Goal: Task Accomplishment & Management: Manage account settings

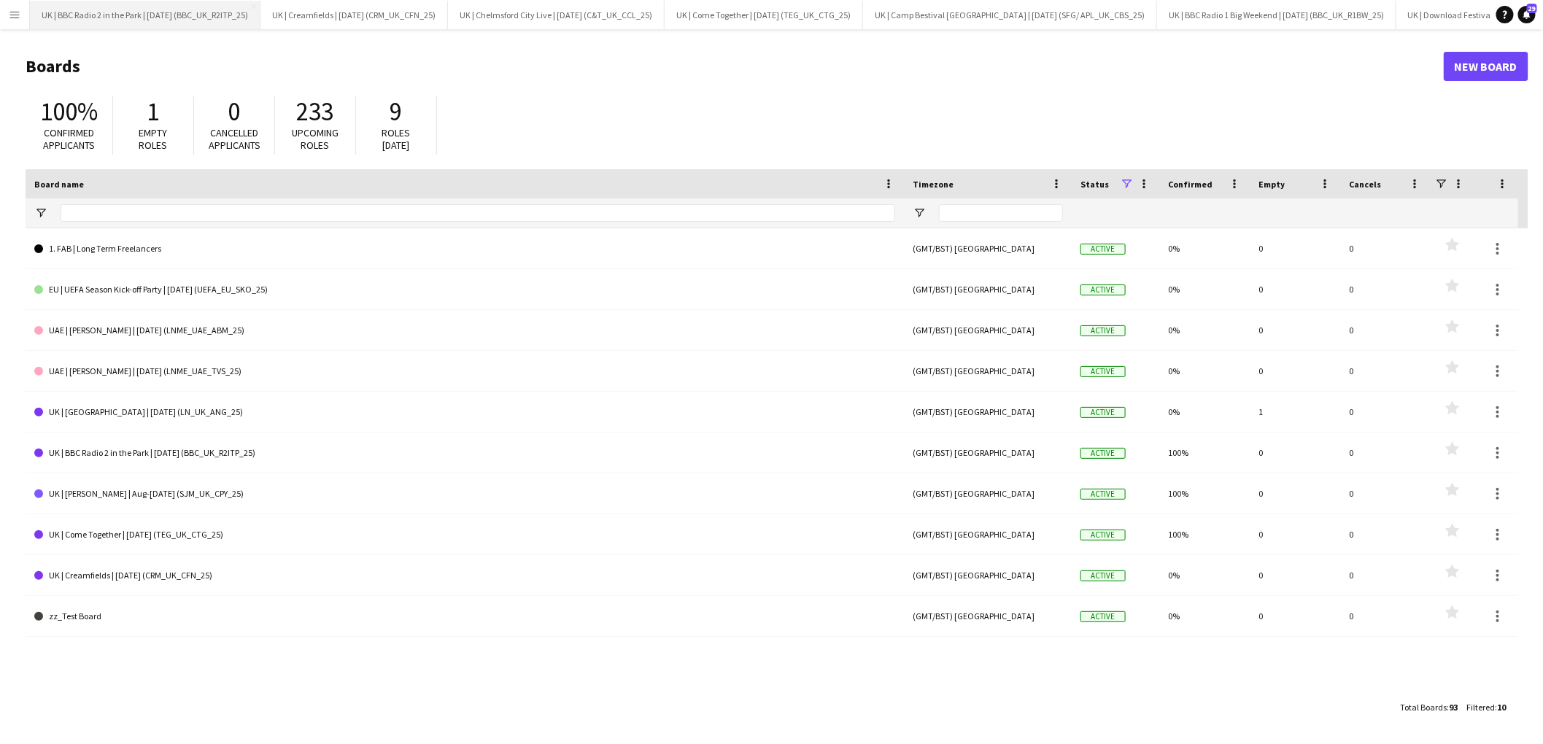
click at [111, 11] on button "UK | BBC Radio 2 in the Park | [DATE] (BBC_UK_R2ITP_25) Close" at bounding box center [145, 15] width 231 height 28
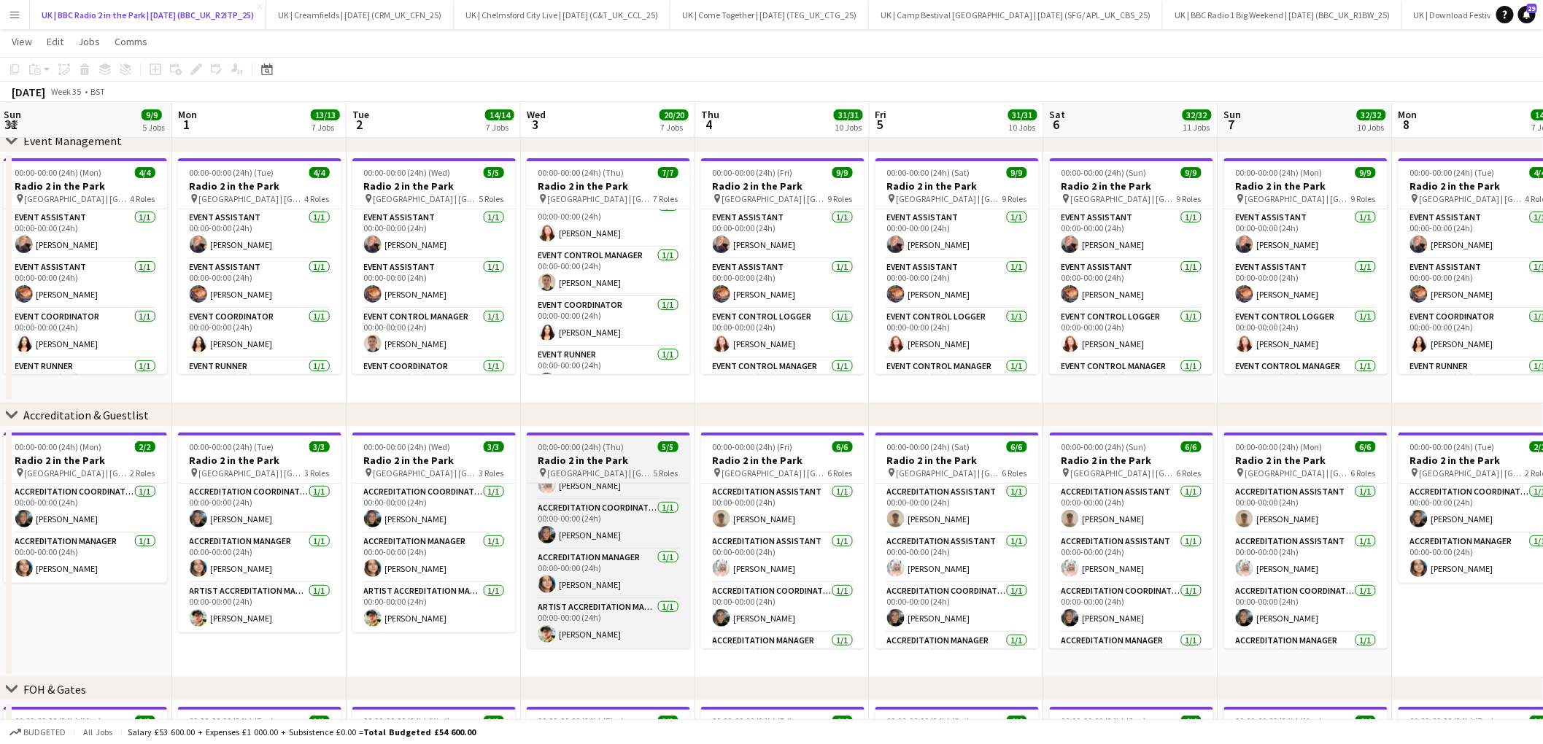
scroll to position [0, 526]
click at [607, 469] on span "[GEOGRAPHIC_DATA] | [GEOGRAPHIC_DATA], [GEOGRAPHIC_DATA]" at bounding box center [600, 473] width 106 height 11
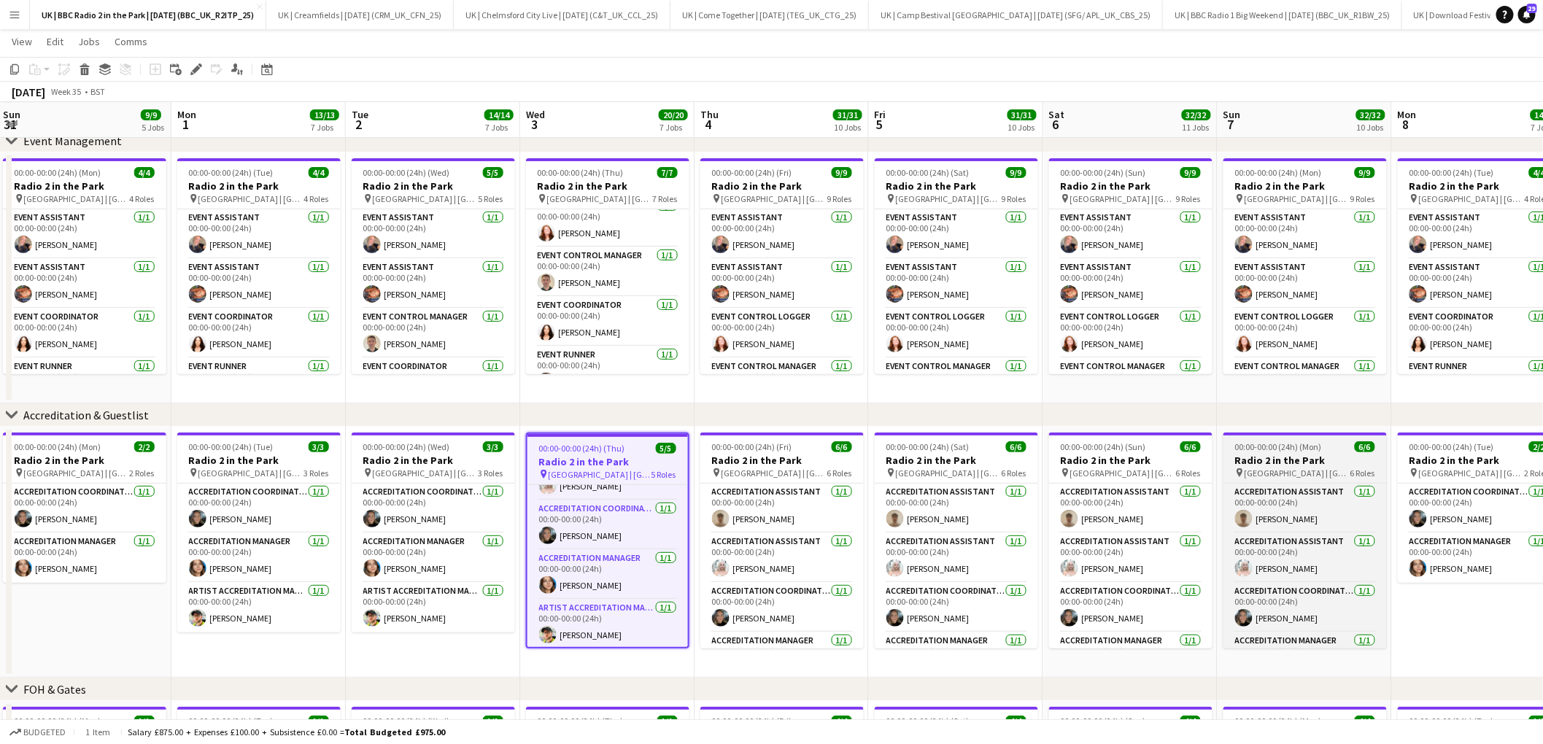
click at [1315, 463] on h3 "Radio 2 in the Park" at bounding box center [1305, 460] width 163 height 13
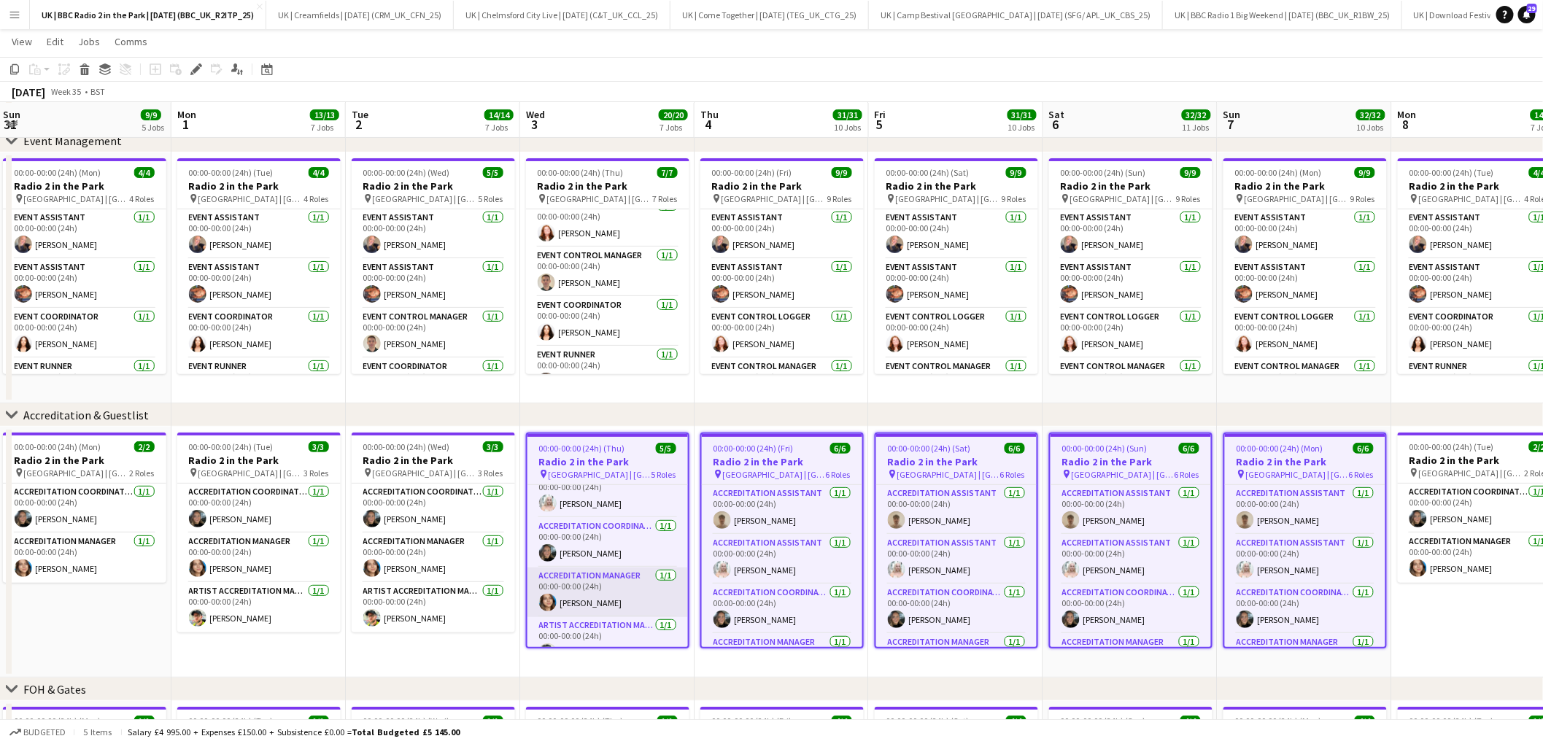
scroll to position [85, 0]
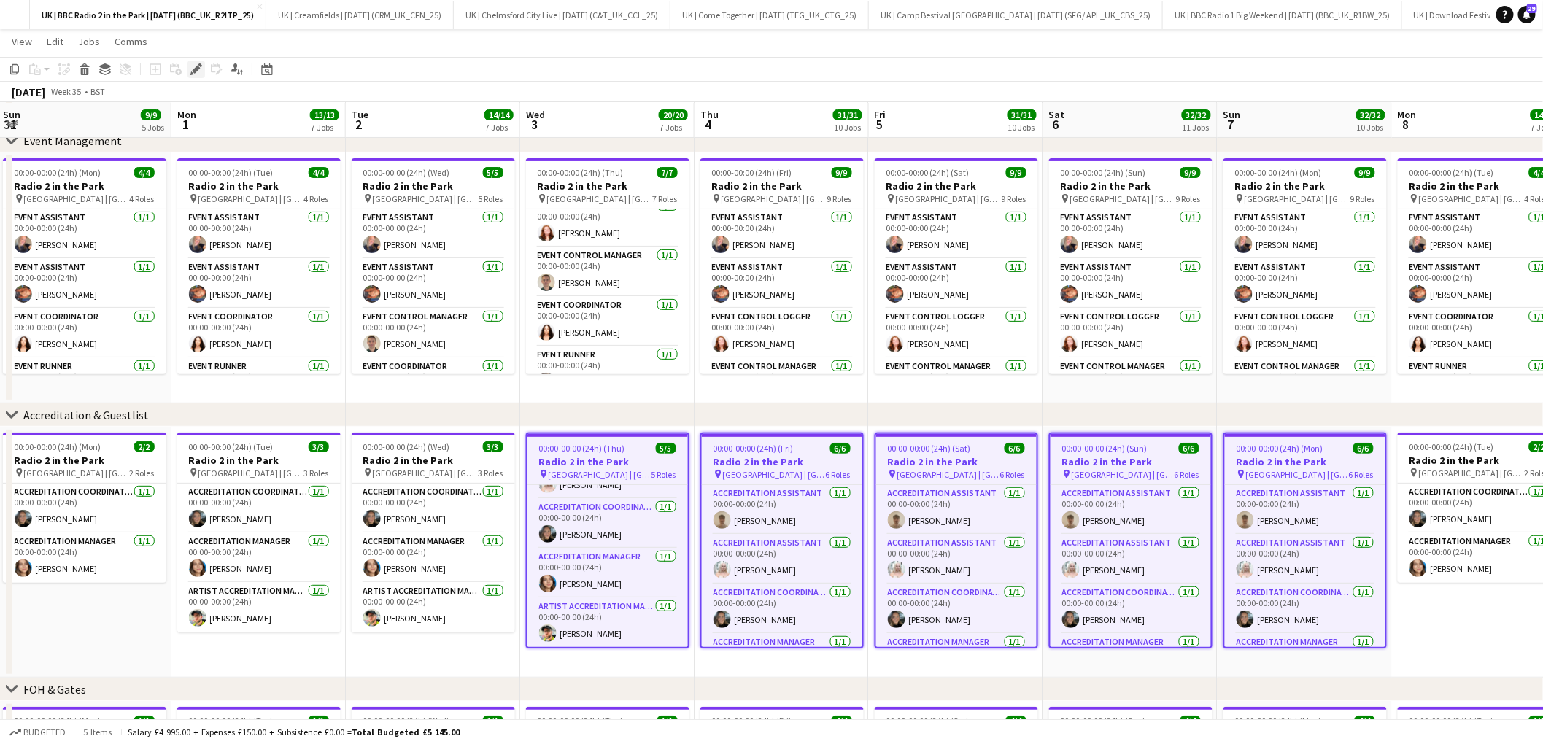
click at [191, 72] on icon "Edit" at bounding box center [196, 69] width 12 height 12
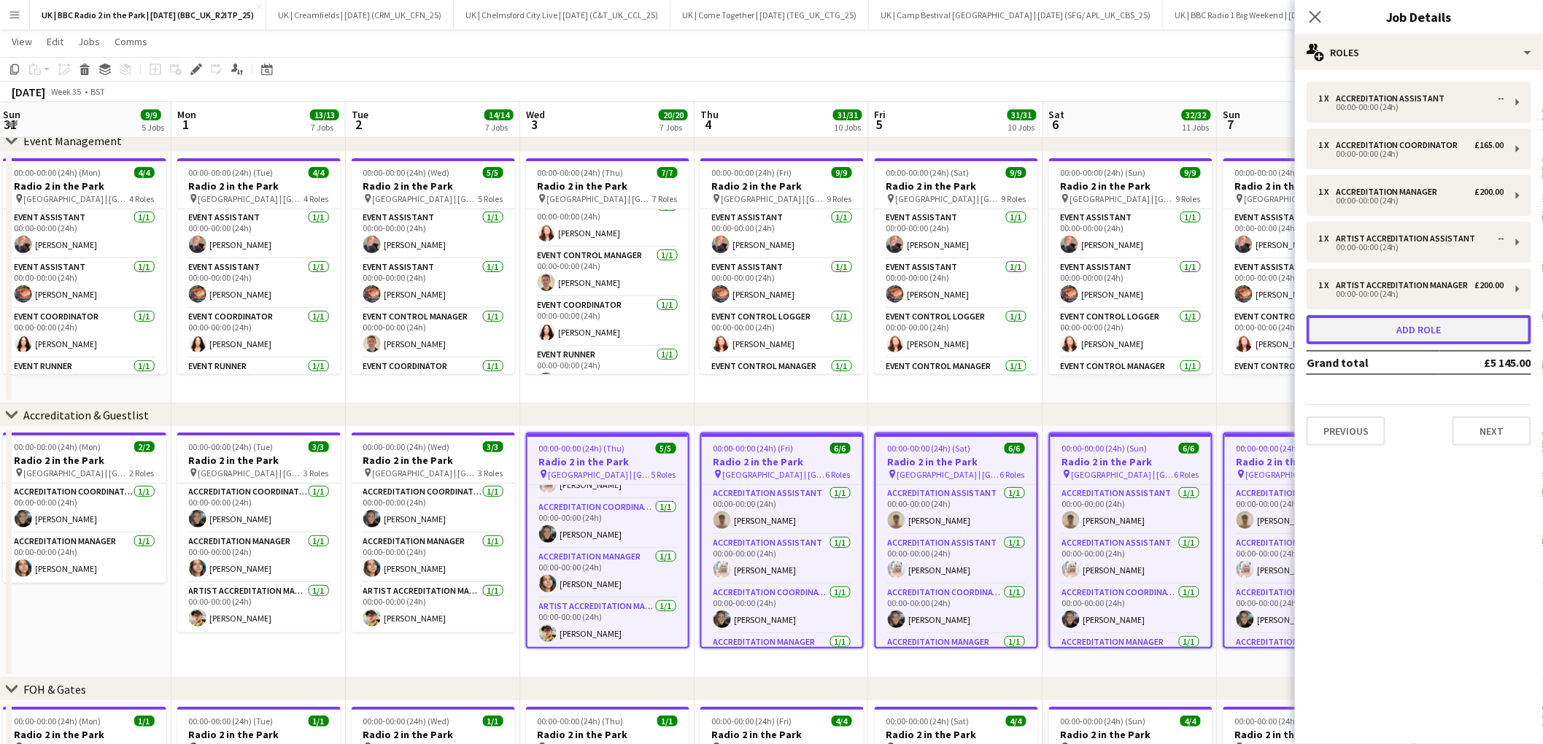
click at [1434, 336] on button "Add role" at bounding box center [1419, 329] width 225 height 29
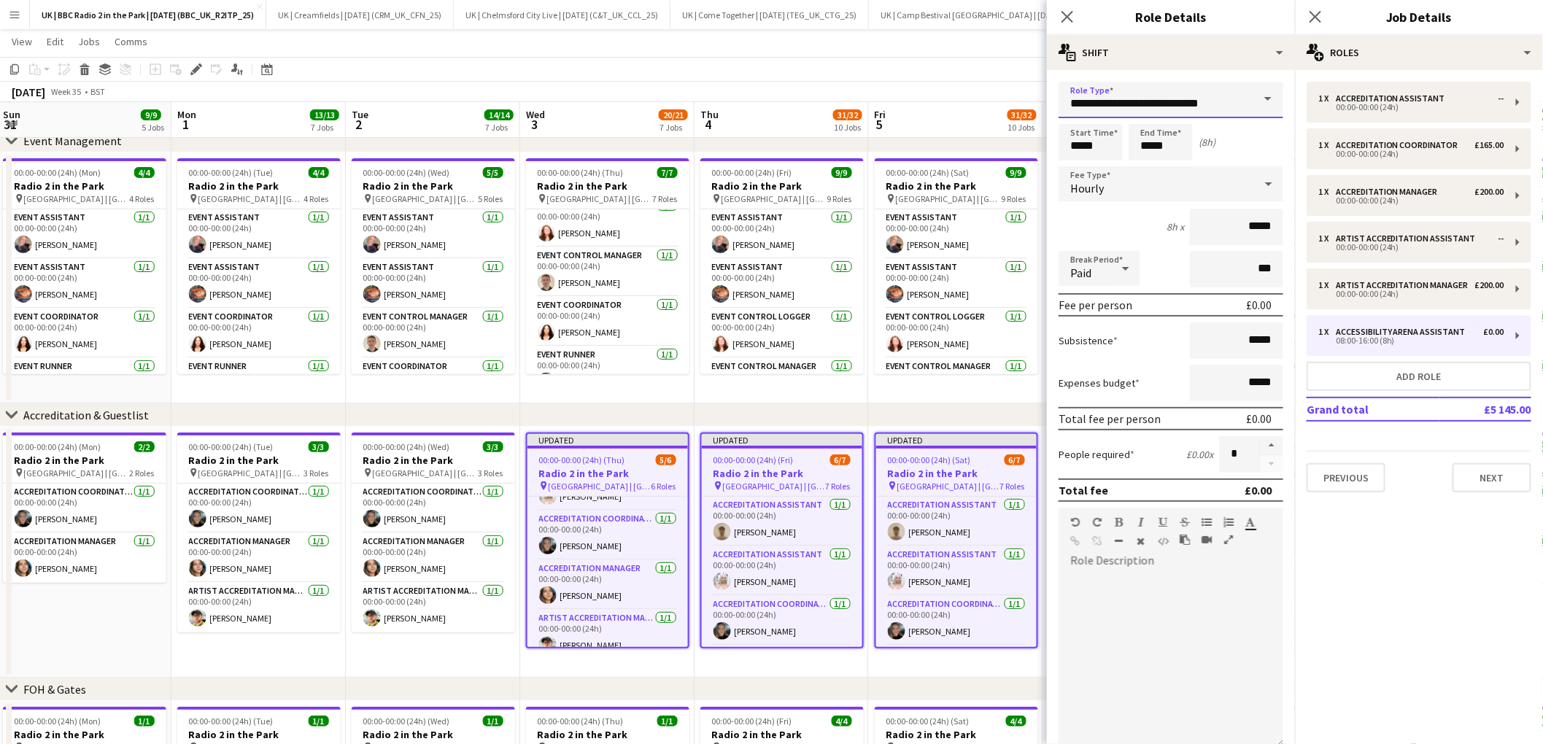
drag, startPoint x: 1244, startPoint y: 110, endPoint x: 1055, endPoint y: 101, distance: 189.2
click at [1055, 101] on form "**********" at bounding box center [1171, 498] width 248 height 832
type input "**********"
type input "*****"
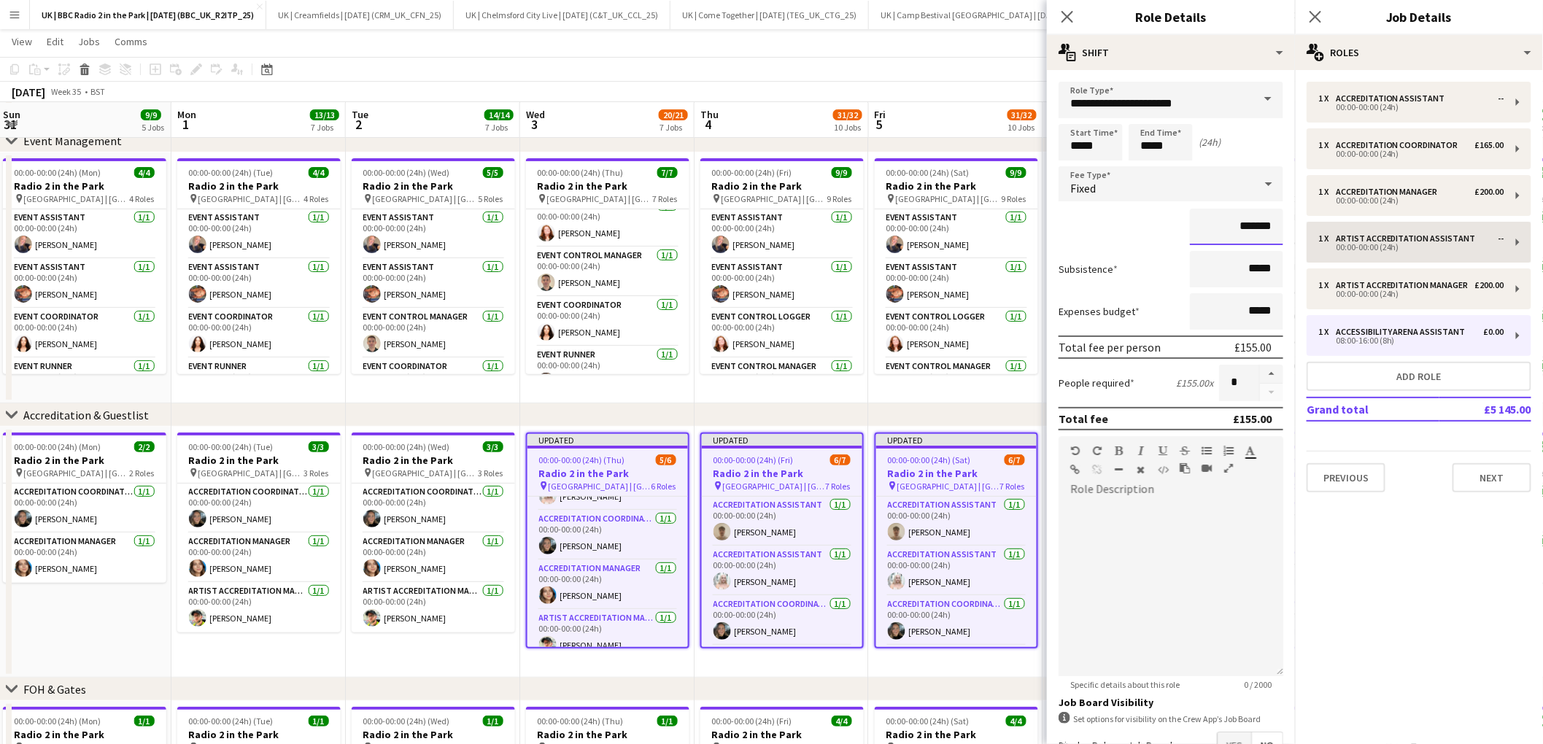
type input "*******"
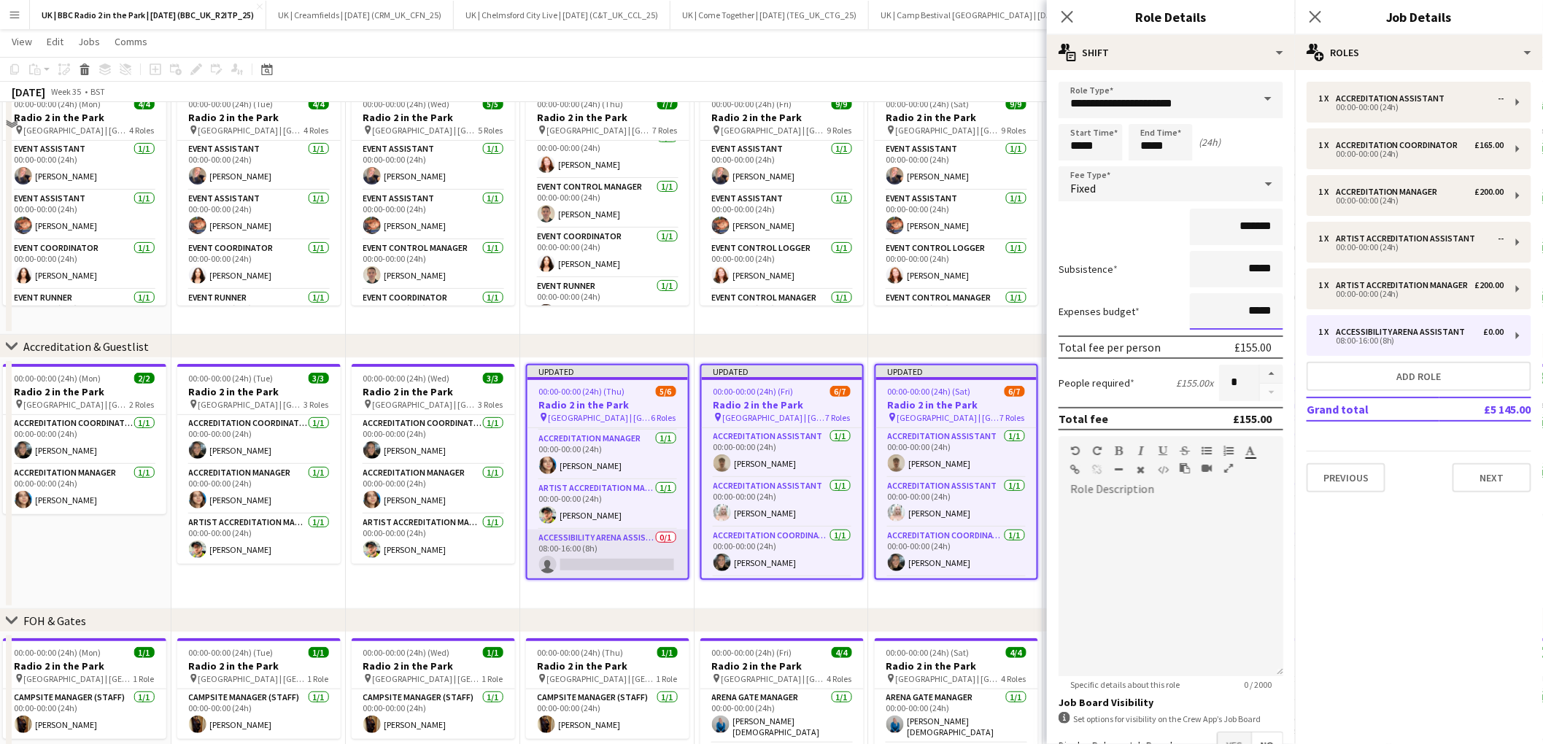
scroll to position [162, 0]
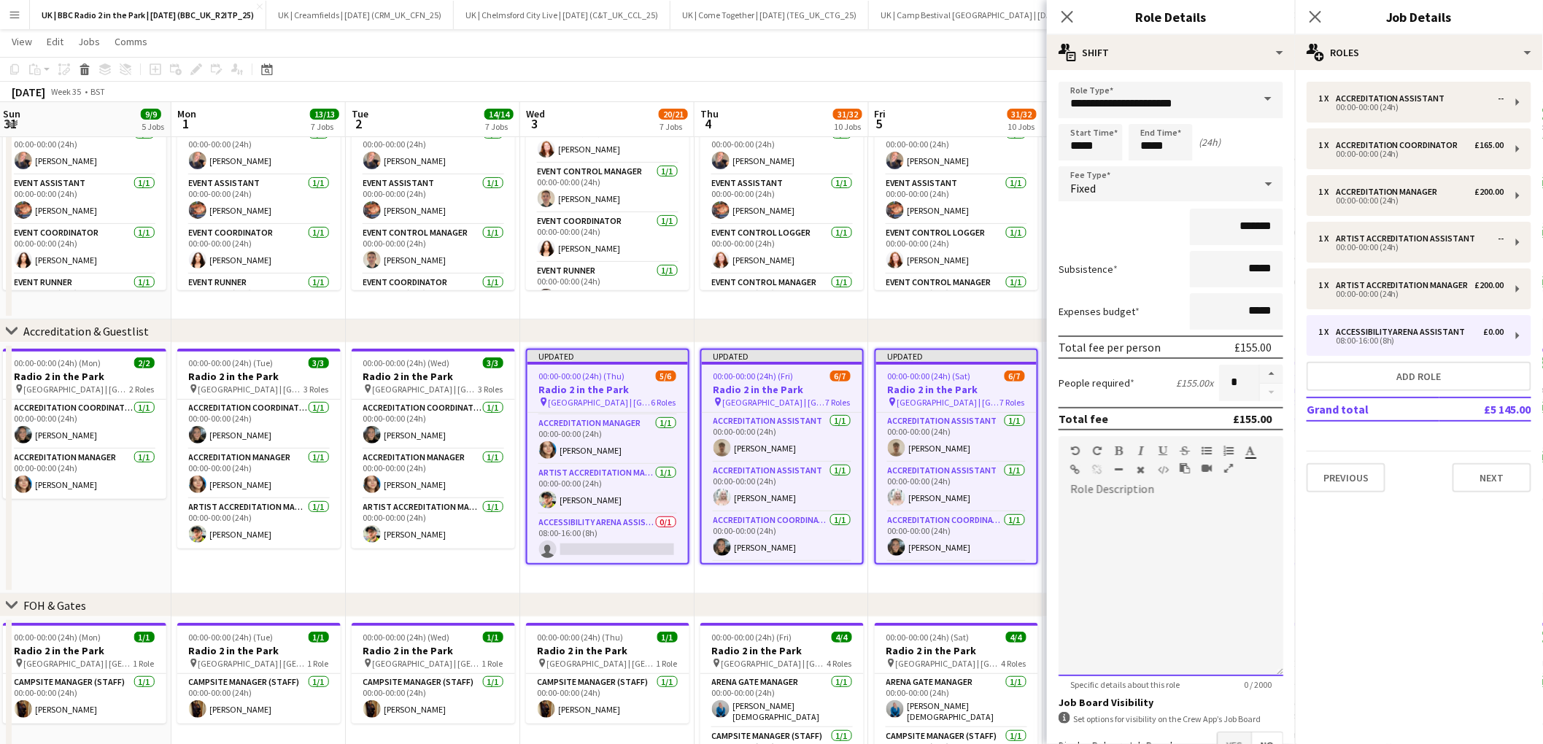
click at [1156, 581] on div at bounding box center [1171, 588] width 225 height 175
paste div
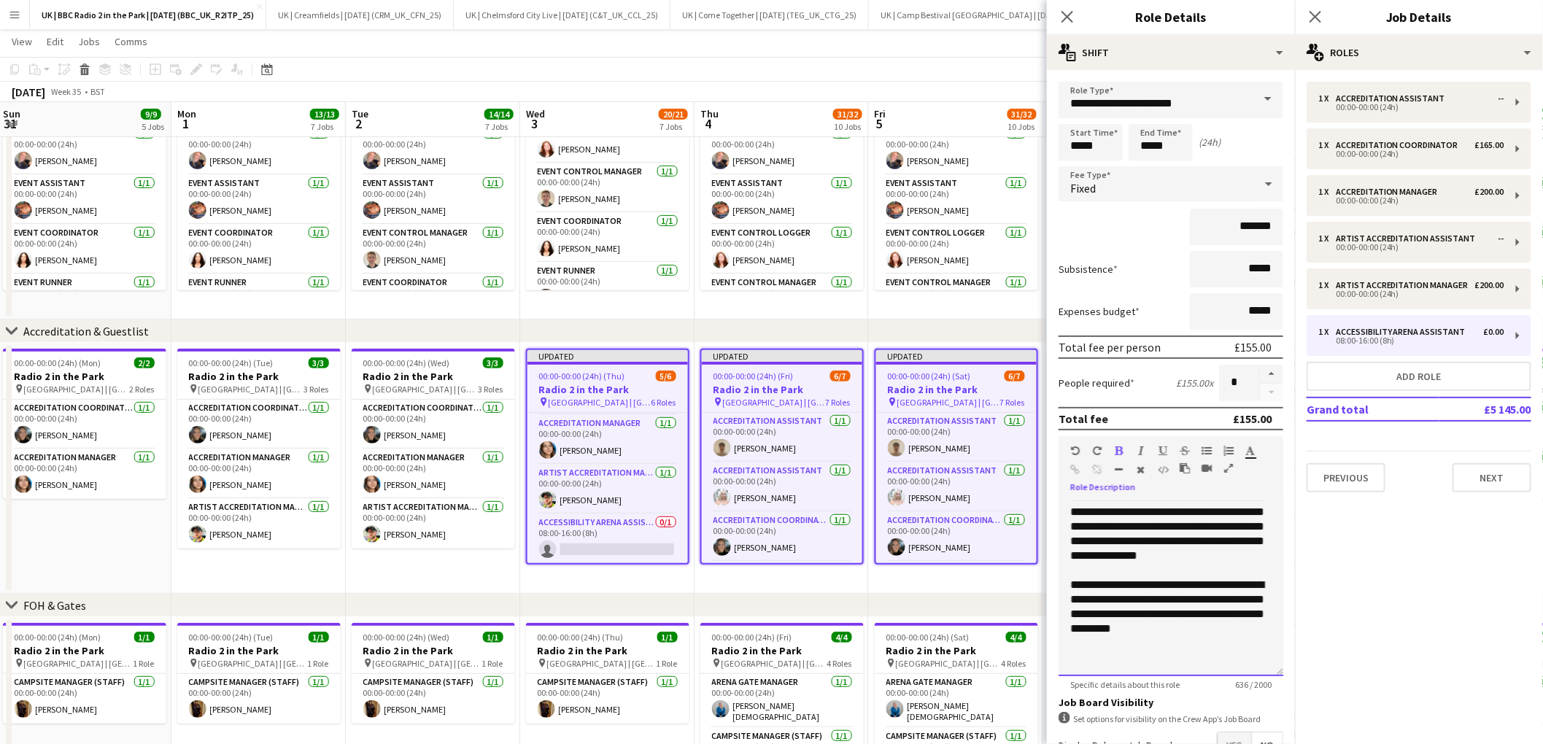
scroll to position [92, 0]
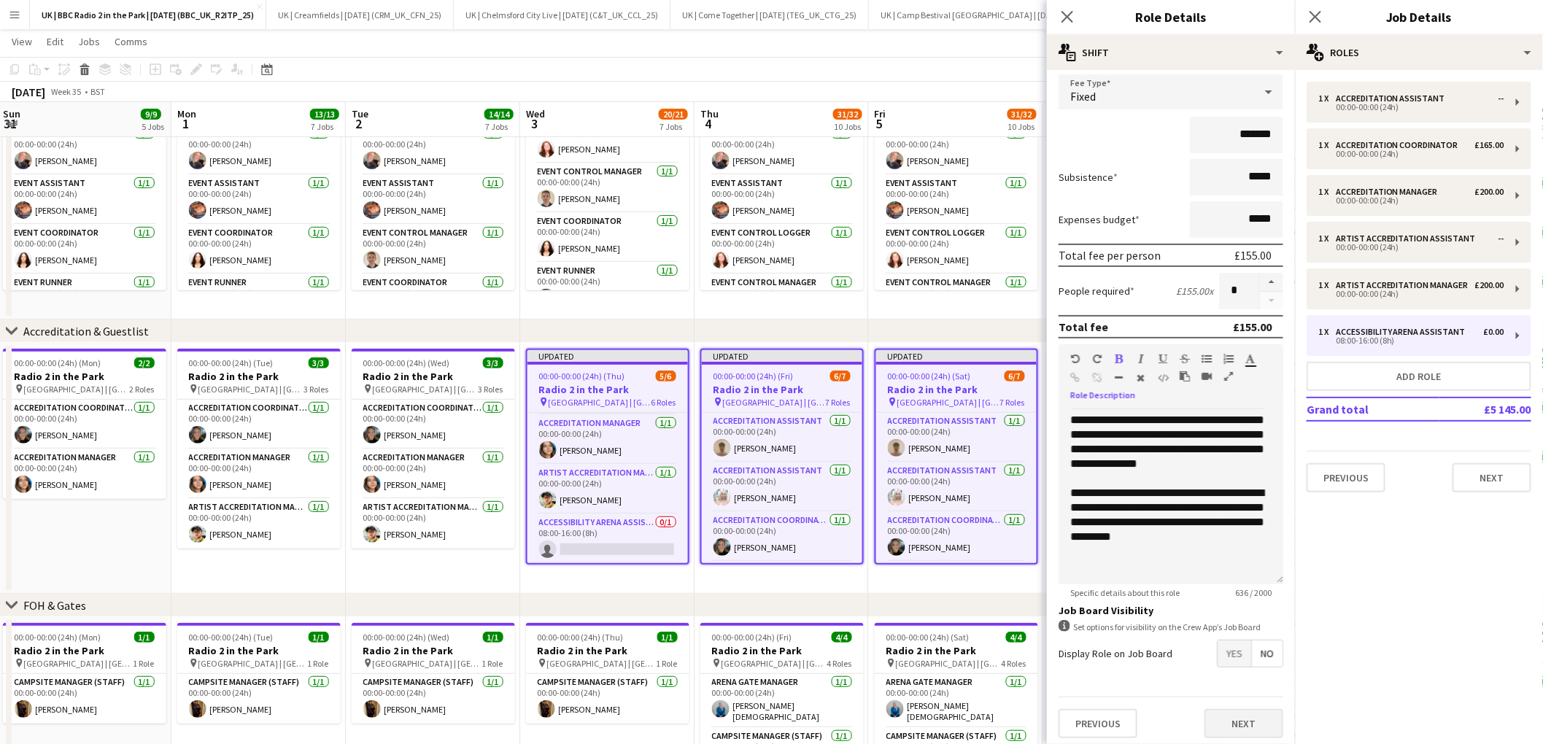
click at [1254, 704] on div "Previous Next" at bounding box center [1171, 723] width 225 height 53
drag, startPoint x: 1252, startPoint y: 714, endPoint x: 1264, endPoint y: 714, distance: 12.4
click at [1252, 714] on button "Next" at bounding box center [1244, 723] width 79 height 29
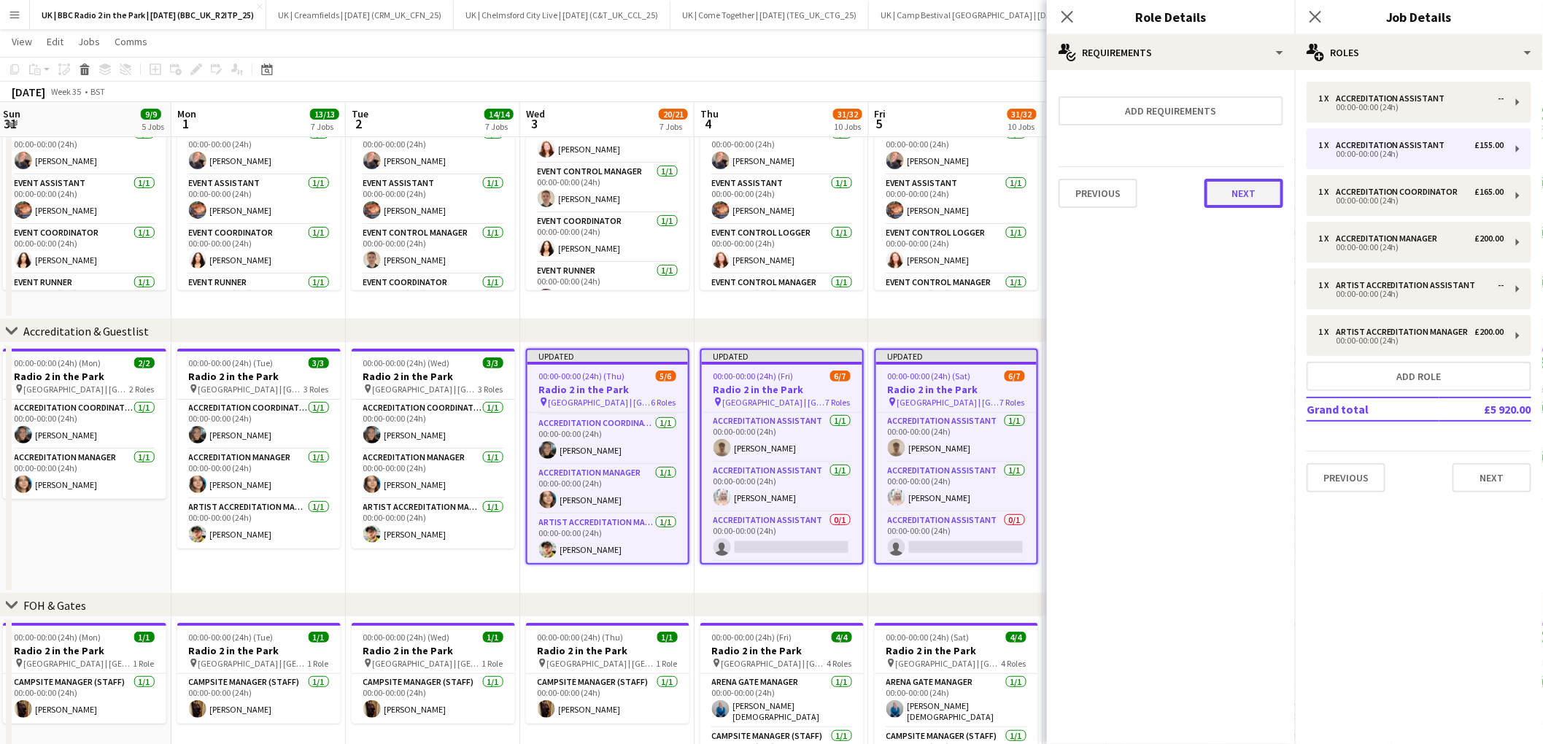
click at [1262, 193] on button "Next" at bounding box center [1244, 193] width 79 height 29
click at [1257, 200] on button "Finish" at bounding box center [1256, 195] width 55 height 29
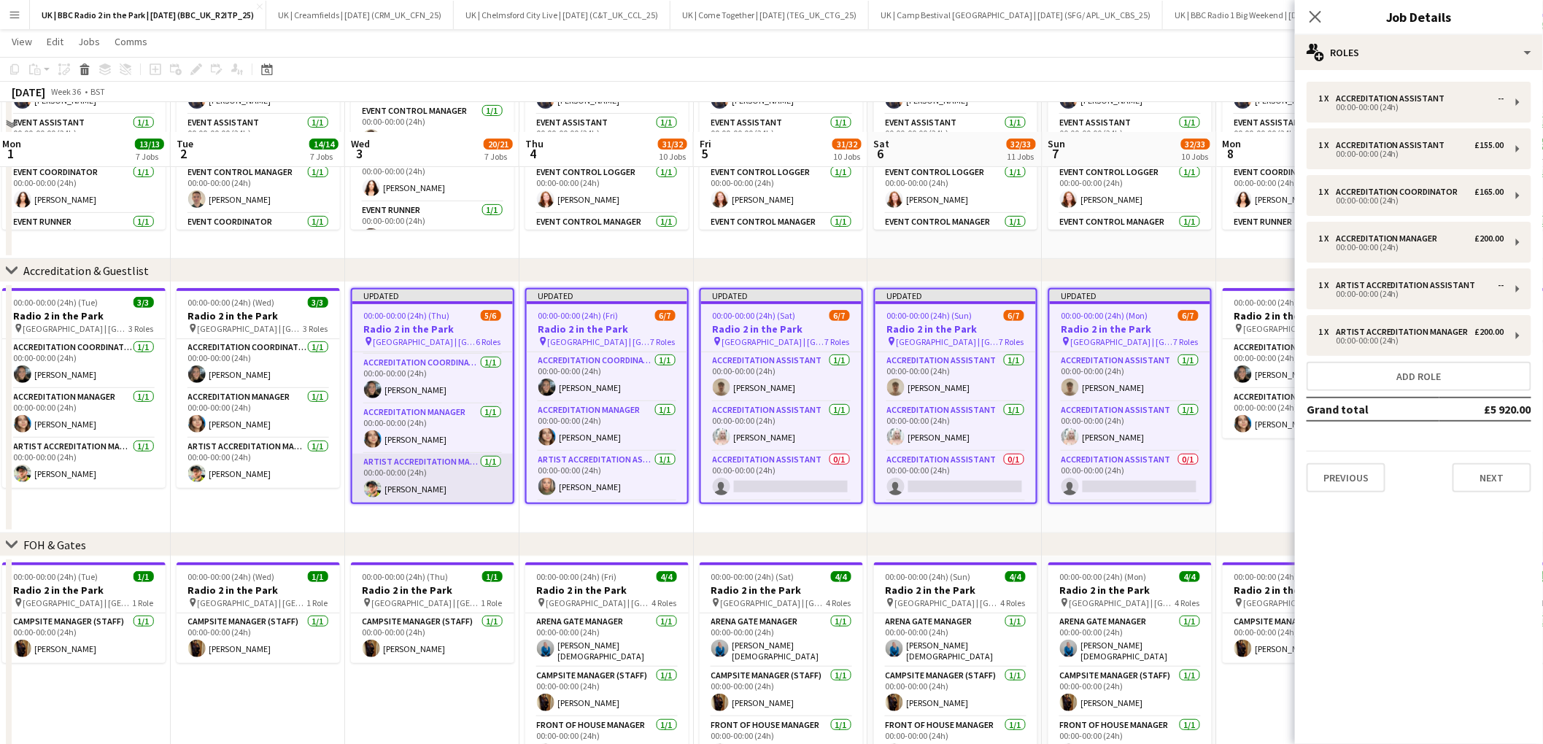
scroll to position [216, 0]
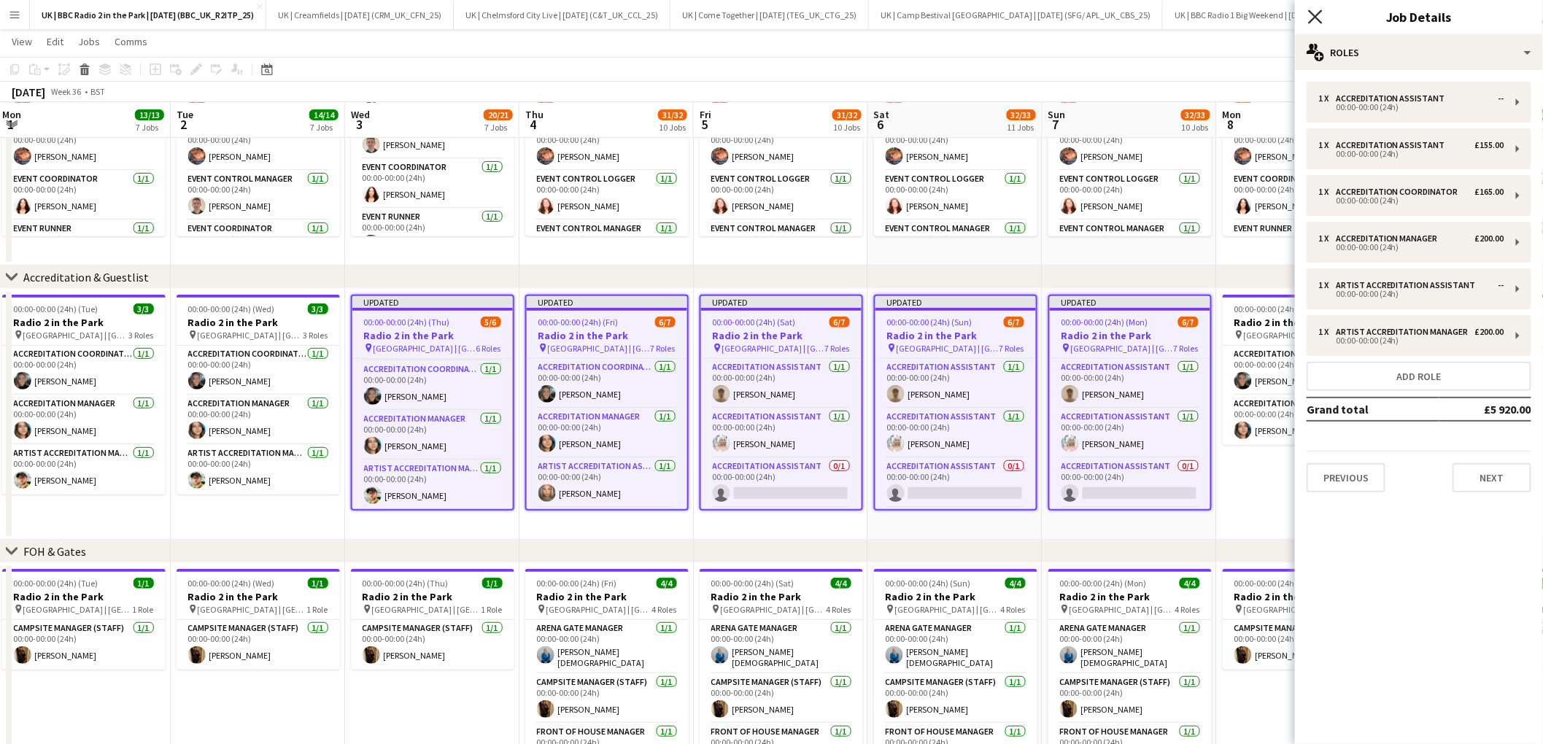
click at [1315, 23] on icon "Close pop-in" at bounding box center [1315, 16] width 14 height 14
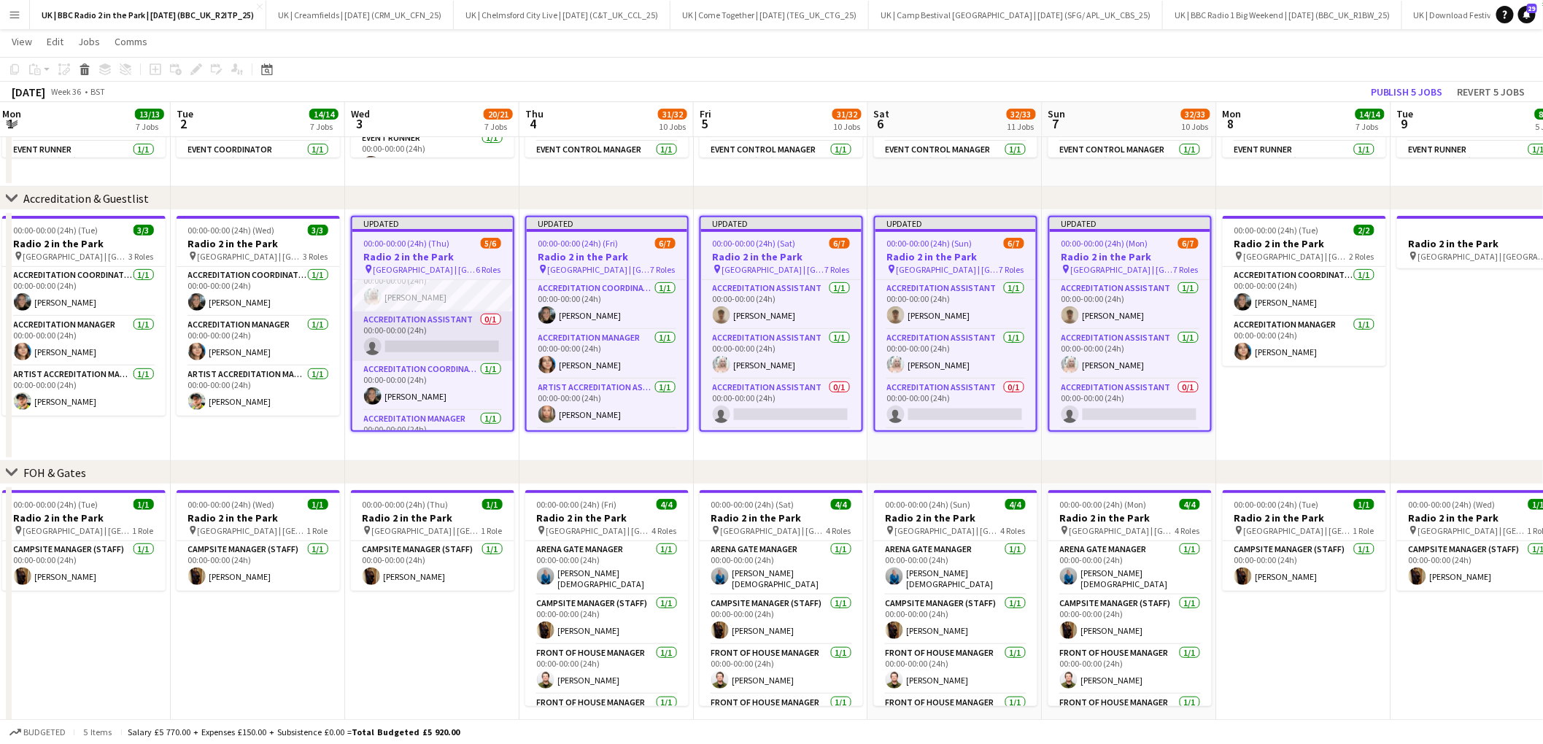
scroll to position [69, 0]
click at [422, 313] on app-card-role "Accreditation Assistant 0/1 00:00-00:00 (24h) single-neutral-actions" at bounding box center [432, 335] width 161 height 50
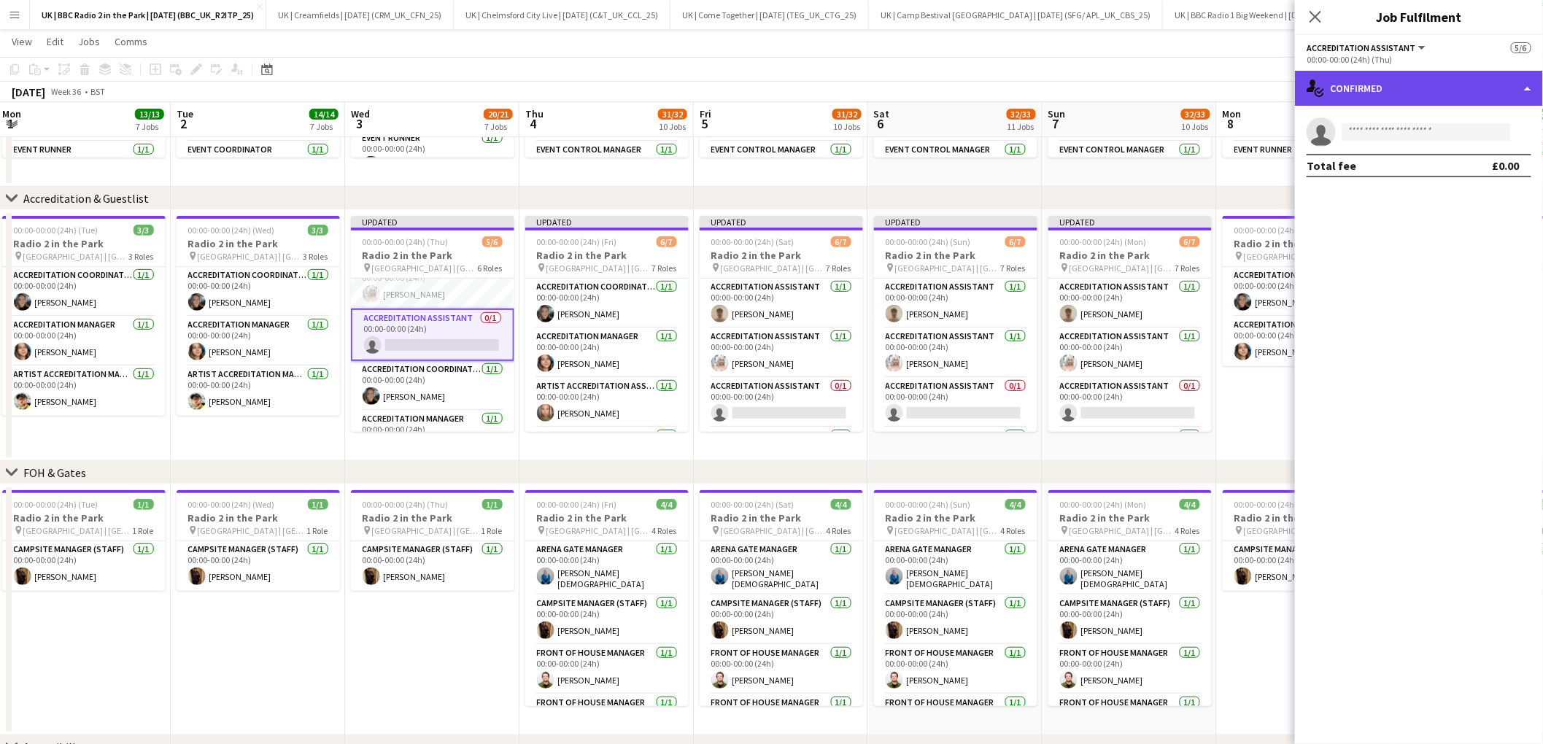
click at [1444, 72] on div "single-neutral-actions-check-2 Confirmed" at bounding box center [1419, 88] width 248 height 35
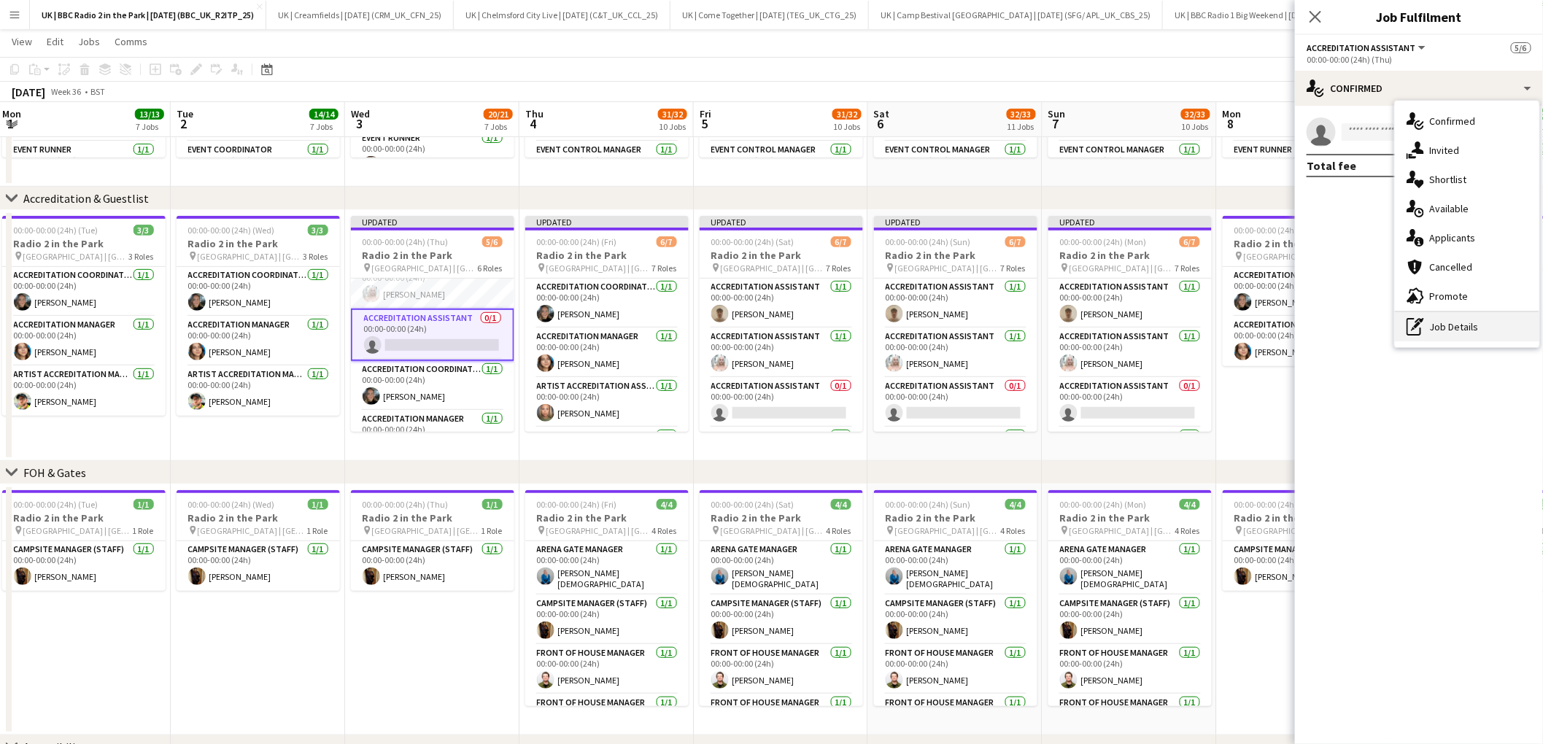
click at [1461, 327] on div "pen-write Job Details" at bounding box center [1467, 326] width 144 height 29
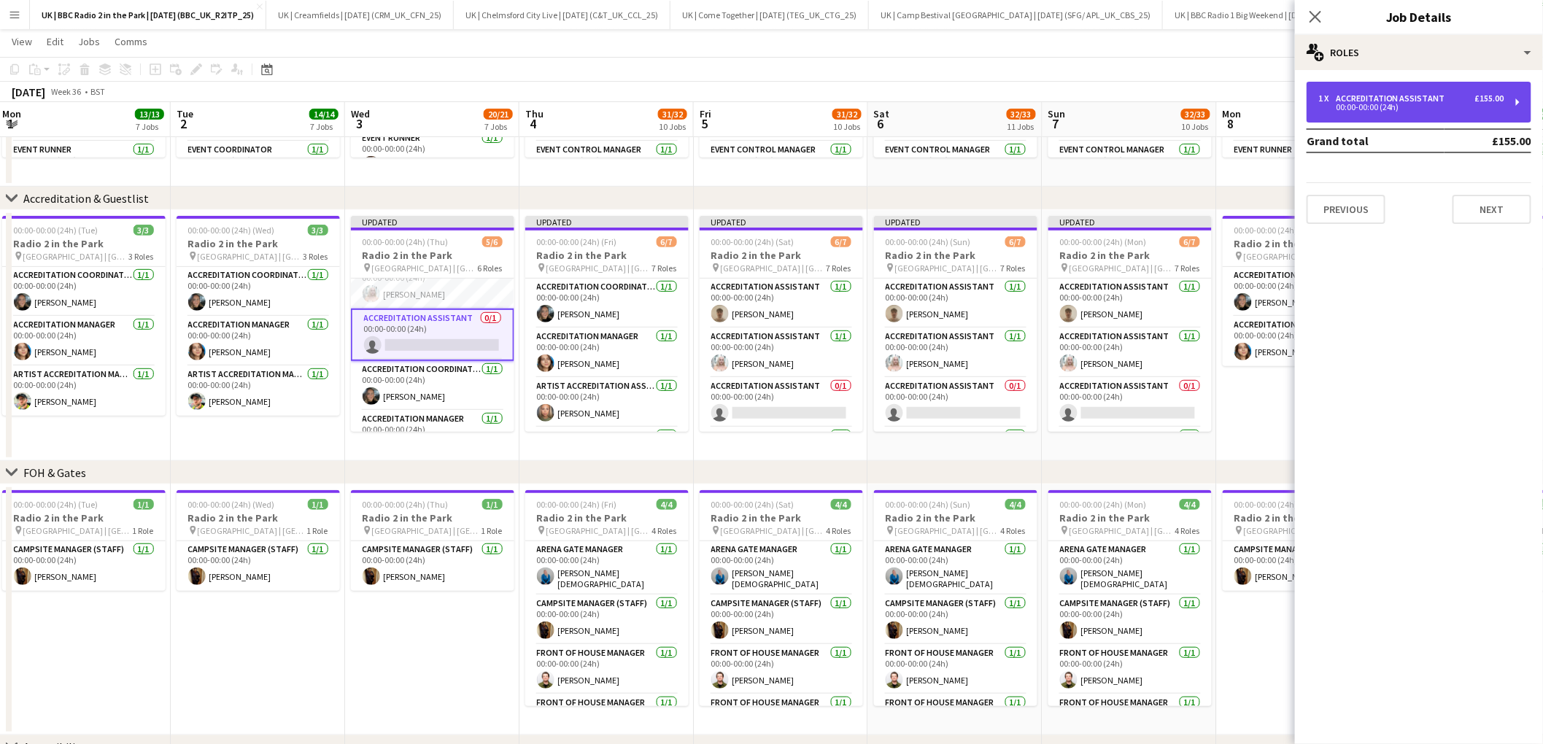
click at [1408, 91] on div "1 x Accreditation Assistant £155.00 00:00-00:00 (24h)" at bounding box center [1419, 102] width 225 height 41
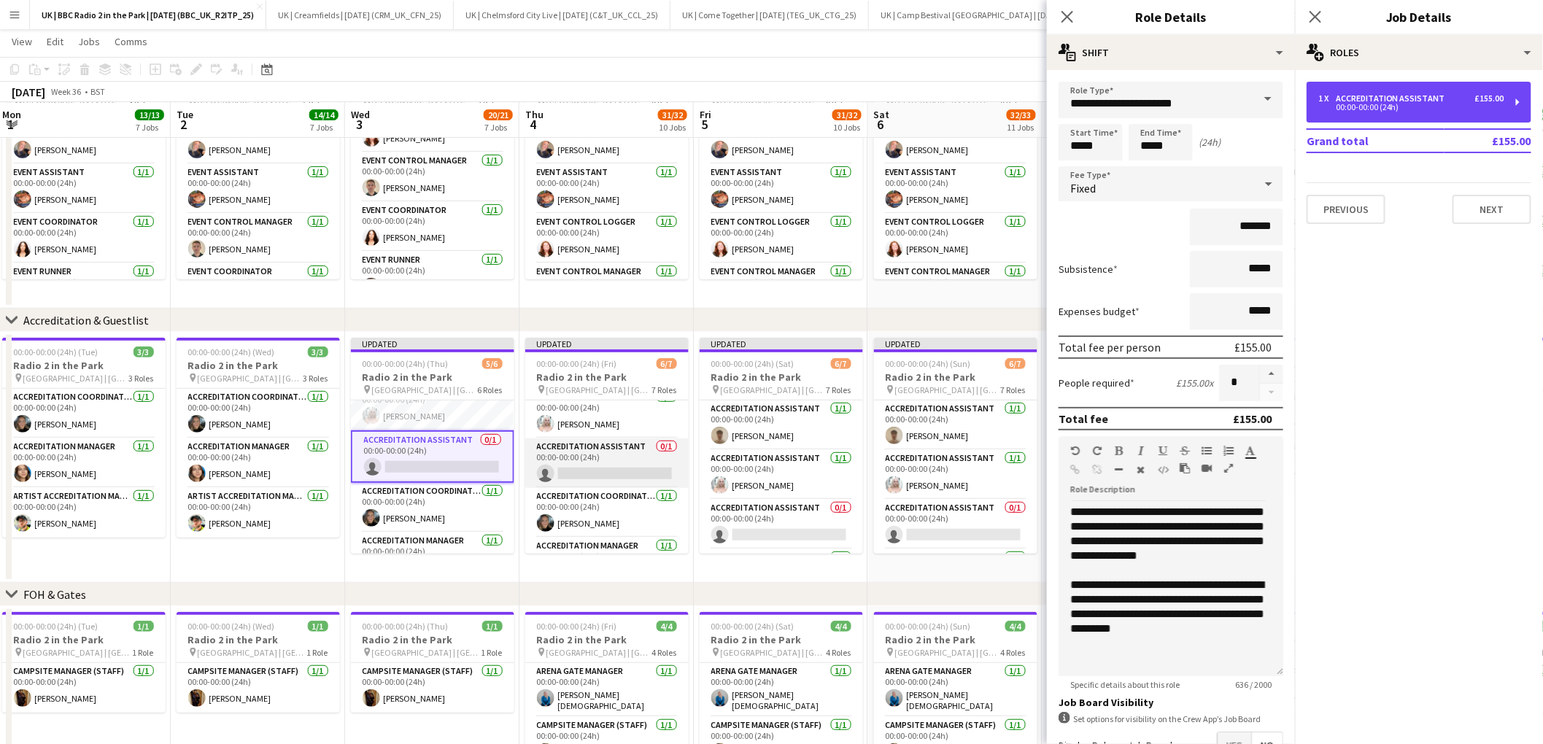
scroll to position [60, 0]
click at [622, 466] on app-card-role "Accreditation Assistant 0/1 00:00-00:00 (24h) single-neutral-actions" at bounding box center [606, 465] width 163 height 50
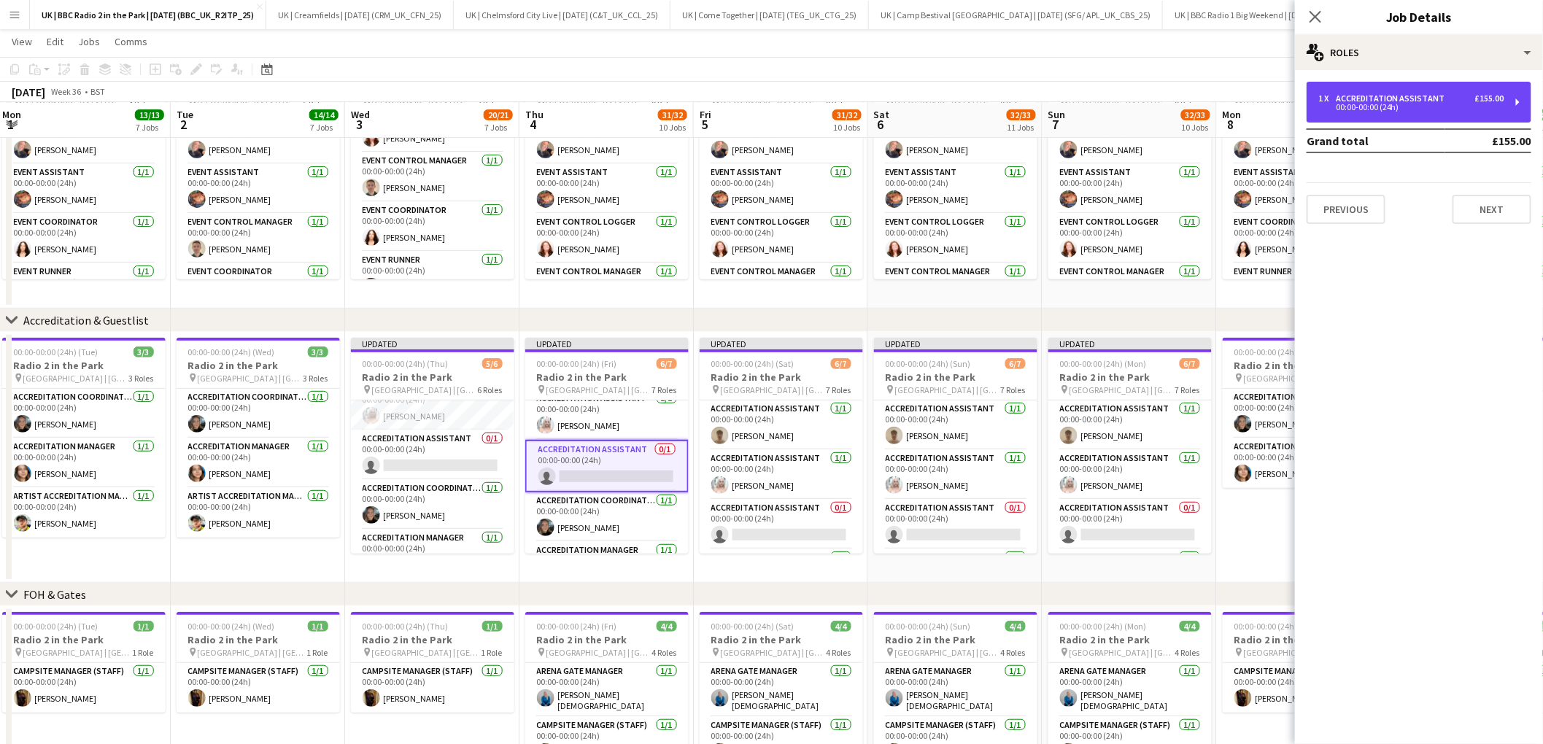
drag, startPoint x: 1447, startPoint y: 100, endPoint x: 1336, endPoint y: 482, distance: 398.1
click at [1447, 101] on div "1 x Accreditation Assistant £155.00" at bounding box center [1411, 98] width 186 height 10
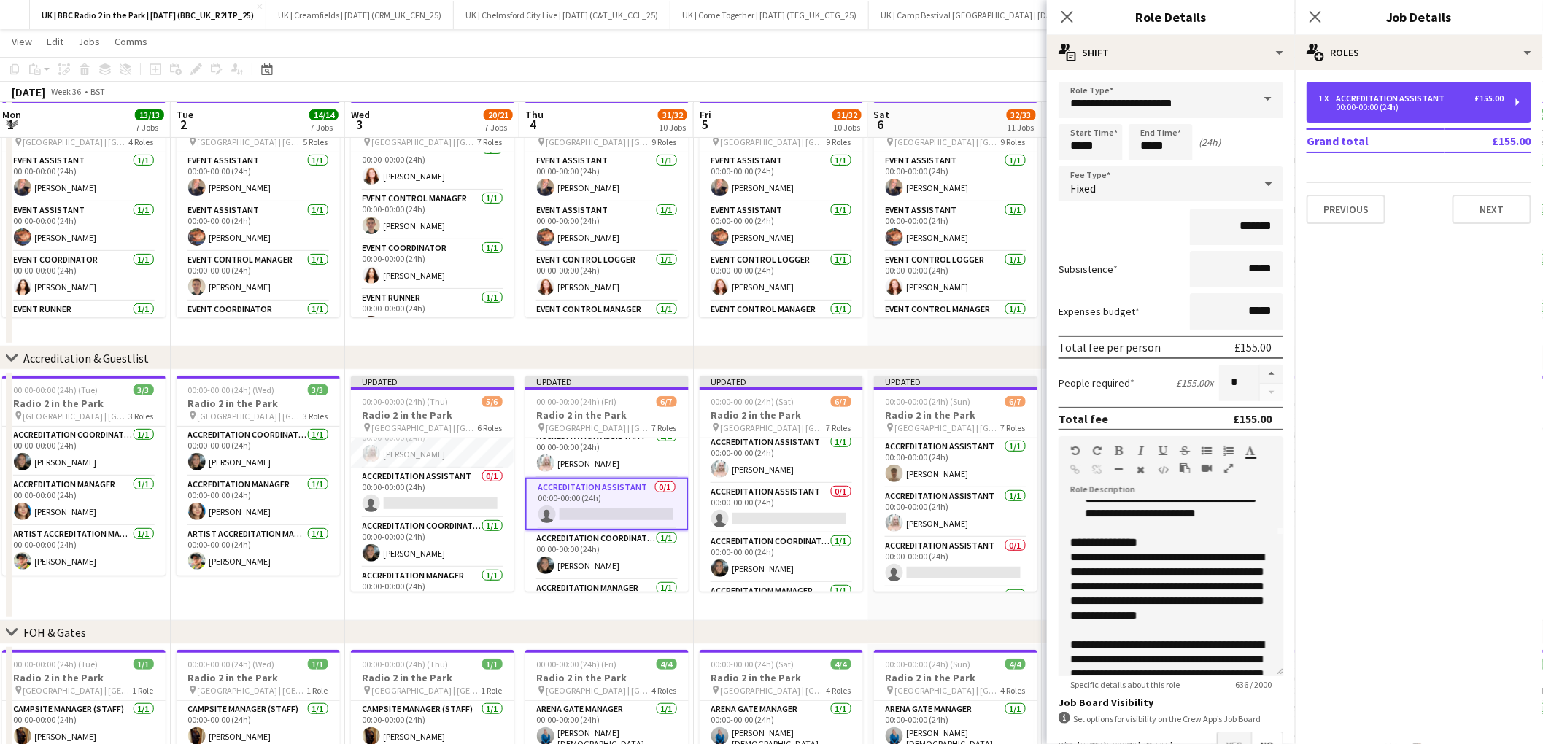
scroll to position [66, 0]
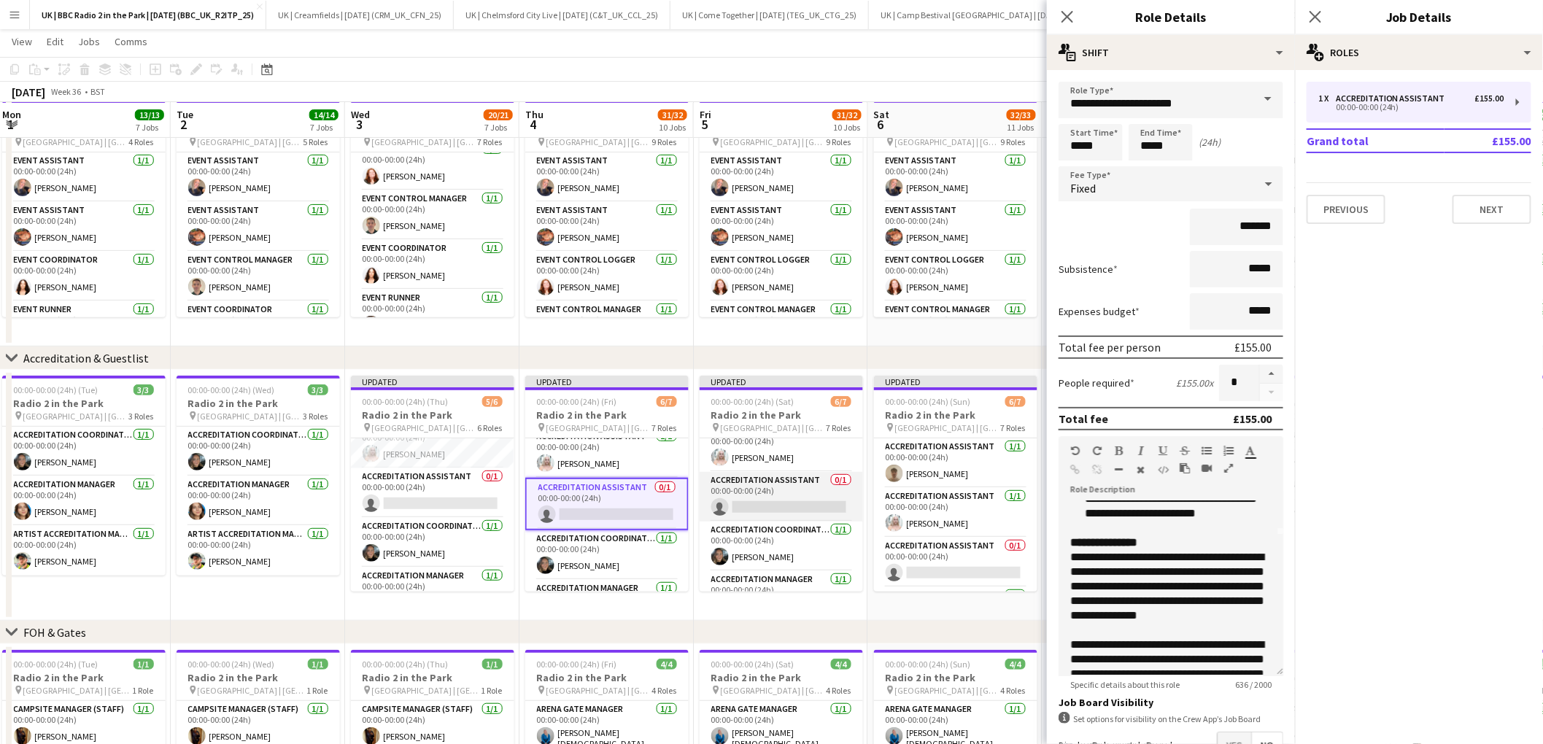
click at [784, 482] on app-card-role "Accreditation Assistant 0/1 00:00-00:00 (24h) single-neutral-actions" at bounding box center [781, 497] width 163 height 50
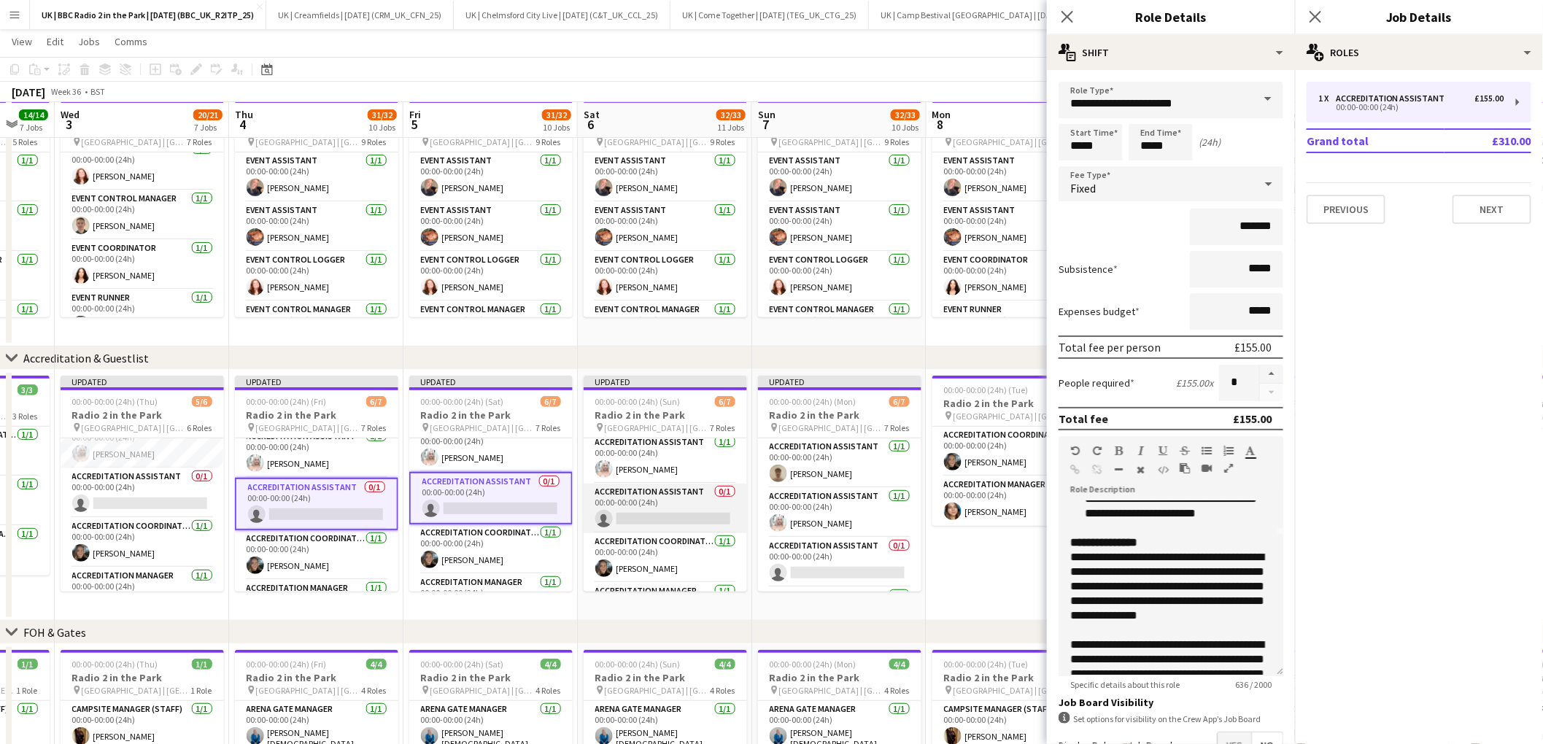
scroll to position [42, 0]
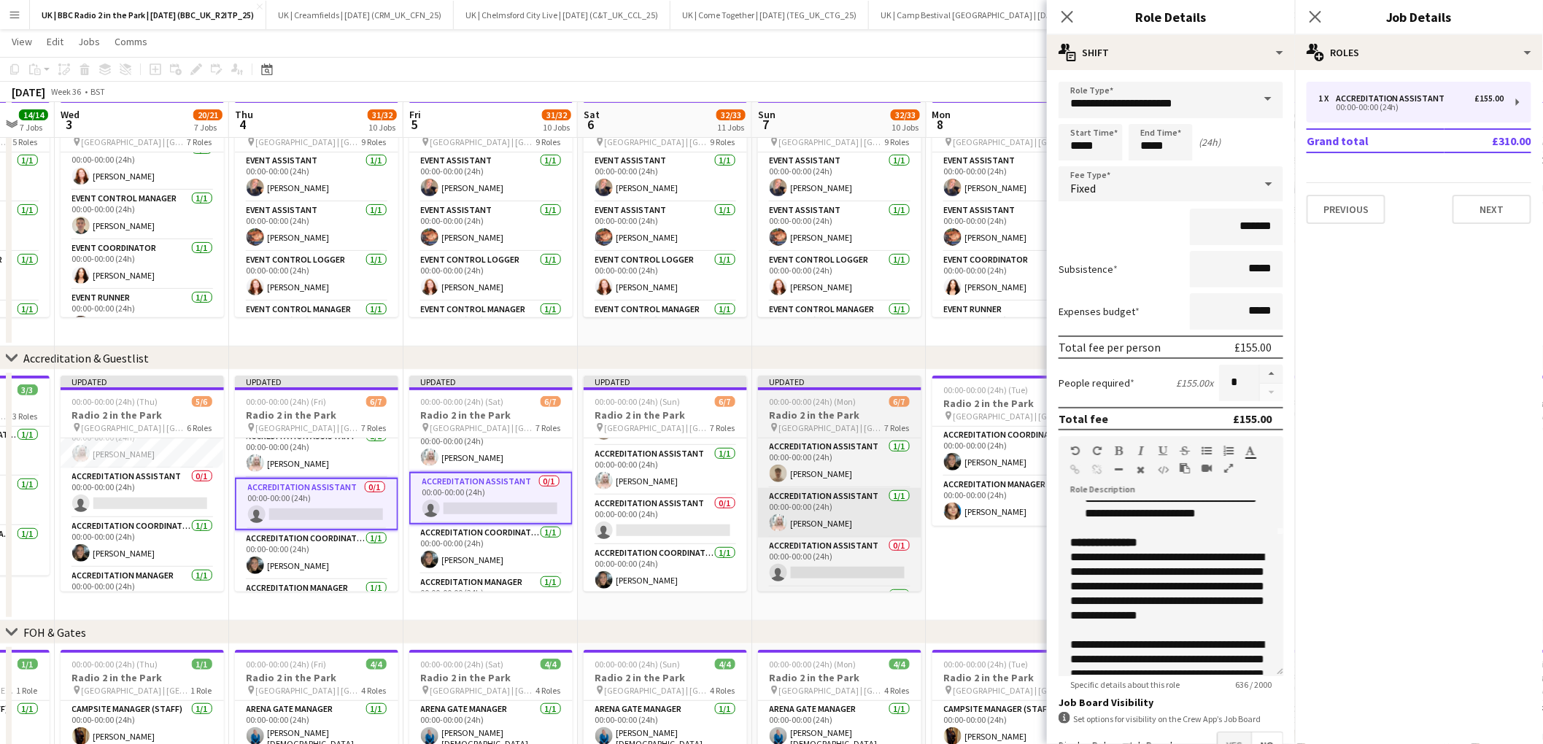
drag, startPoint x: 652, startPoint y: 507, endPoint x: 775, endPoint y: 506, distance: 122.6
click at [654, 507] on app-card-role "Accreditation Assistant 0/1 00:00-00:00 (24h) single-neutral-actions" at bounding box center [665, 520] width 163 height 50
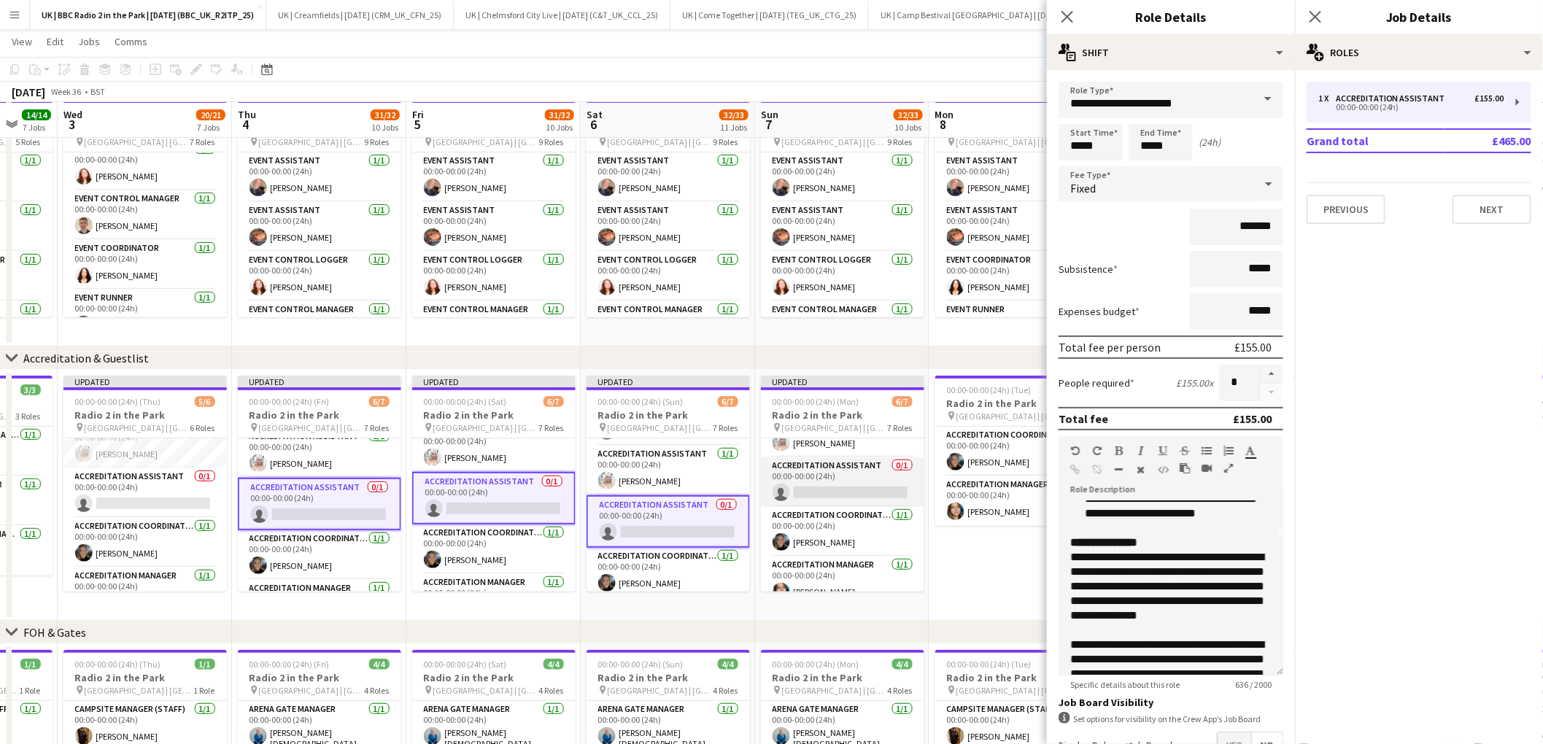
scroll to position [83, 0]
drag, startPoint x: 843, startPoint y: 471, endPoint x: 856, endPoint y: 470, distance: 12.4
click at [843, 471] on app-card-role "Accreditation Assistant 0/1 00:00-00:00 (24h) single-neutral-actions" at bounding box center [842, 480] width 163 height 50
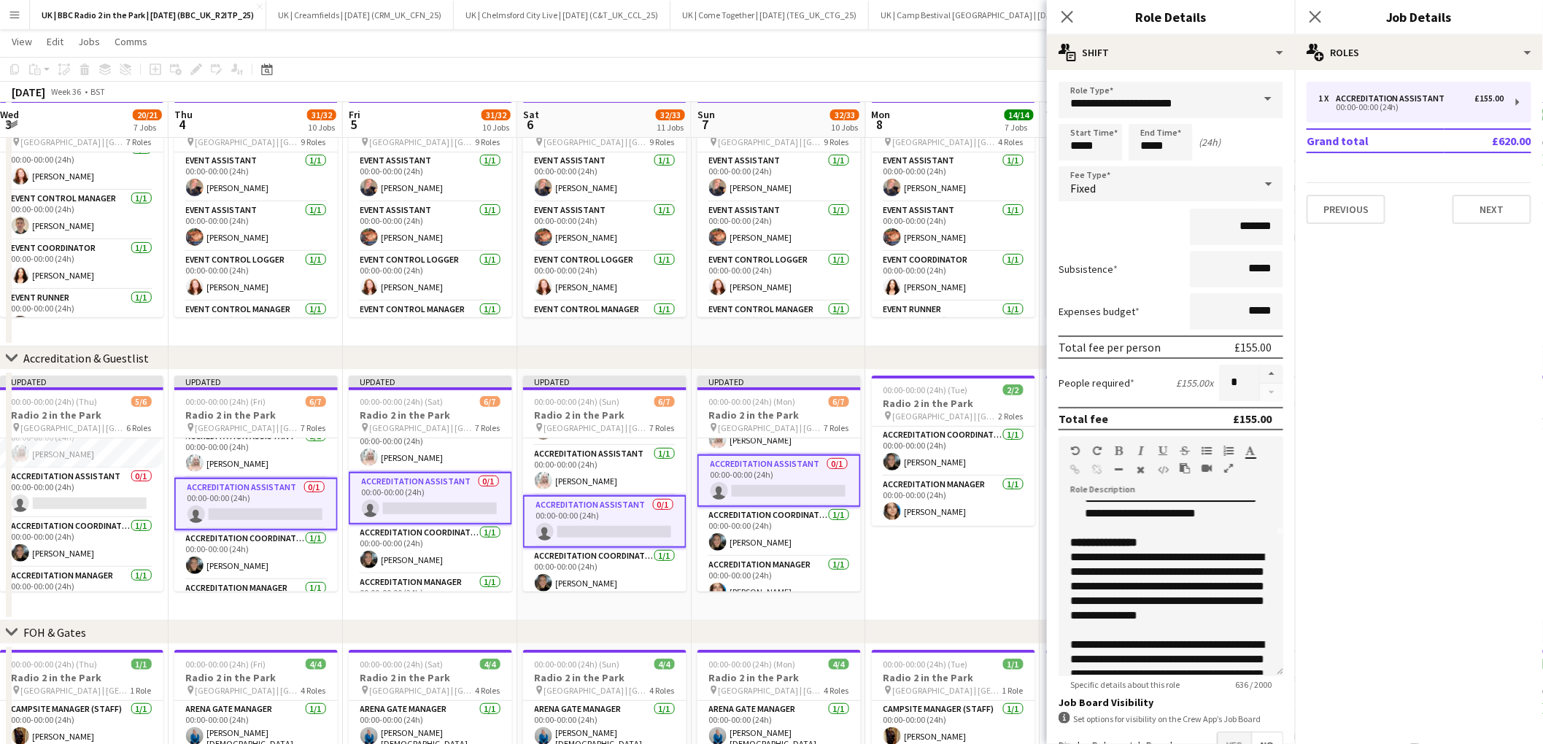
scroll to position [0, 548]
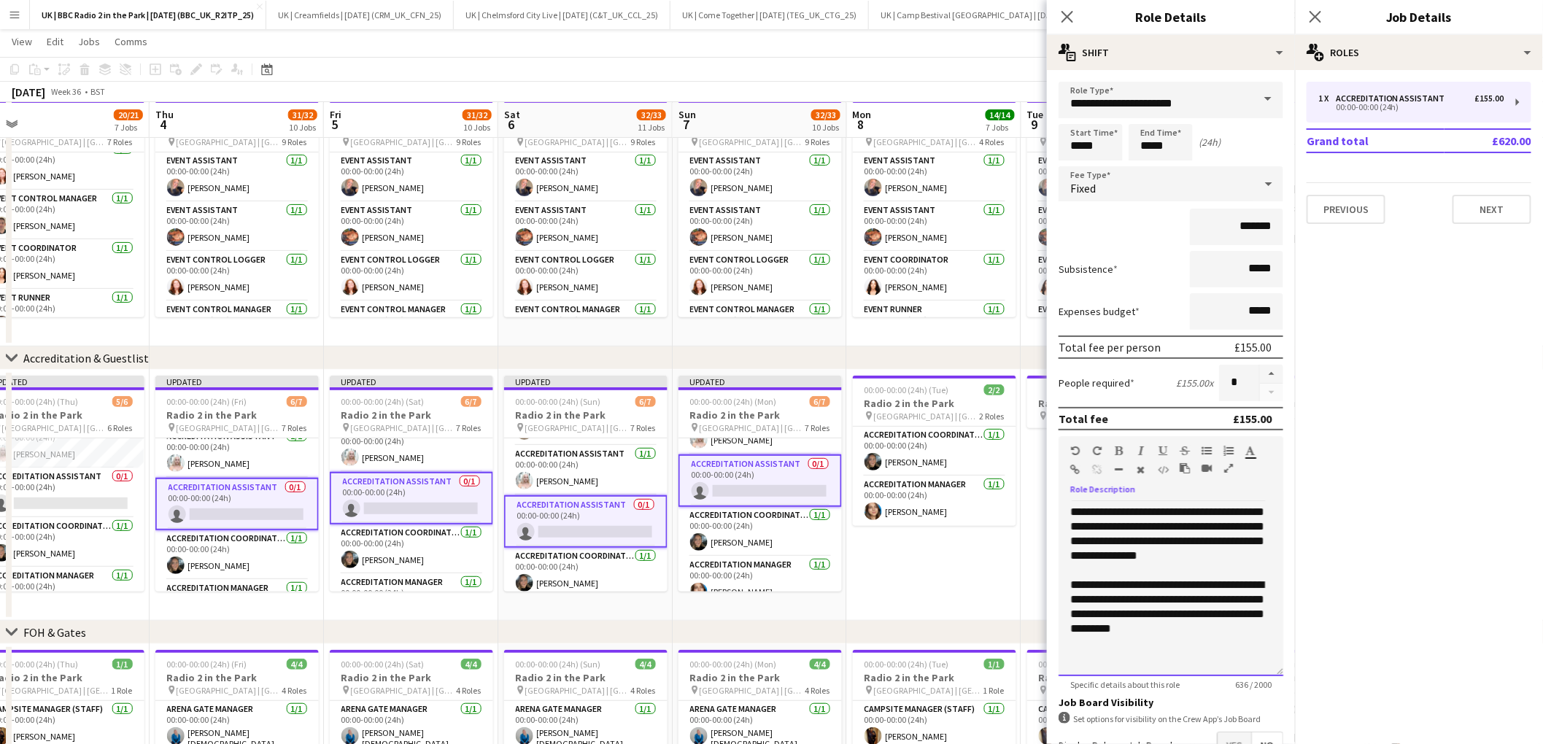
drag, startPoint x: 1072, startPoint y: 538, endPoint x: 1273, endPoint y: 710, distance: 264.5
click at [1274, 711] on form "**********" at bounding box center [1171, 462] width 248 height 760
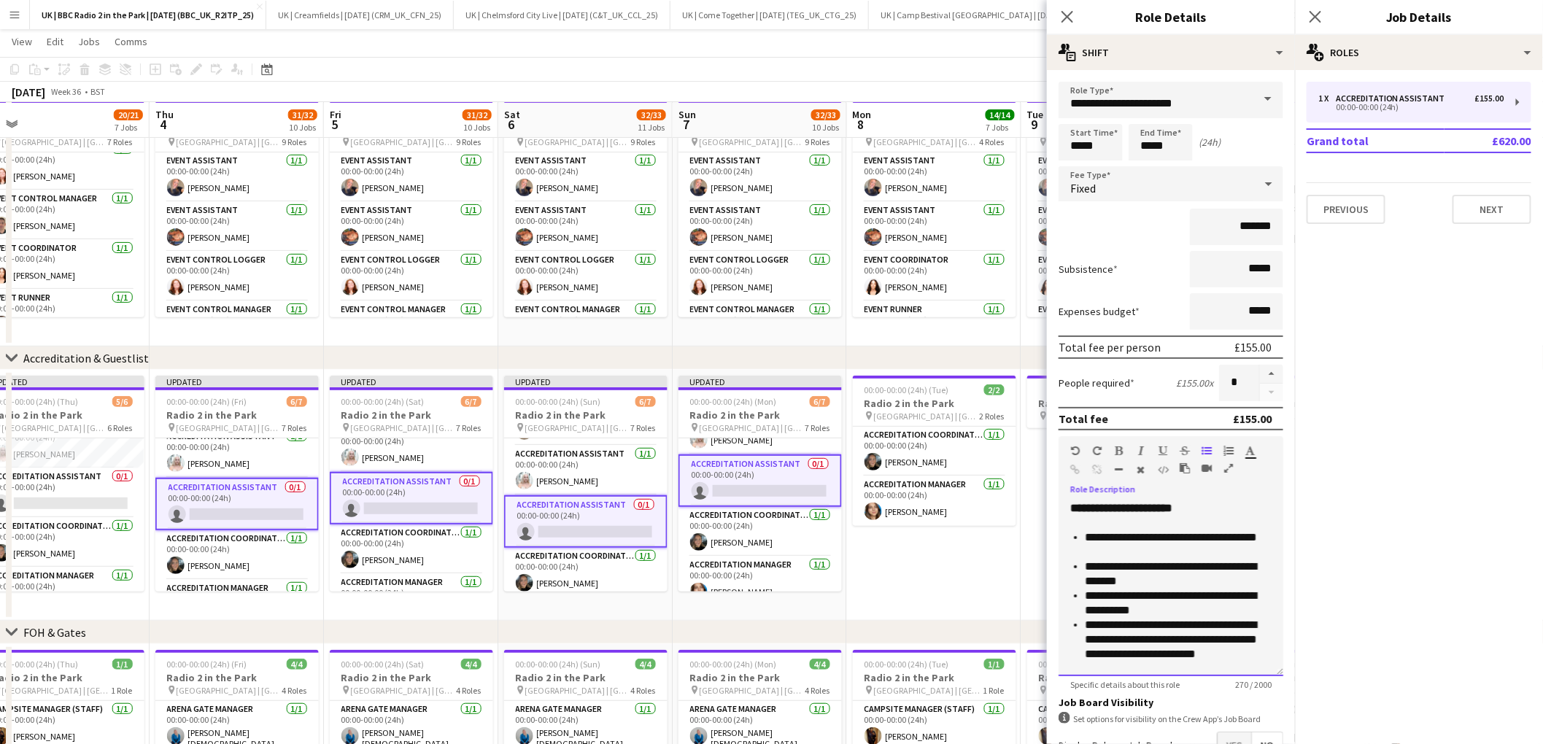
scroll to position [0, 0]
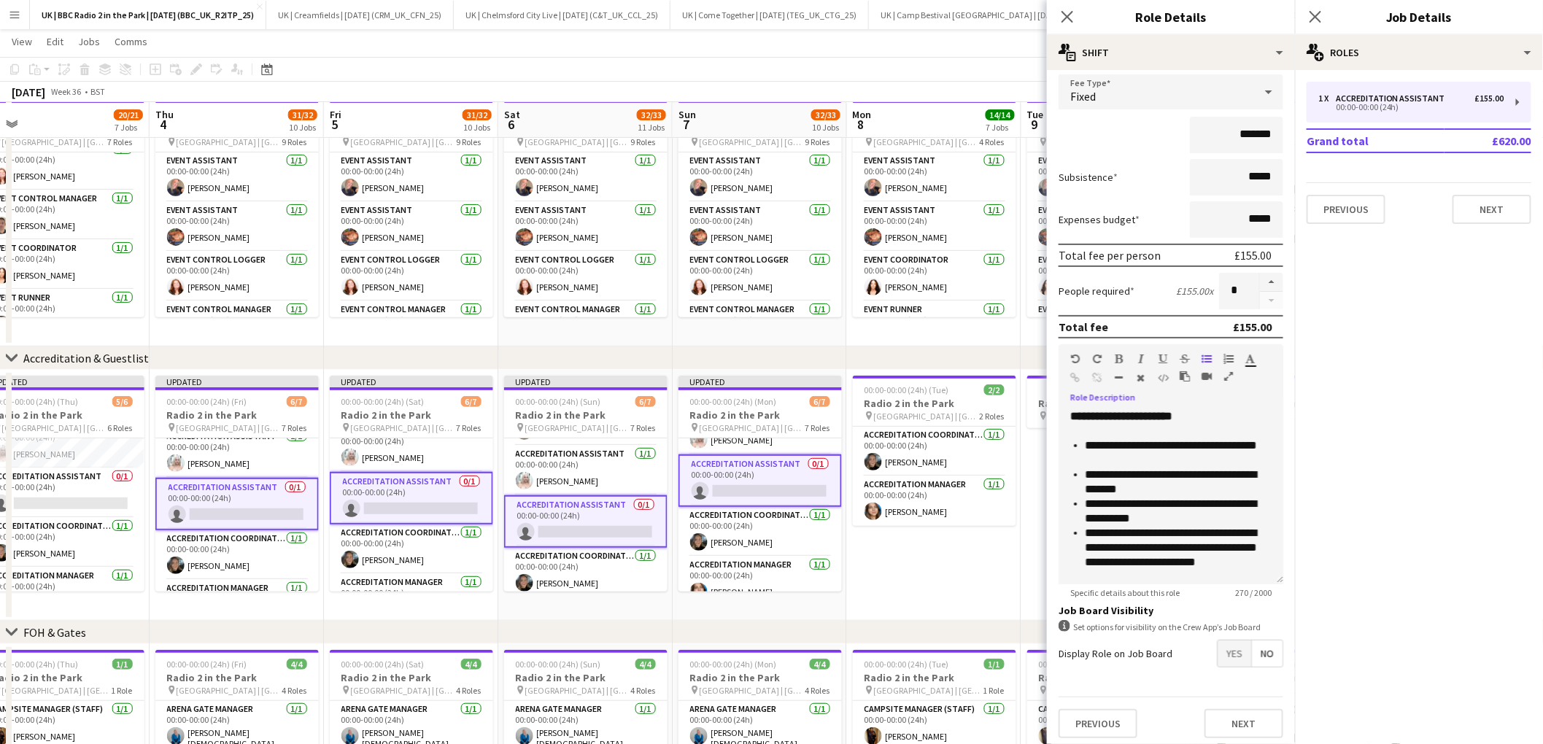
click at [1258, 733] on div "Previous Next" at bounding box center [1171, 723] width 225 height 53
click at [1257, 722] on button "Next" at bounding box center [1244, 724] width 79 height 29
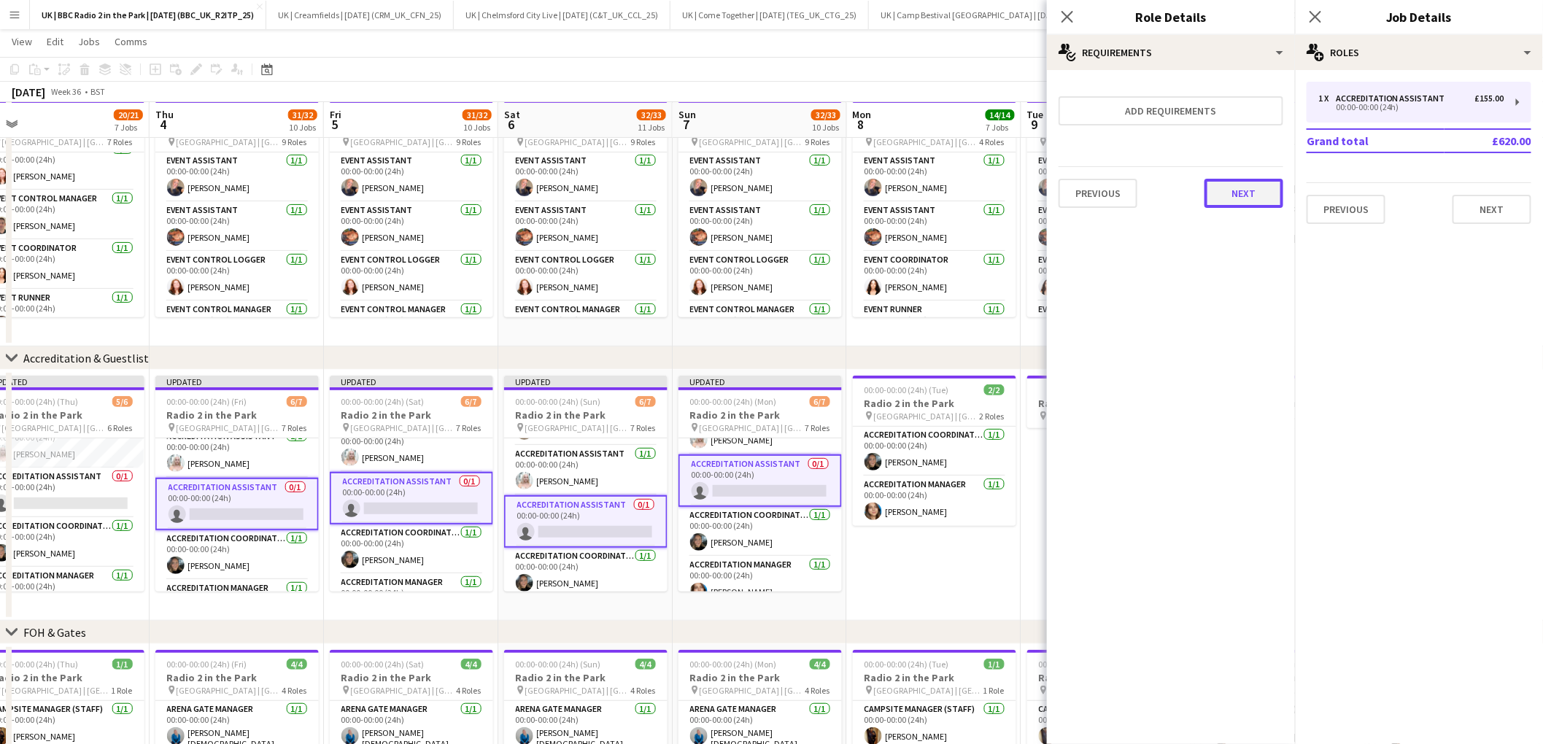
click at [1262, 198] on button "Next" at bounding box center [1244, 193] width 79 height 29
click at [1259, 201] on button "Finish" at bounding box center [1256, 195] width 55 height 29
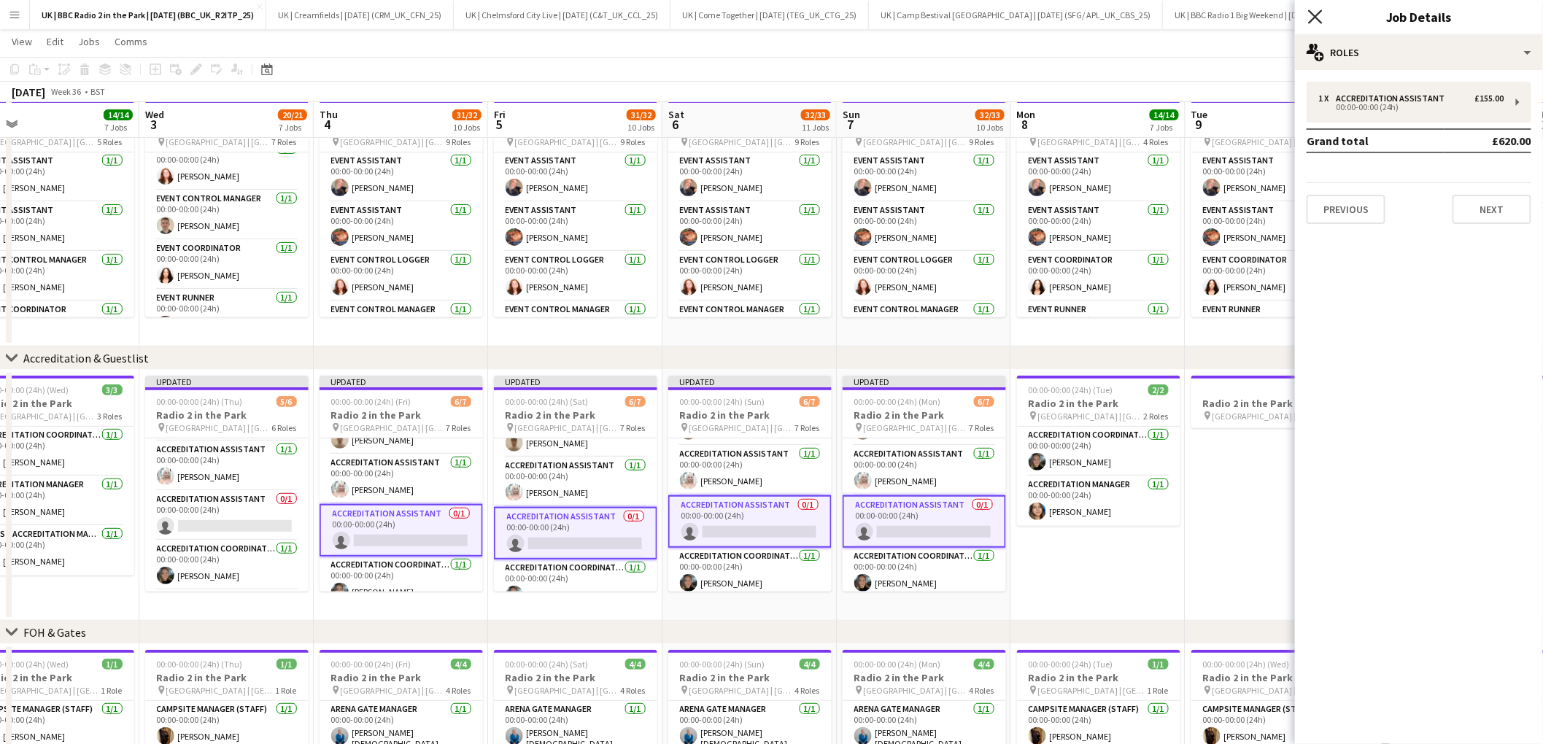
drag, startPoint x: 1318, startPoint y: 15, endPoint x: 671, endPoint y: 588, distance: 864.7
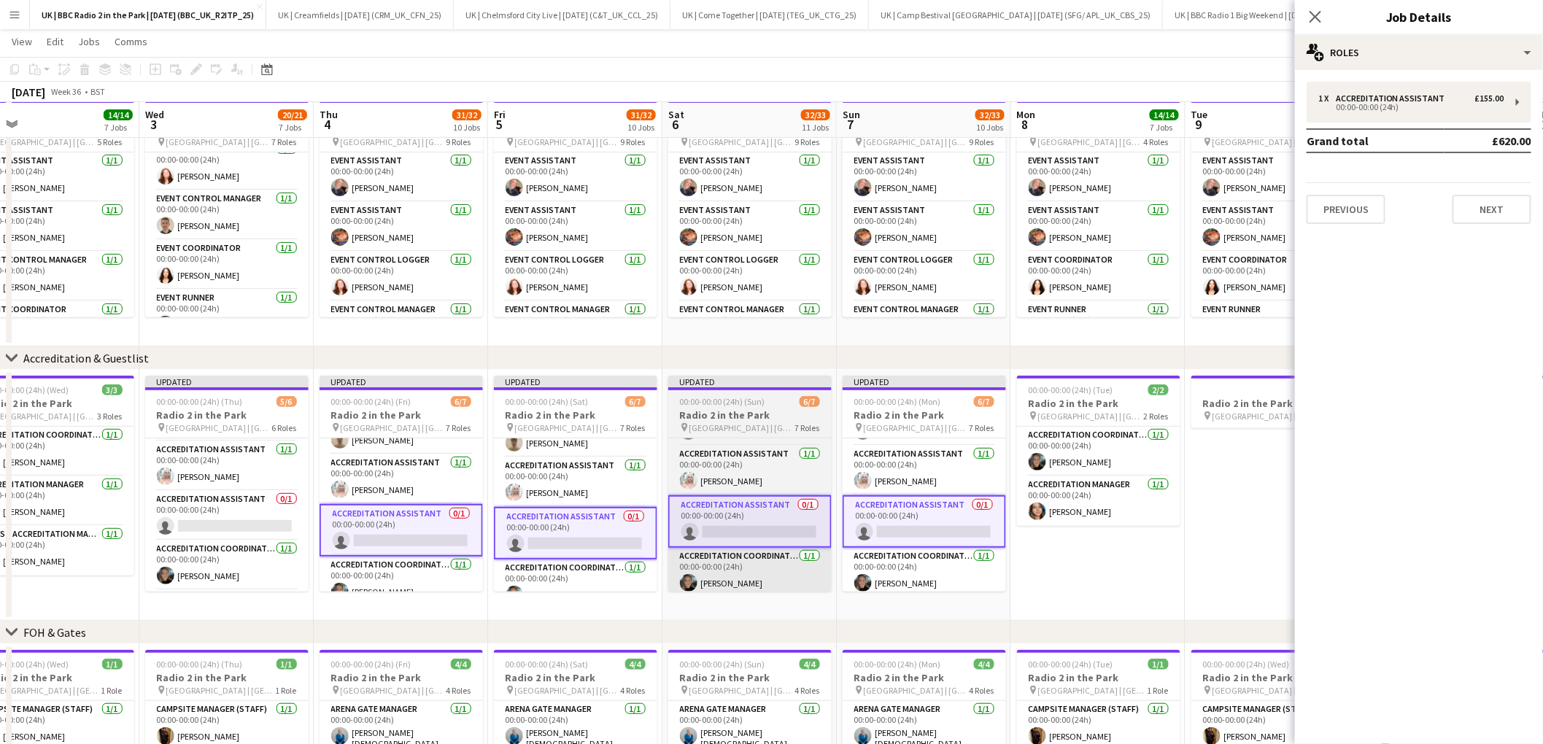
click at [1319, 15] on icon "Close pop-in" at bounding box center [1316, 17] width 12 height 12
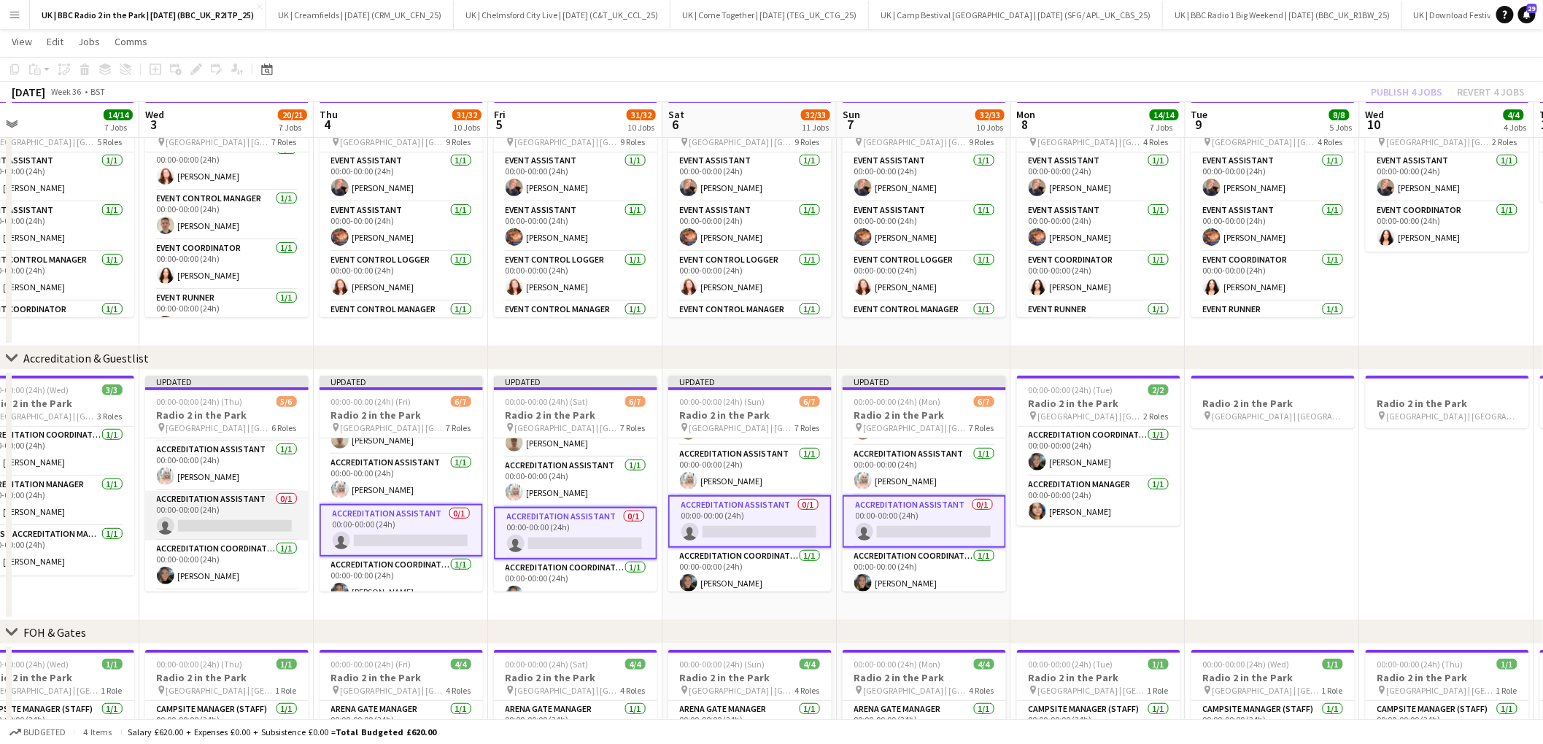
click at [193, 506] on app-card-role "Accreditation Assistant 0/1 00:00-00:00 (24h) single-neutral-actions" at bounding box center [226, 516] width 163 height 50
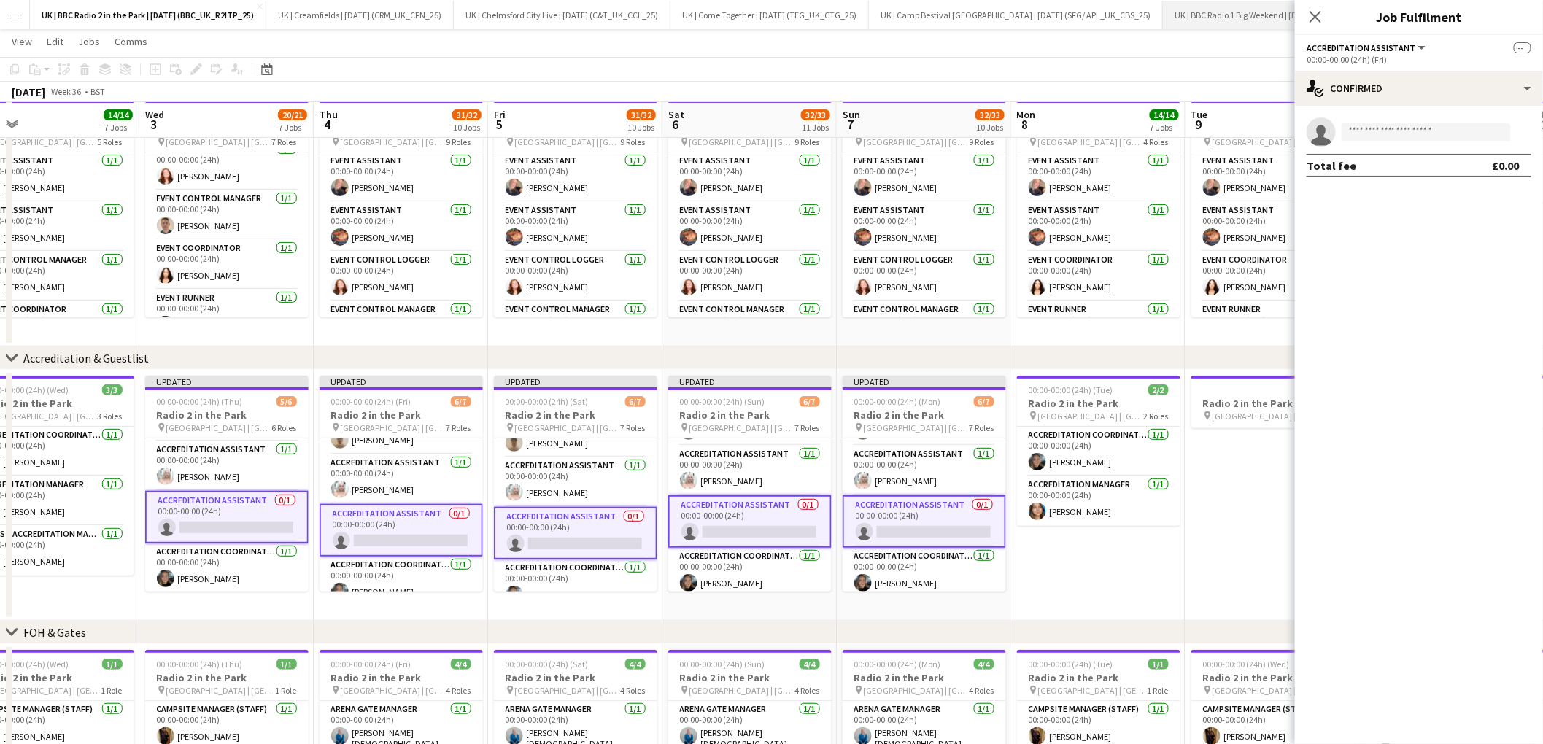
click at [1311, 14] on icon "Close pop-in" at bounding box center [1316, 17] width 12 height 12
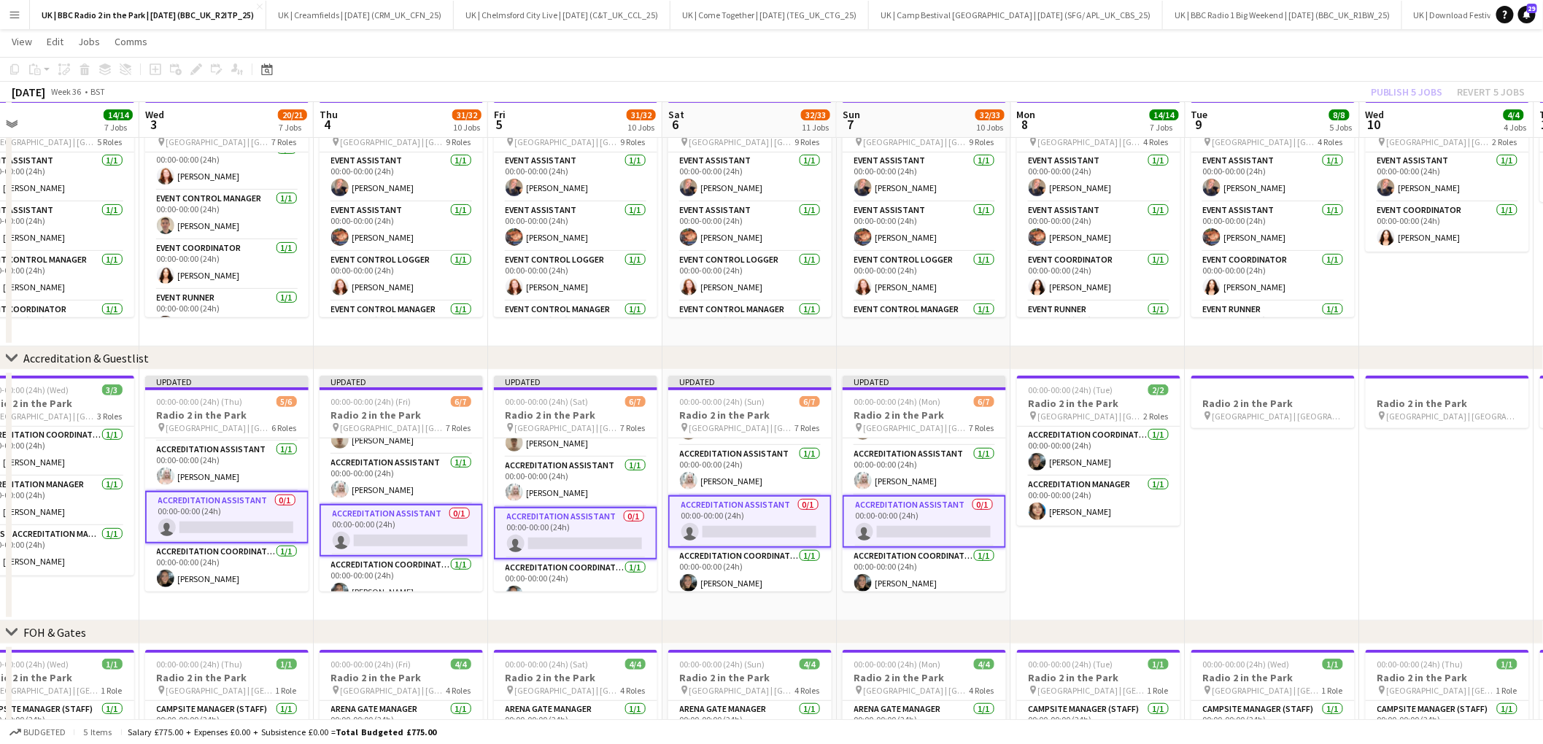
click at [247, 506] on app-card-role "Accreditation Assistant 0/1 00:00-00:00 (24h) single-neutral-actions" at bounding box center [226, 517] width 163 height 53
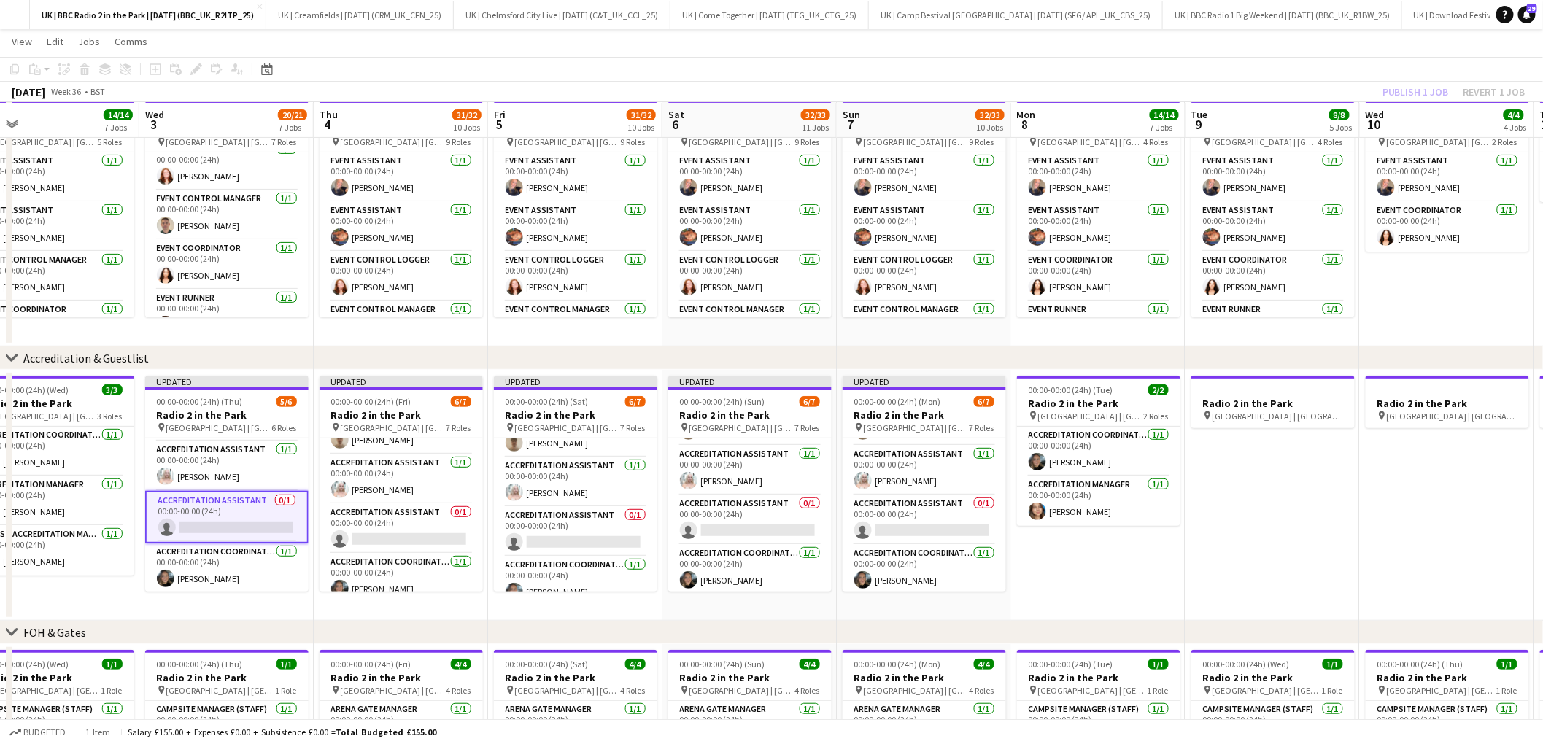
click at [233, 507] on app-card-role "Accreditation Assistant 0/1 00:00-00:00 (24h) single-neutral-actions" at bounding box center [226, 517] width 163 height 53
click at [233, 507] on app-card-role "Accreditation Assistant 0/1 00:00-00:00 (24h) single-neutral-actions" at bounding box center [226, 516] width 163 height 50
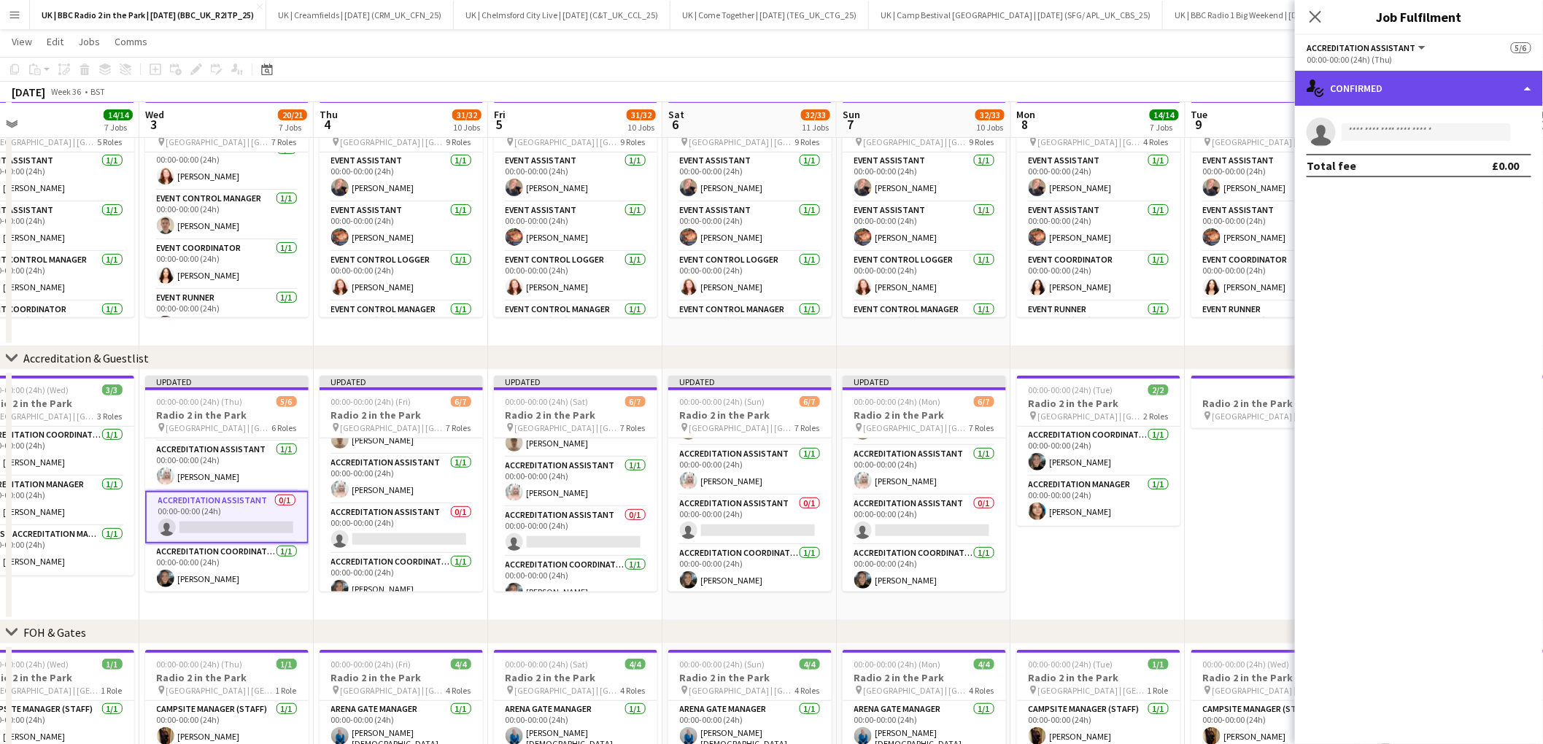
click at [1461, 90] on div "single-neutral-actions-check-2 Confirmed" at bounding box center [1419, 88] width 248 height 35
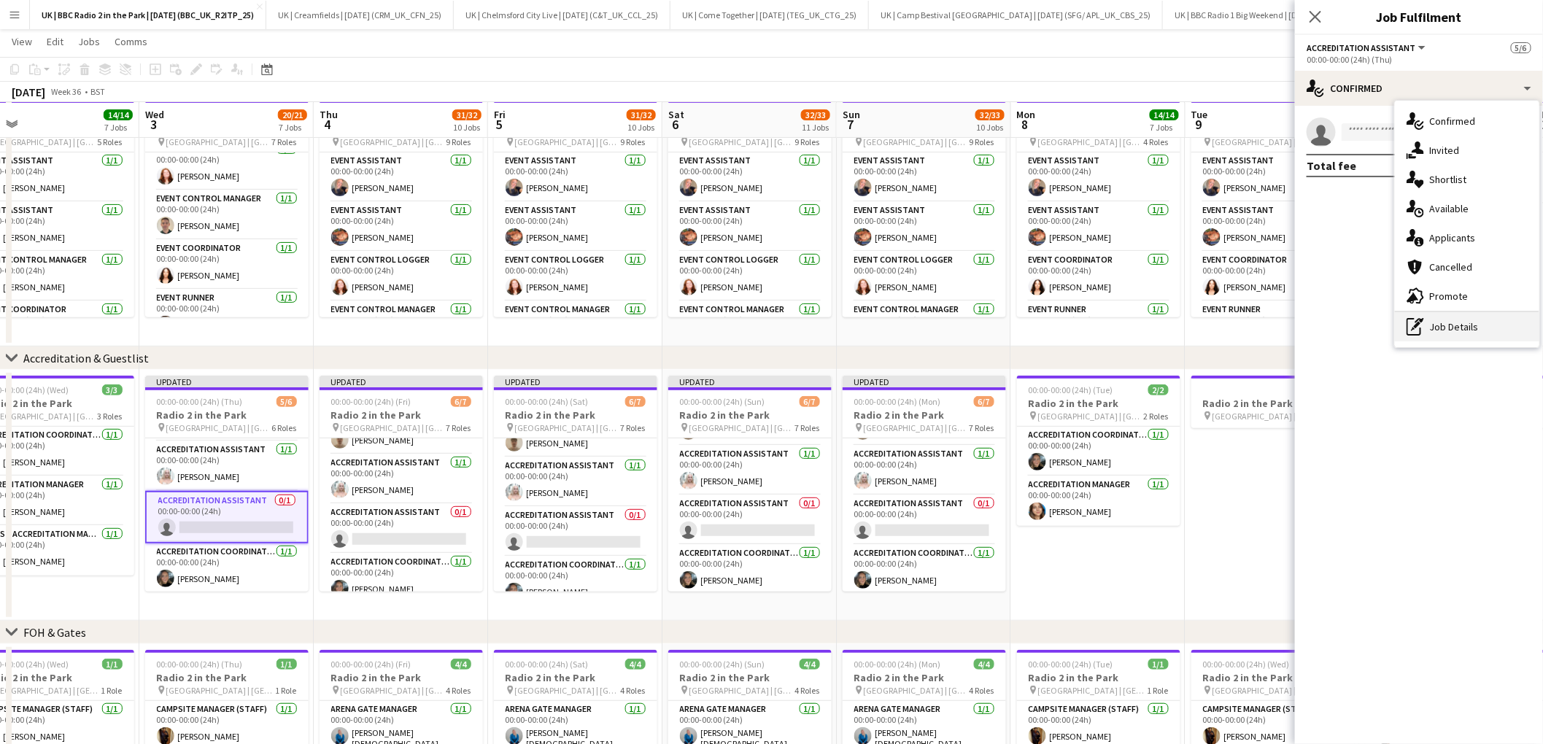
click at [1452, 315] on div "pen-write Job Details" at bounding box center [1467, 326] width 144 height 29
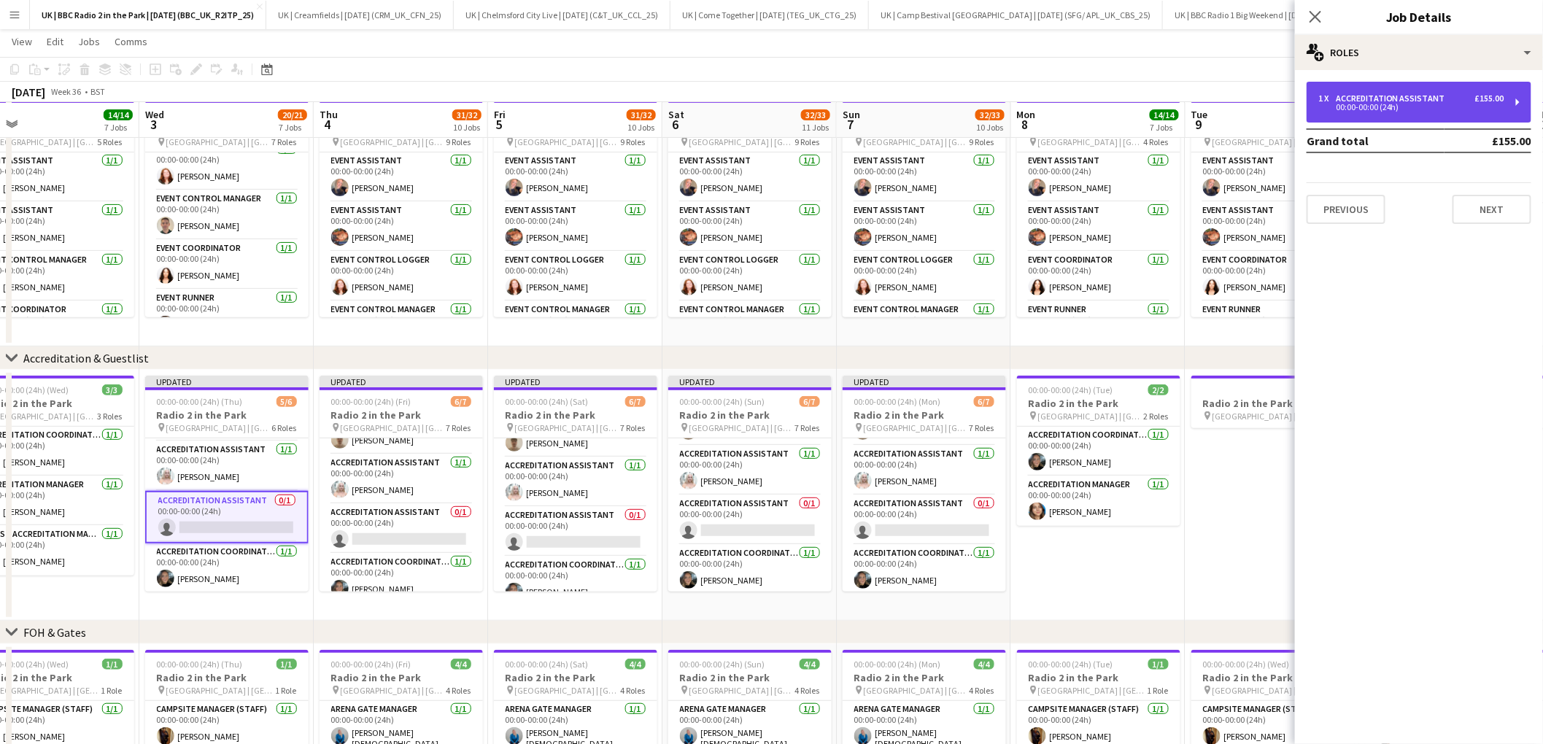
click at [1464, 92] on div "1 x Accreditation Assistant £155.00 00:00-00:00 (24h)" at bounding box center [1419, 102] width 225 height 41
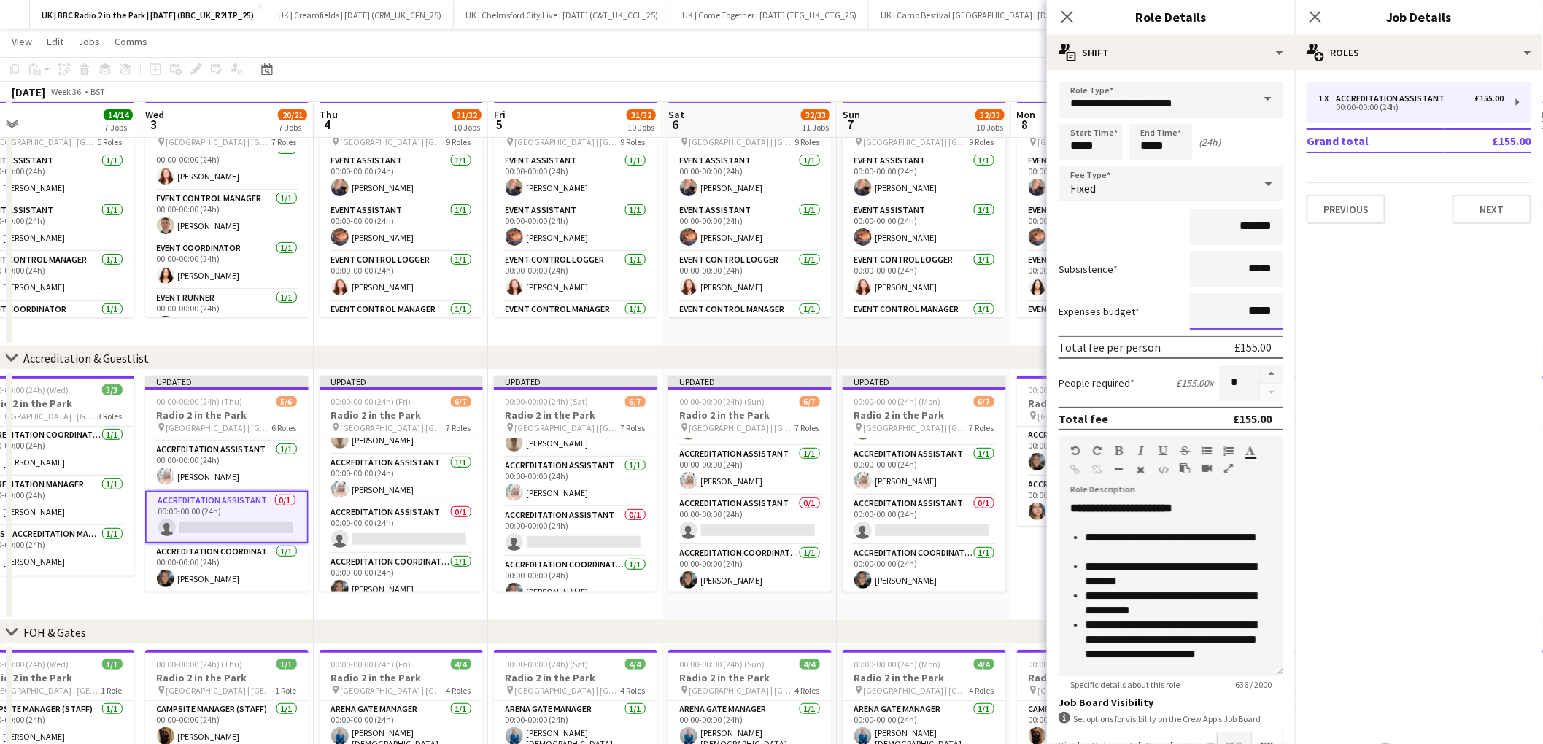
drag, startPoint x: 1257, startPoint y: 303, endPoint x: 1308, endPoint y: 282, distance: 55.3
click at [1258, 304] on input "*****" at bounding box center [1236, 311] width 93 height 36
type input "**"
type input "******"
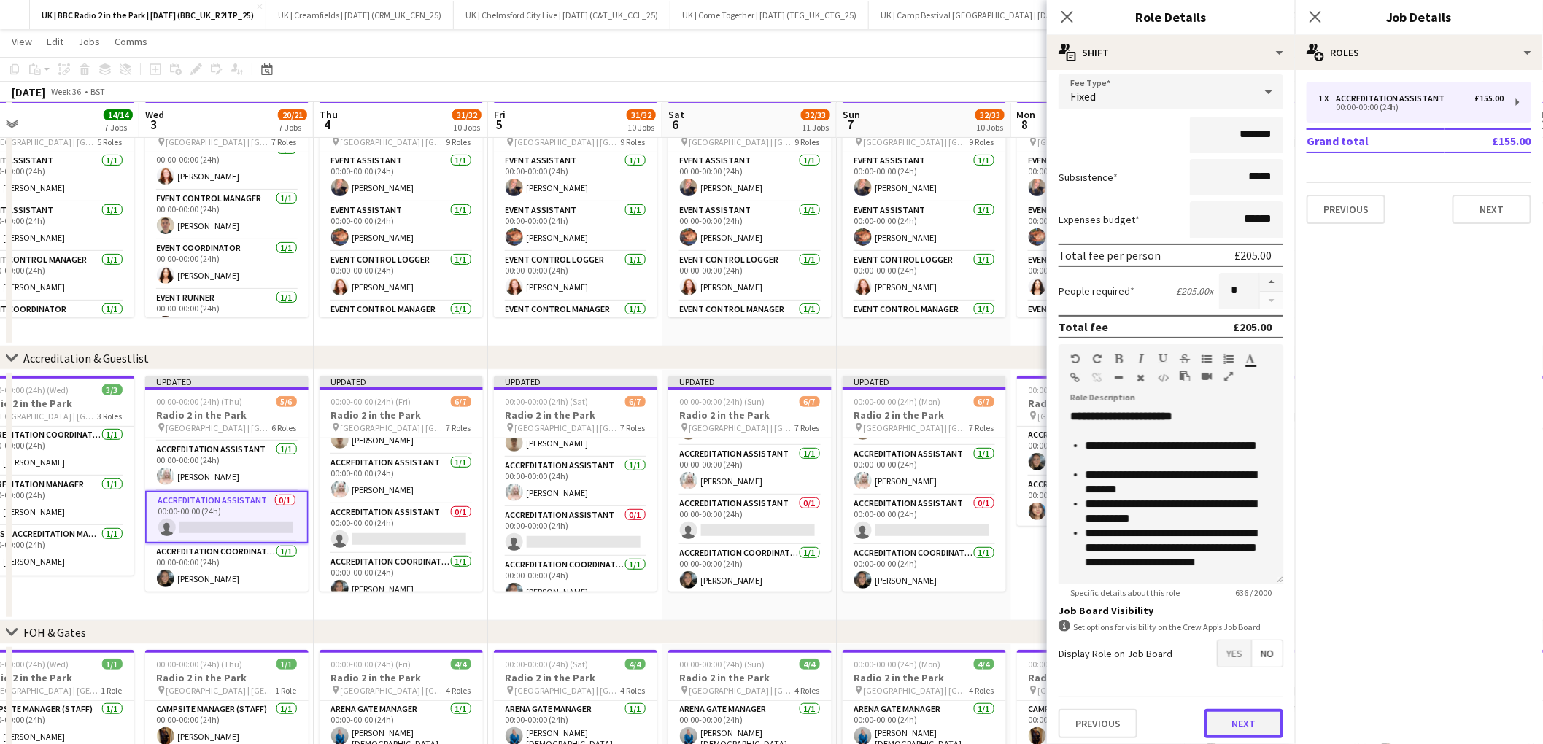
click at [1246, 719] on button "Next" at bounding box center [1244, 723] width 79 height 29
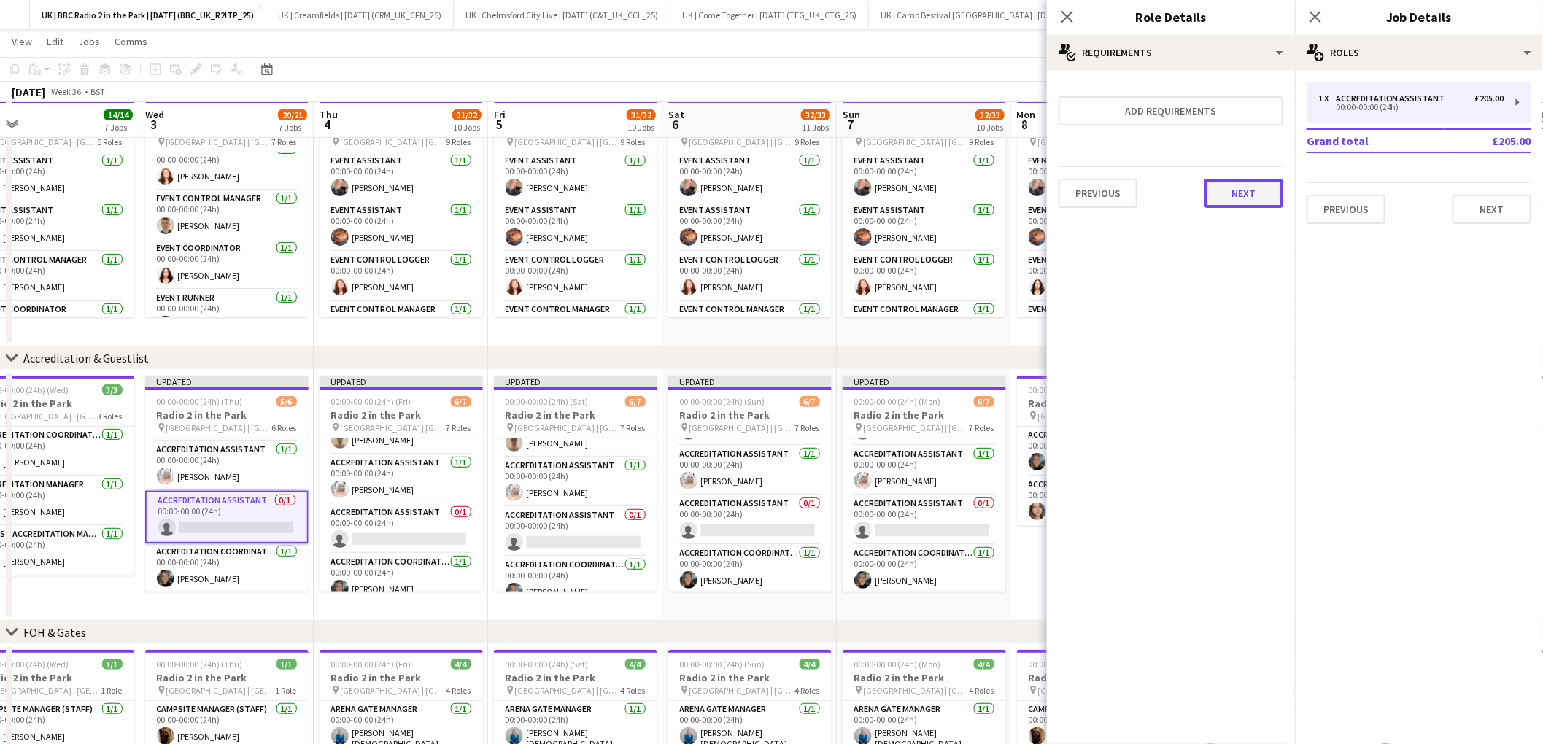
click at [1230, 183] on button "Next" at bounding box center [1244, 193] width 79 height 29
click at [1266, 203] on button "Finish" at bounding box center [1256, 195] width 55 height 29
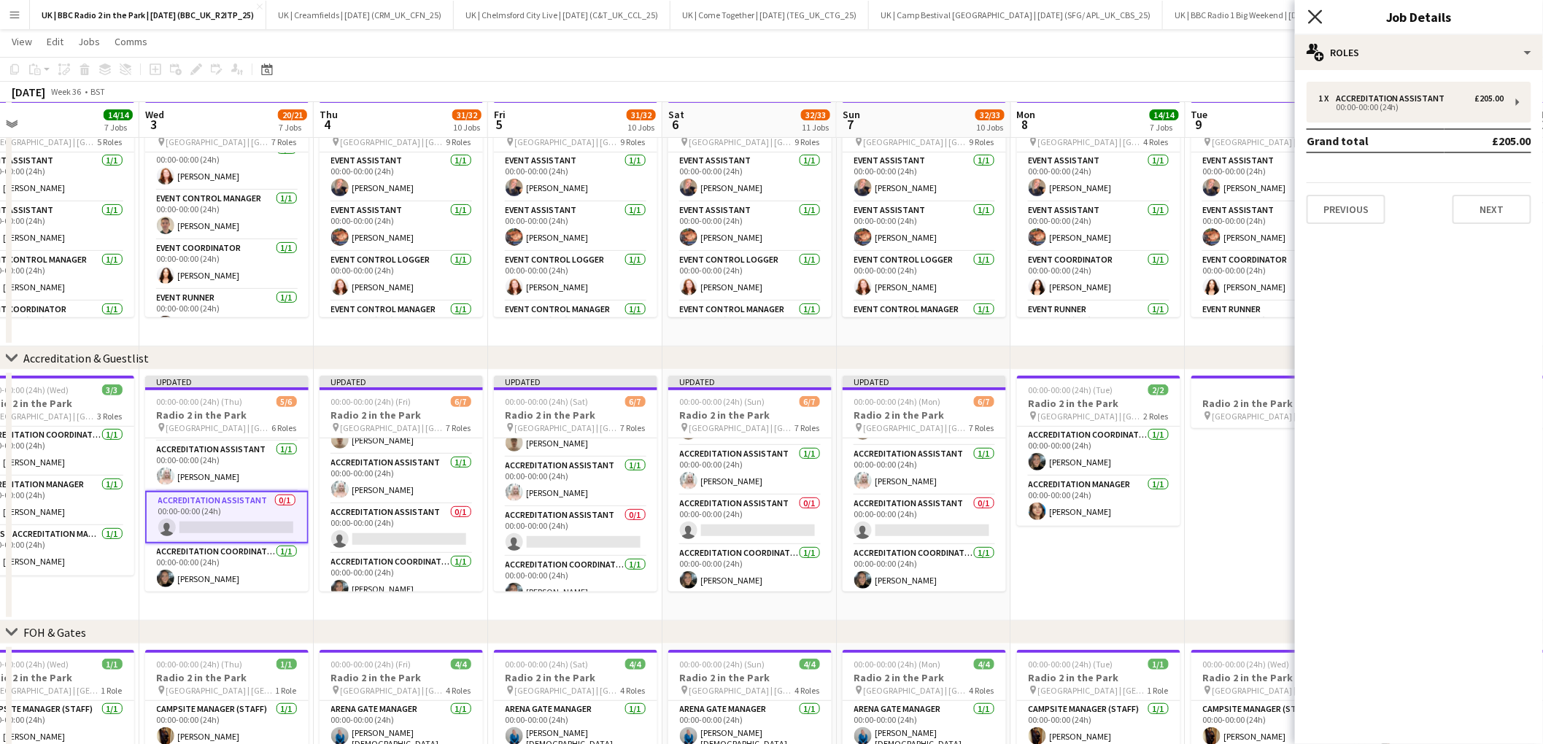
click at [1316, 18] on icon at bounding box center [1315, 16] width 14 height 14
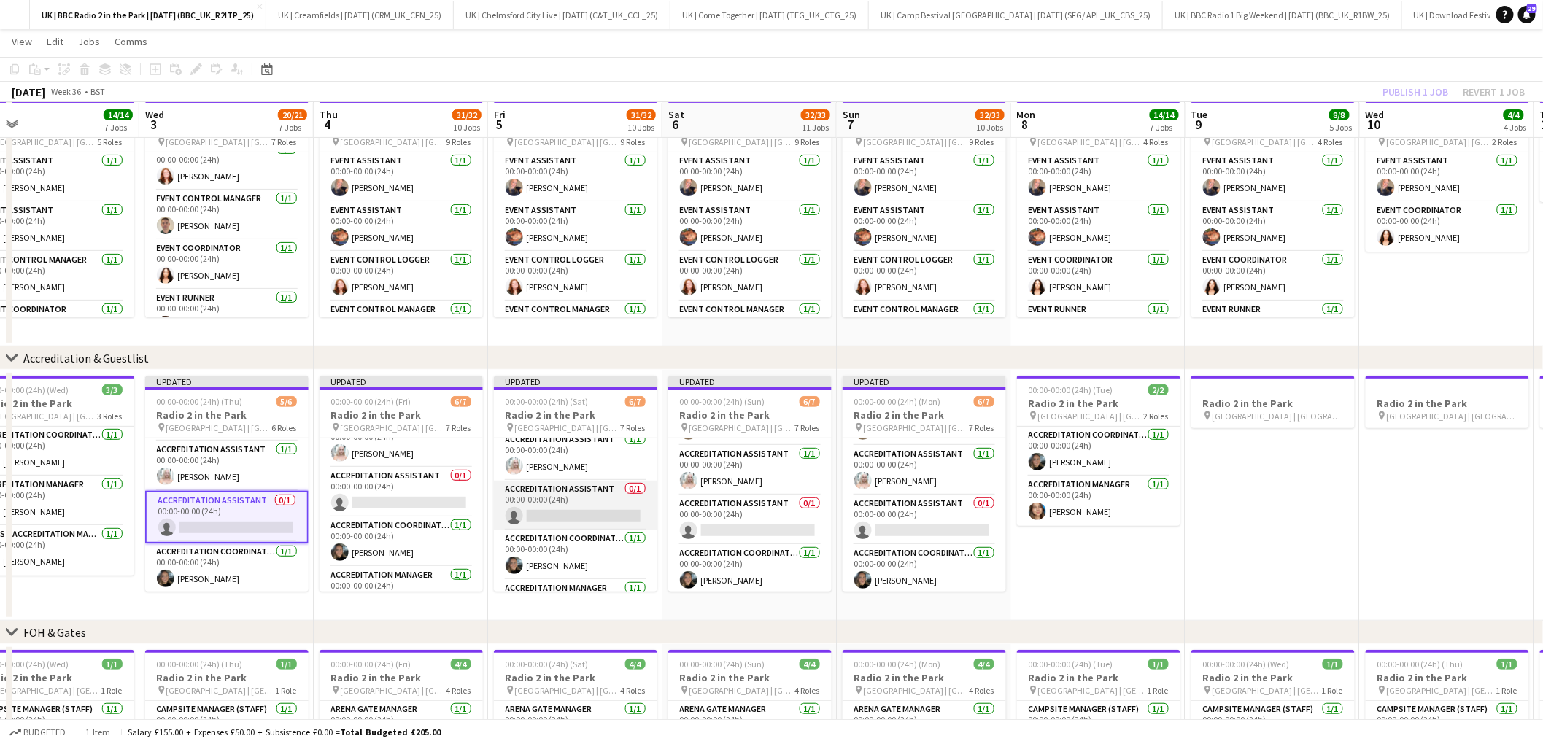
scroll to position [61, 0]
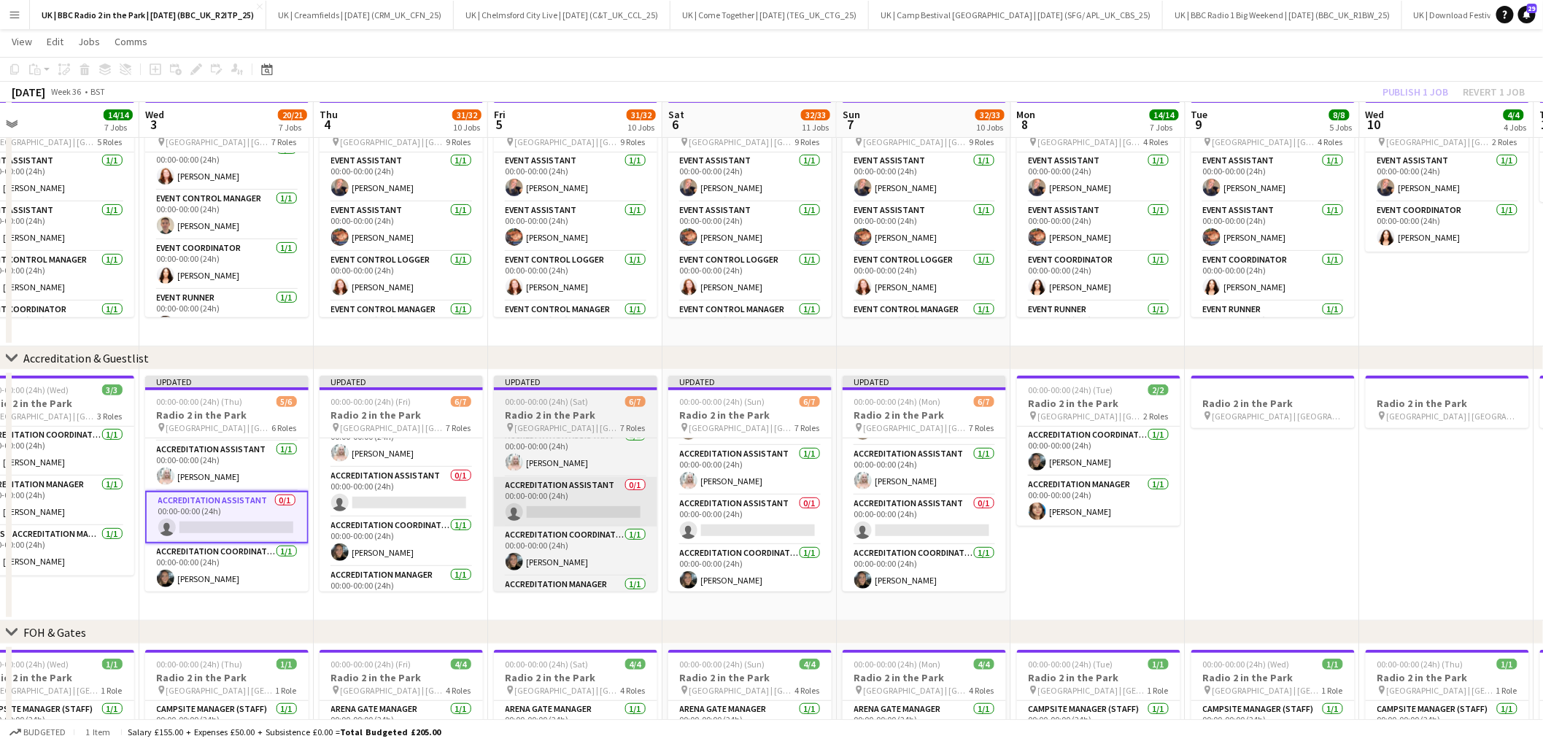
drag, startPoint x: 371, startPoint y: 482, endPoint x: 539, endPoint y: 492, distance: 168.9
click at [372, 482] on app-card-role "Accreditation Assistant 0/1 00:00-00:00 (24h) single-neutral-actions" at bounding box center [401, 493] width 163 height 50
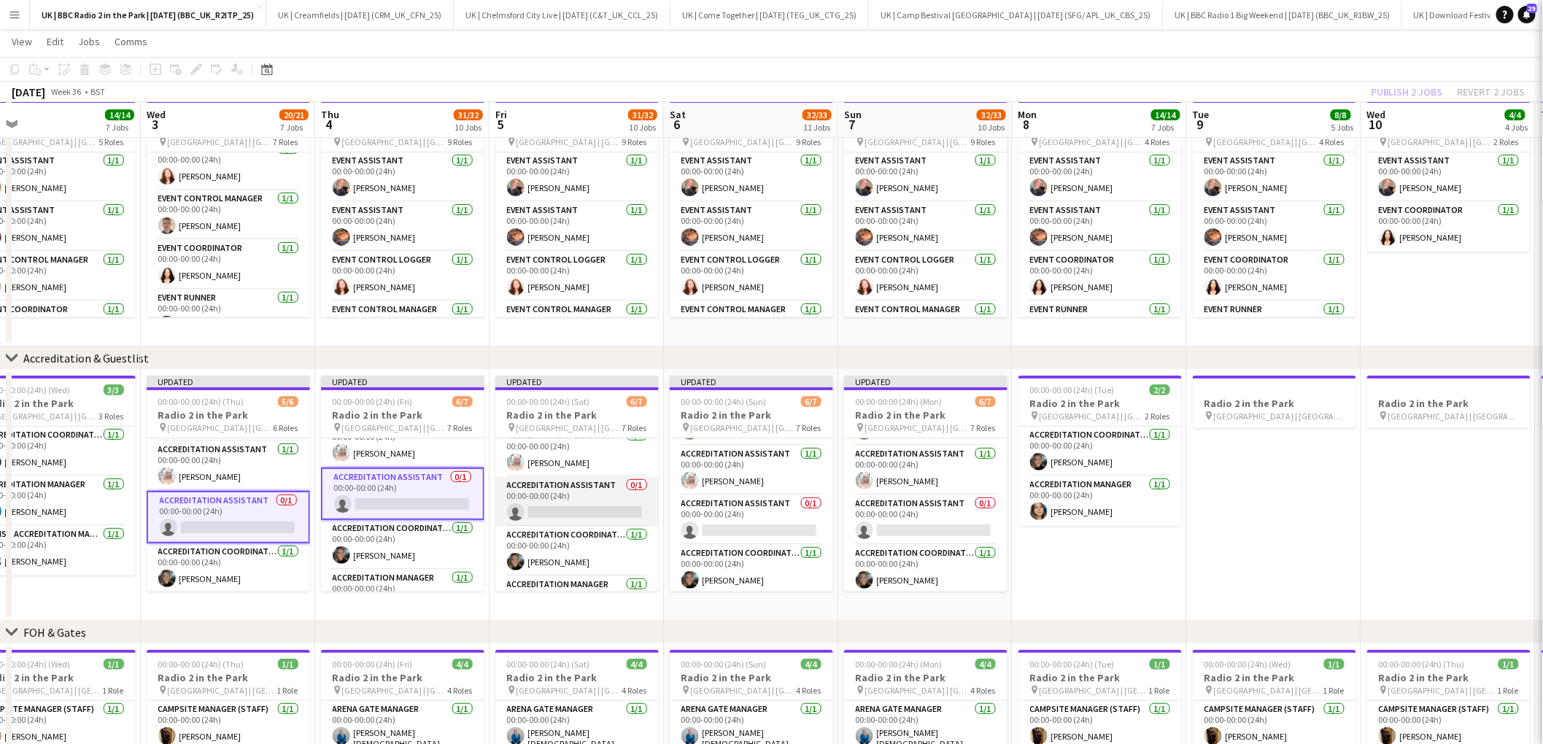
click at [558, 490] on app-card-role "Accreditation Assistant 0/1 00:00-00:00 (24h) single-neutral-actions" at bounding box center [576, 502] width 163 height 50
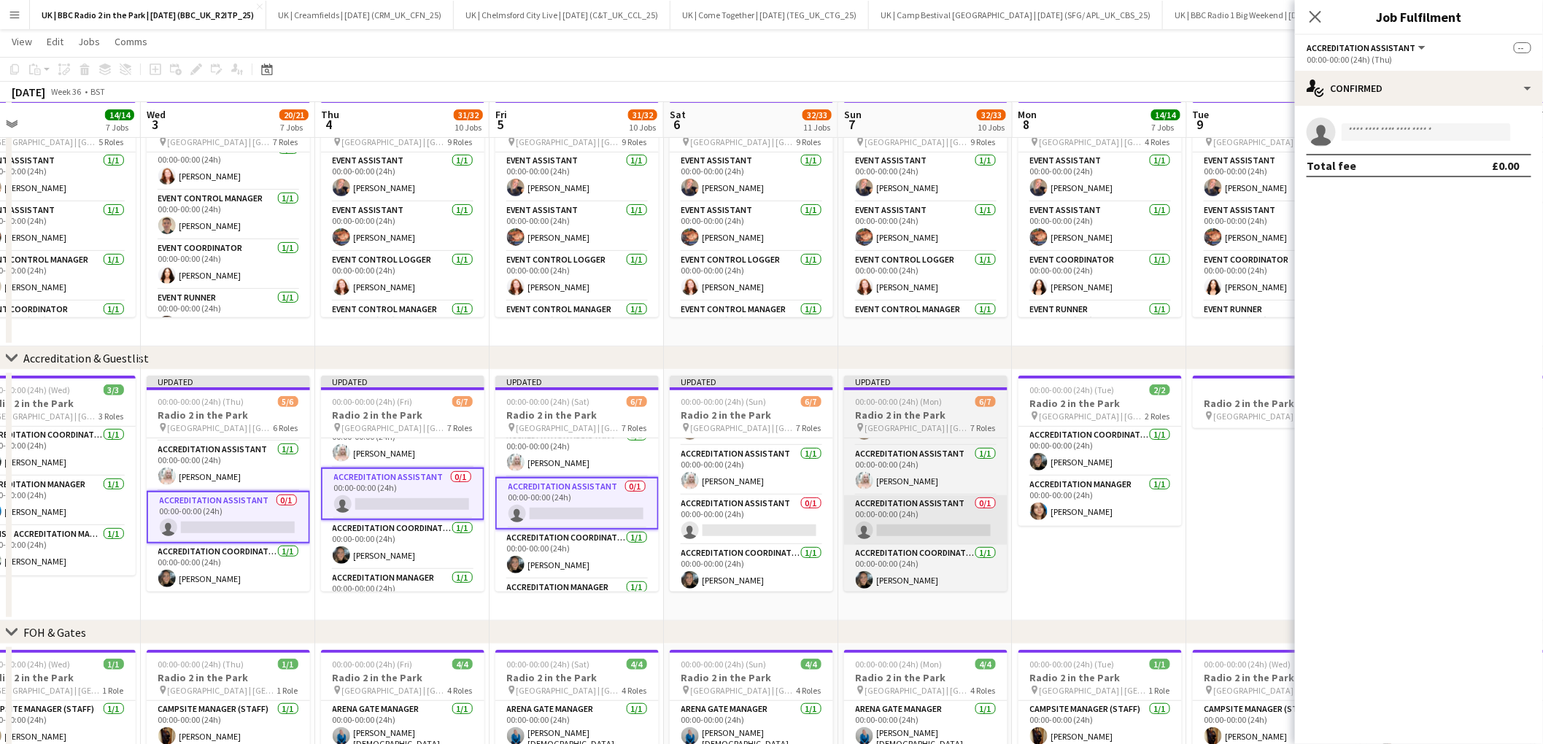
drag, startPoint x: 726, startPoint y: 503, endPoint x: 946, endPoint y: 509, distance: 219.7
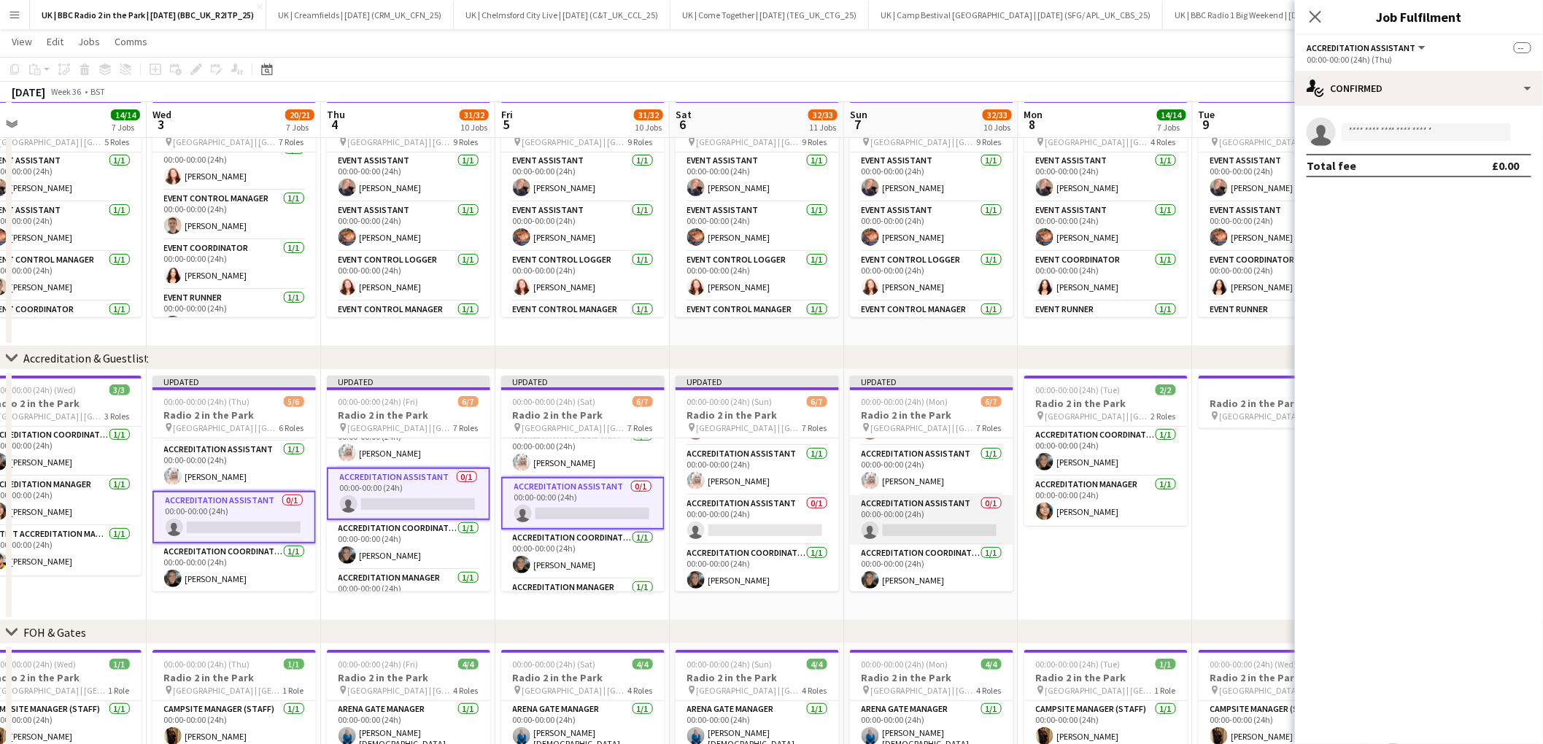
click at [946, 509] on app-card-role "Accreditation Assistant 0/1 00:00-00:00 (24h) single-neutral-actions" at bounding box center [931, 520] width 163 height 50
click at [1316, 19] on icon "Close pop-in" at bounding box center [1315, 16] width 14 height 14
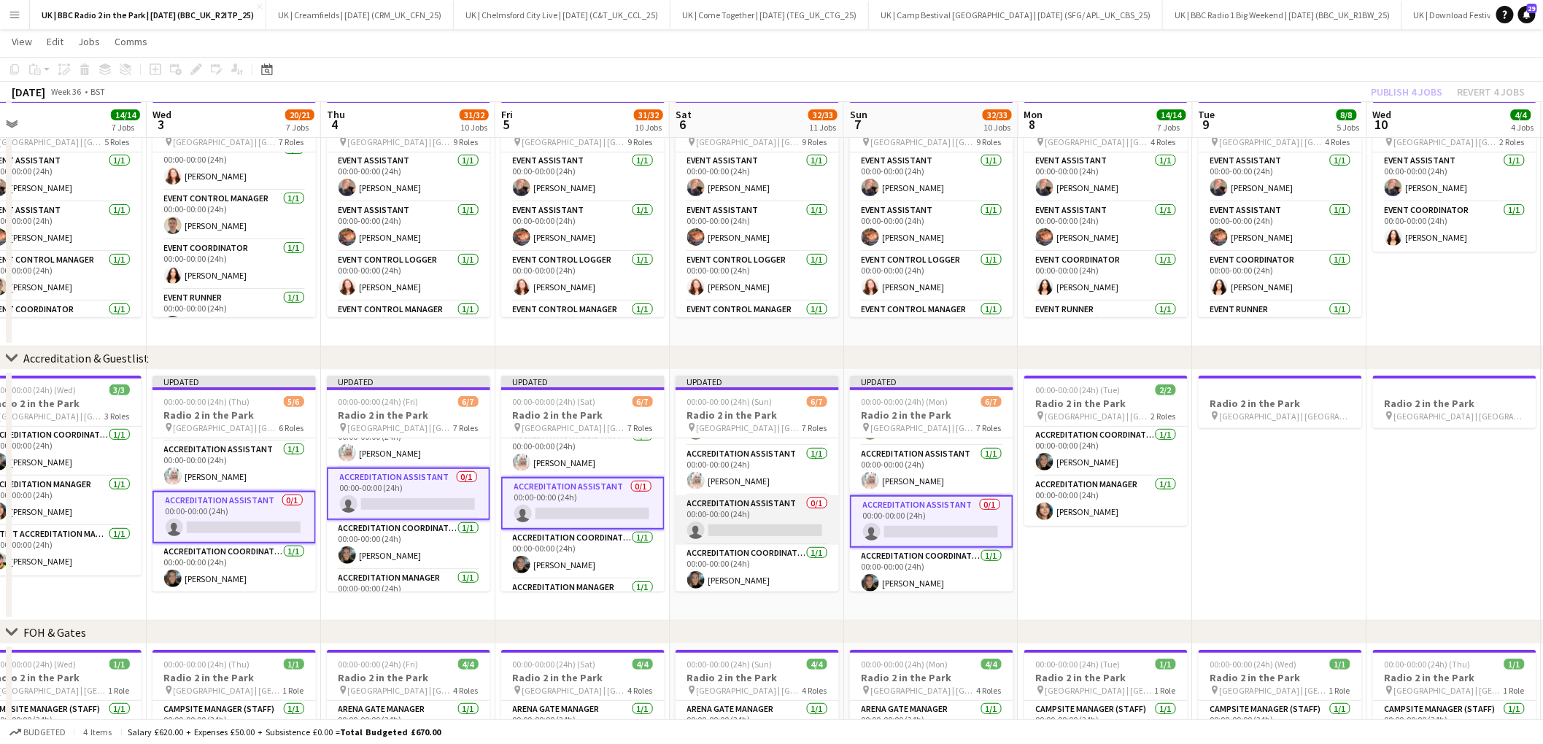
click at [765, 509] on app-card-role "Accreditation Assistant 0/1 00:00-00:00 (24h) single-neutral-actions" at bounding box center [757, 520] width 163 height 50
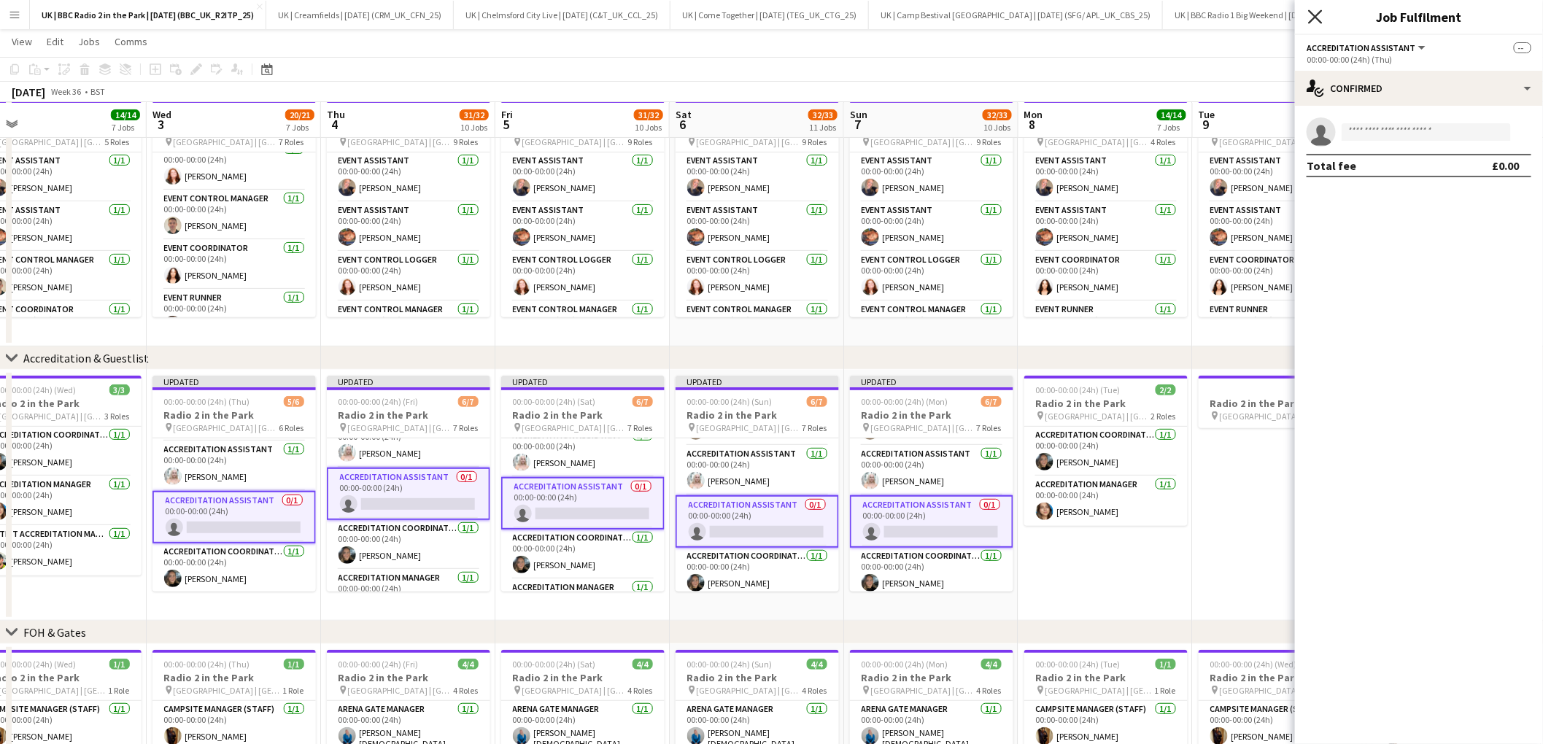
click at [1313, 16] on icon "Close pop-in" at bounding box center [1315, 16] width 14 height 14
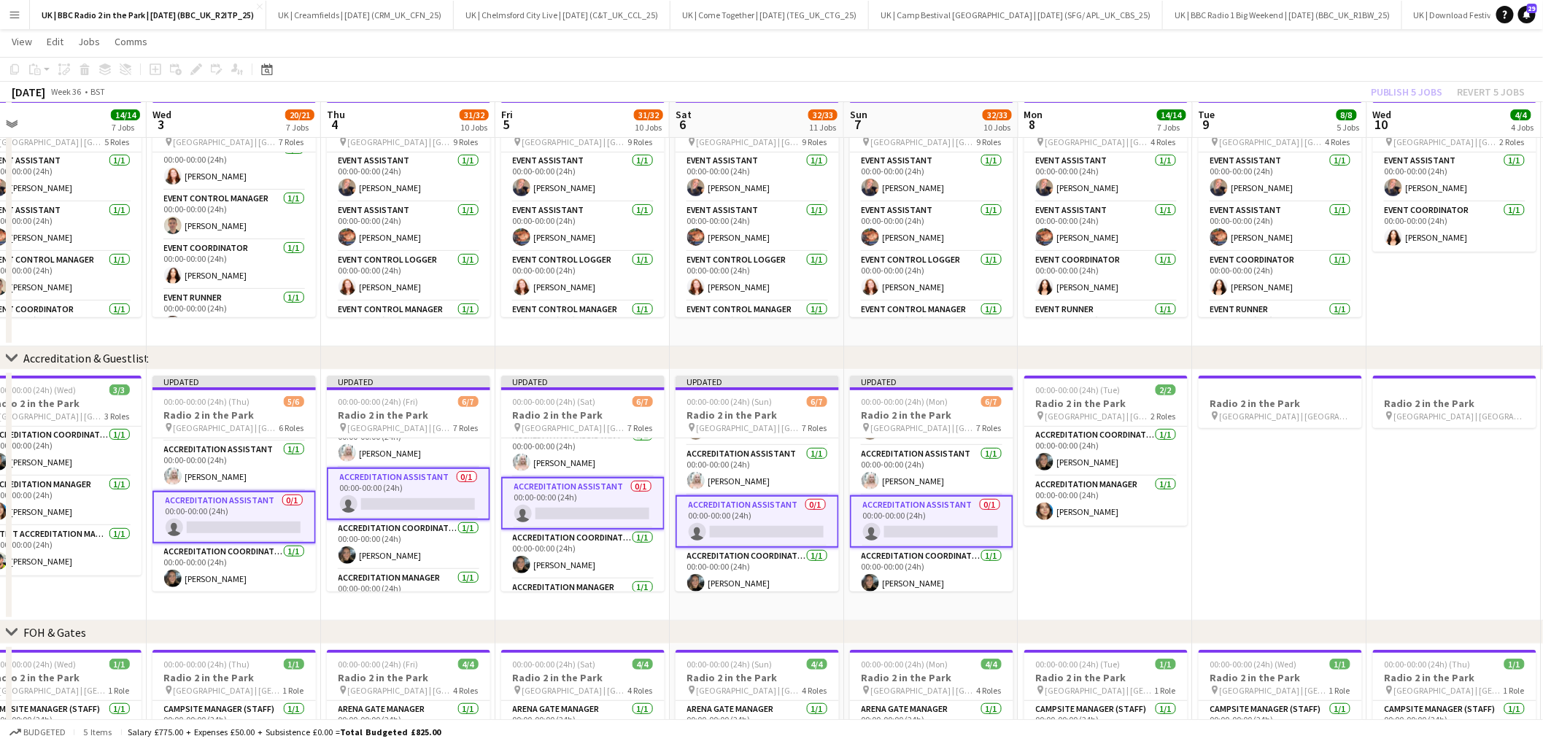
click at [954, 505] on app-card-role "Accreditation Assistant 0/1 00:00-00:00 (24h) single-neutral-actions" at bounding box center [931, 521] width 163 height 53
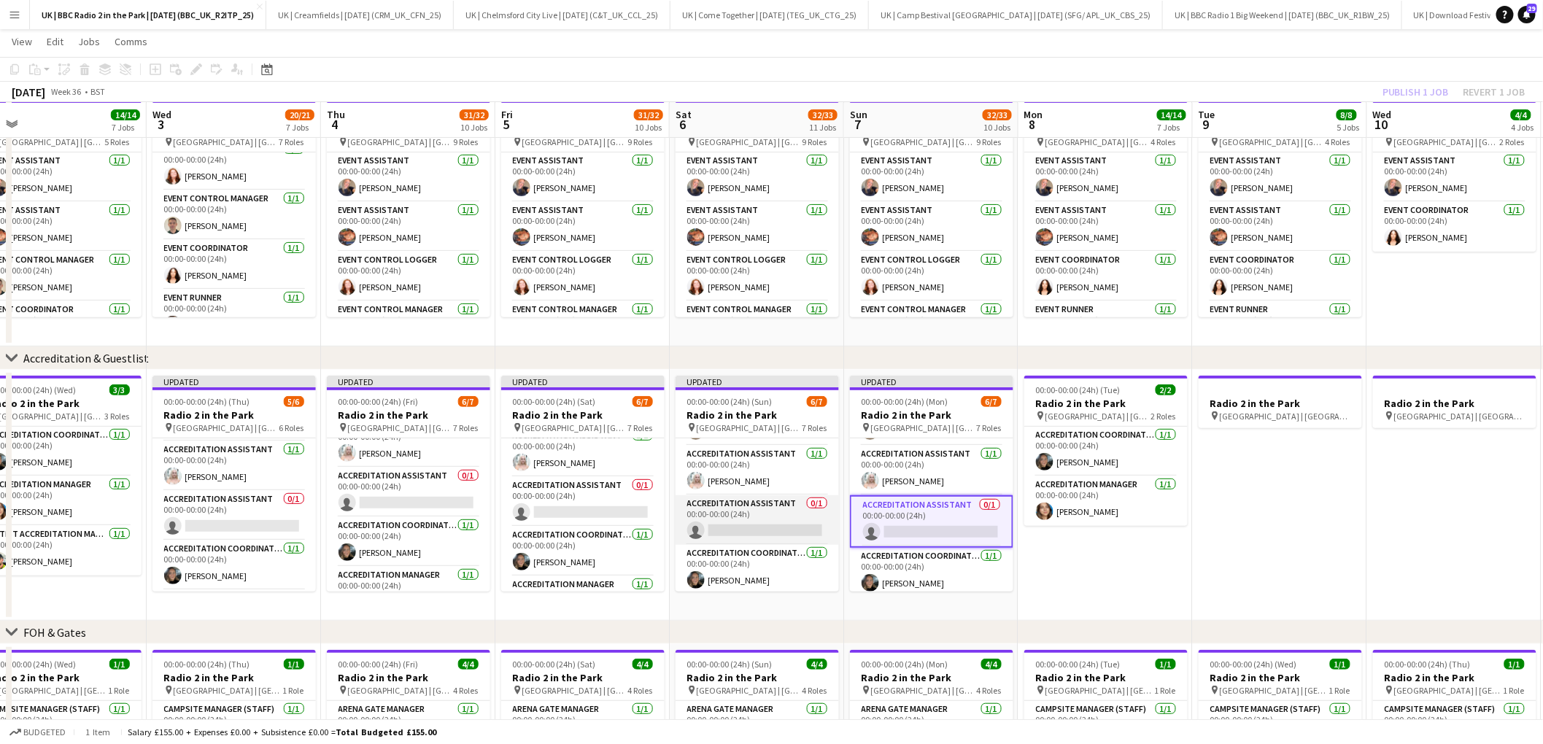
click at [752, 506] on app-card-role "Accreditation Assistant 0/1 00:00-00:00 (24h) single-neutral-actions" at bounding box center [757, 520] width 163 height 50
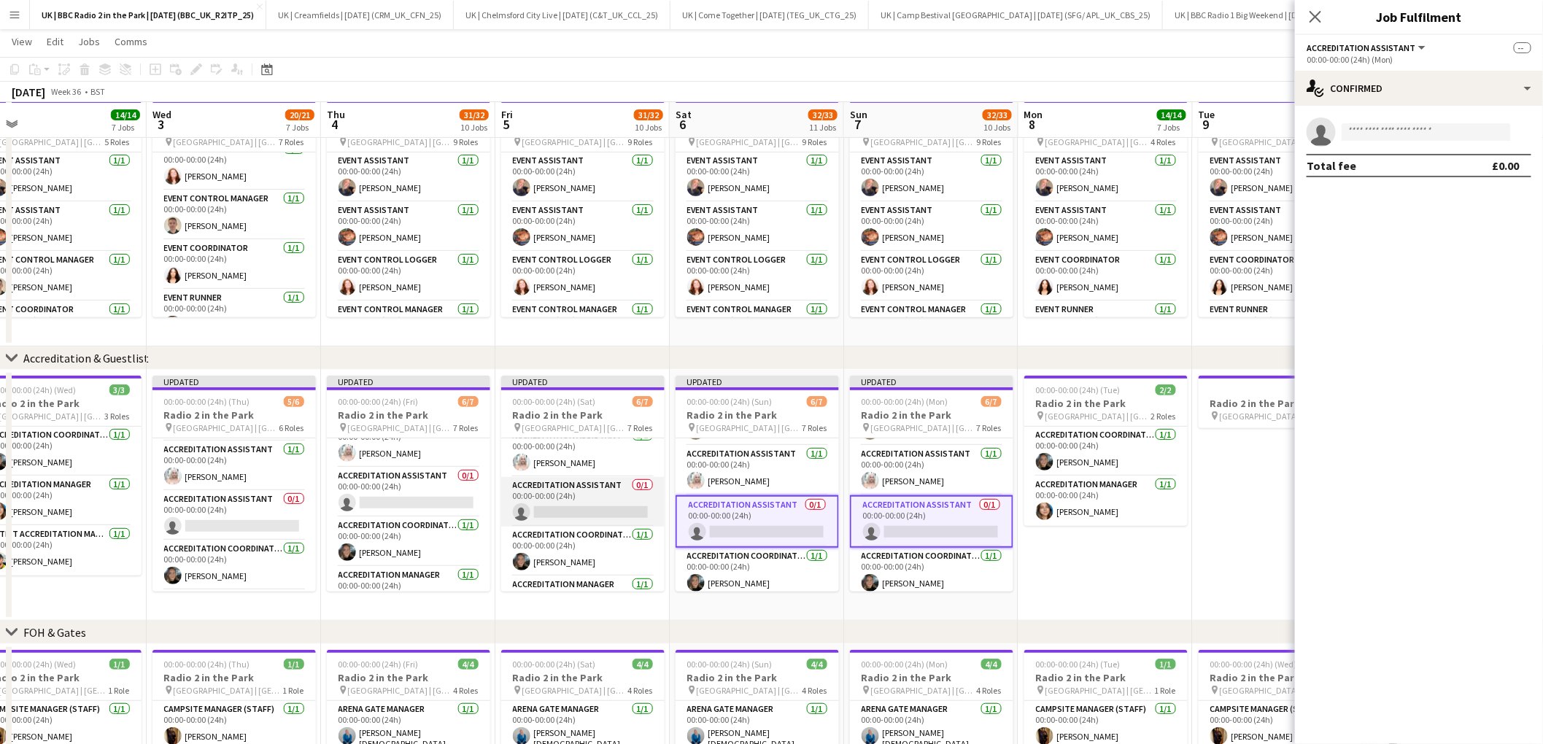
click at [584, 495] on app-card-role "Accreditation Assistant 0/1 00:00-00:00 (24h) single-neutral-actions" at bounding box center [582, 502] width 163 height 50
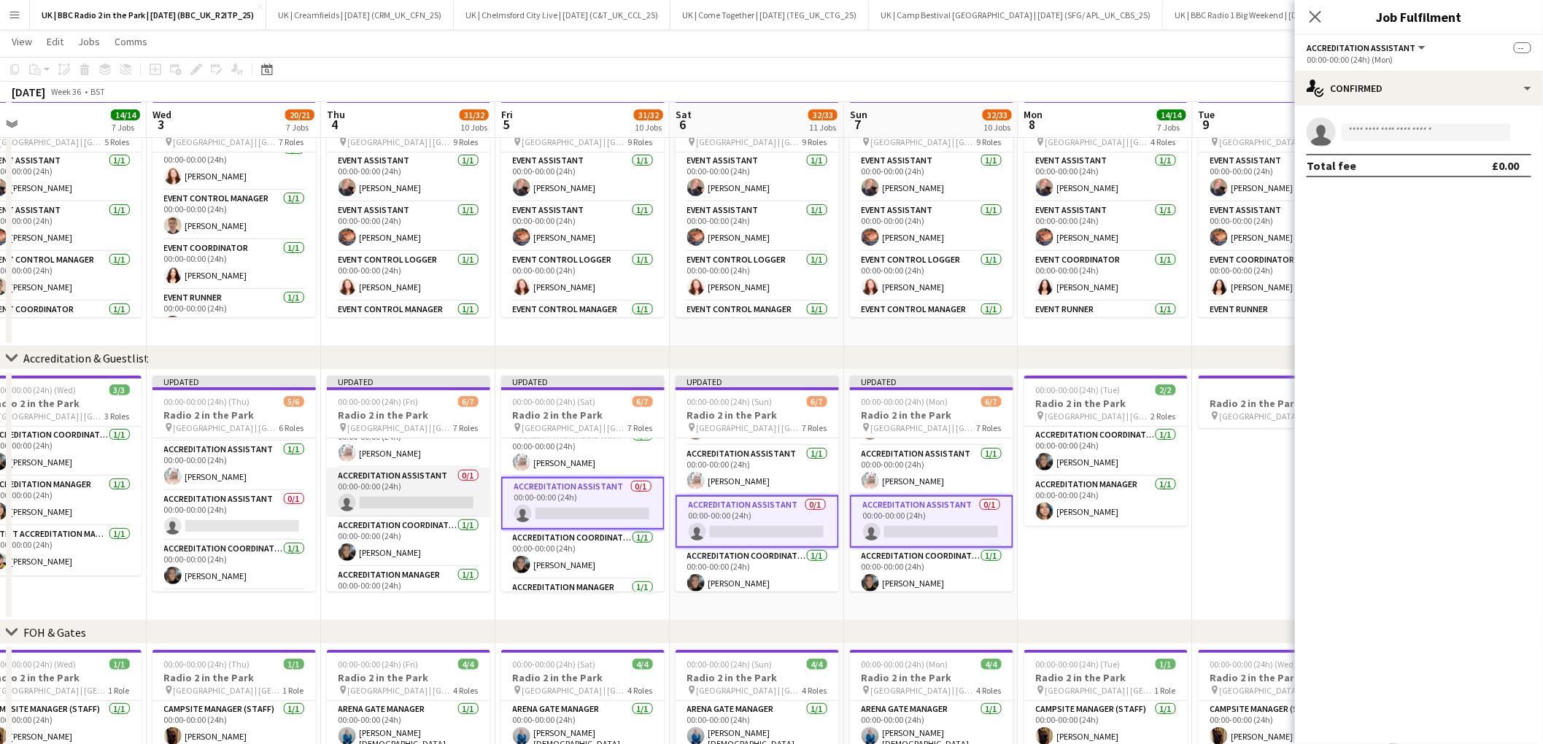
drag, startPoint x: 409, startPoint y: 477, endPoint x: 403, endPoint y: 483, distance: 8.3
click at [408, 479] on app-card-role "Accreditation Assistant 0/1 00:00-00:00 (24h) single-neutral-actions" at bounding box center [408, 493] width 163 height 50
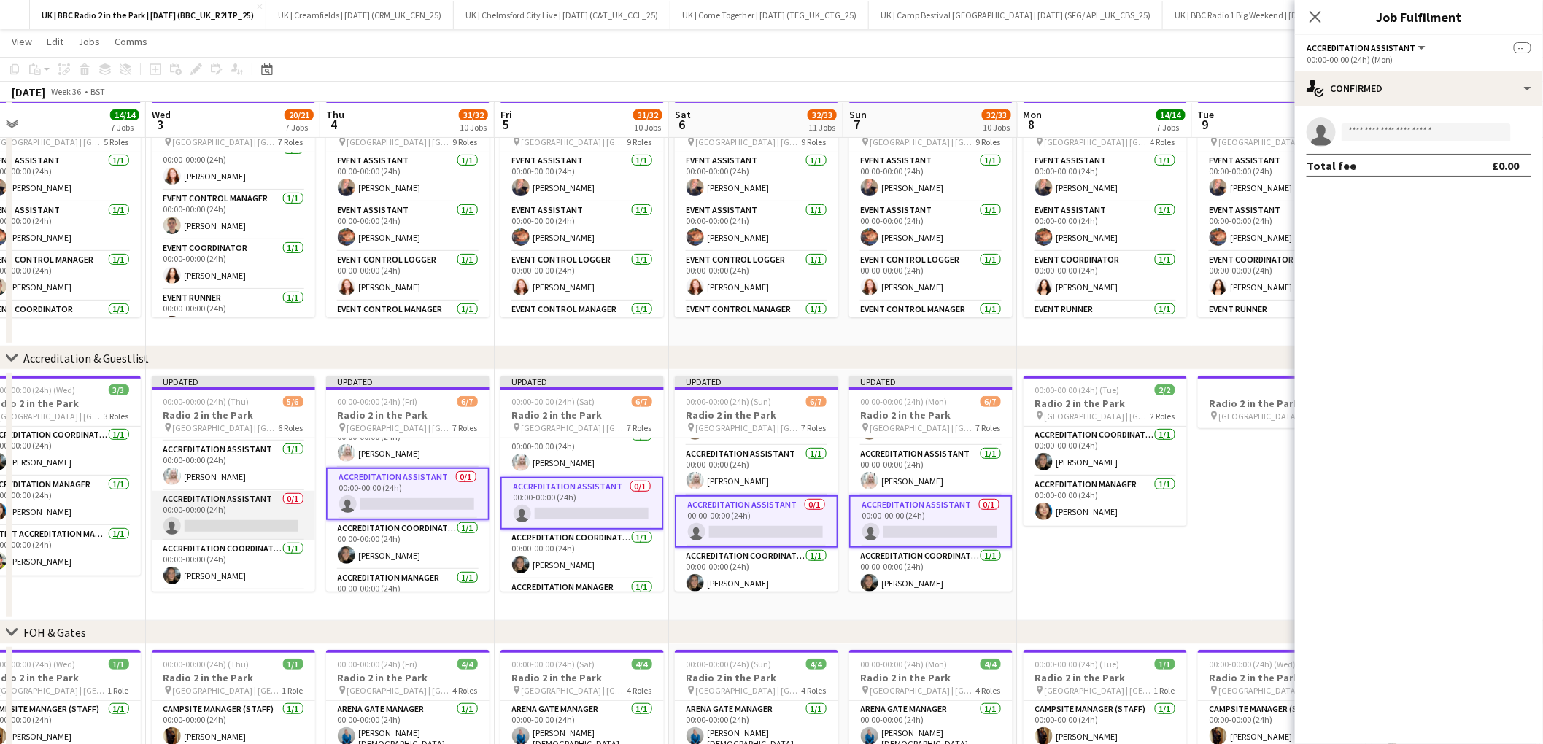
click at [245, 507] on app-card-role "Accreditation Assistant 0/1 00:00-00:00 (24h) single-neutral-actions" at bounding box center [233, 516] width 163 height 50
click at [1314, 18] on icon at bounding box center [1315, 16] width 14 height 14
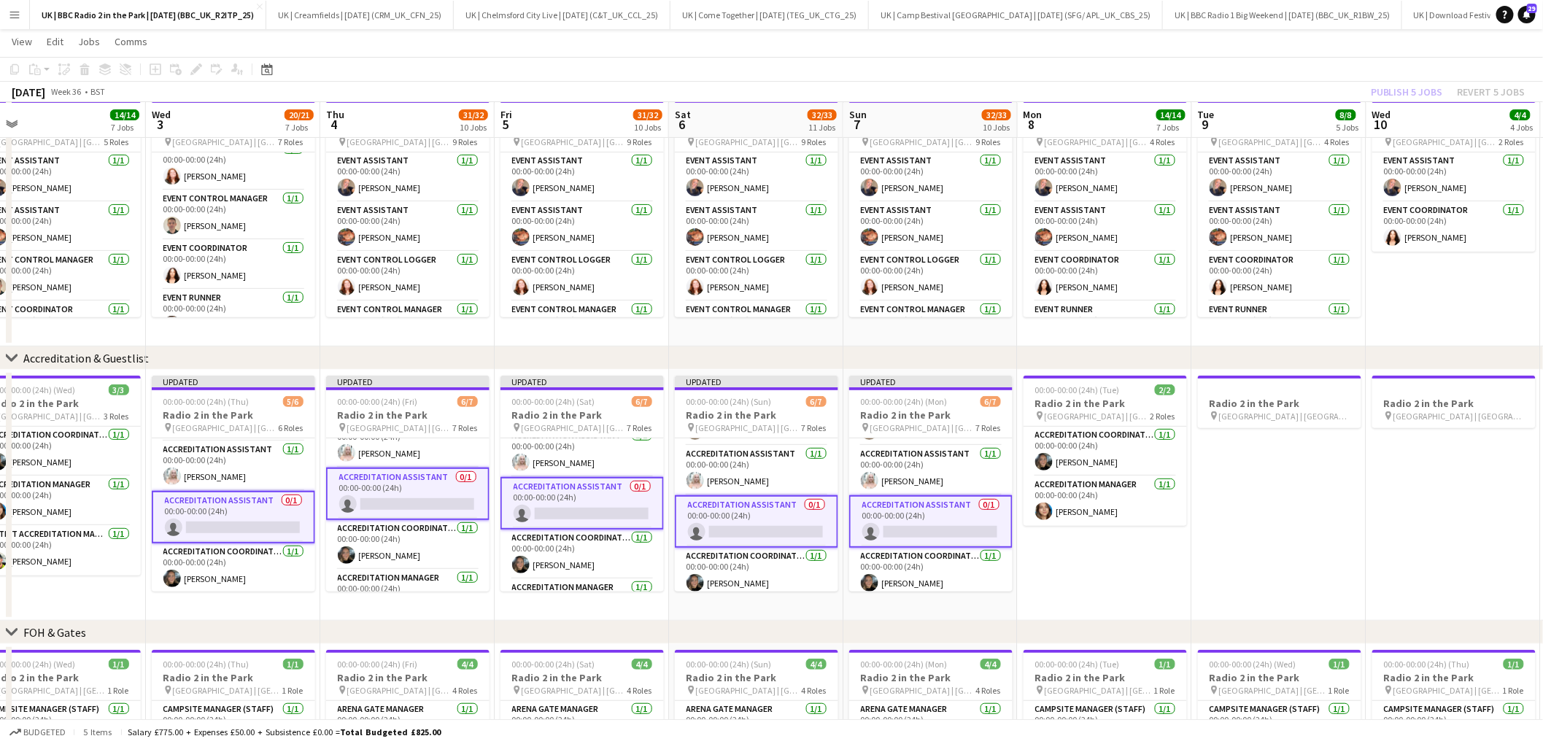
click at [919, 514] on app-card-role "Accreditation Assistant 0/1 00:00-00:00 (24h) single-neutral-actions" at bounding box center [930, 521] width 163 height 53
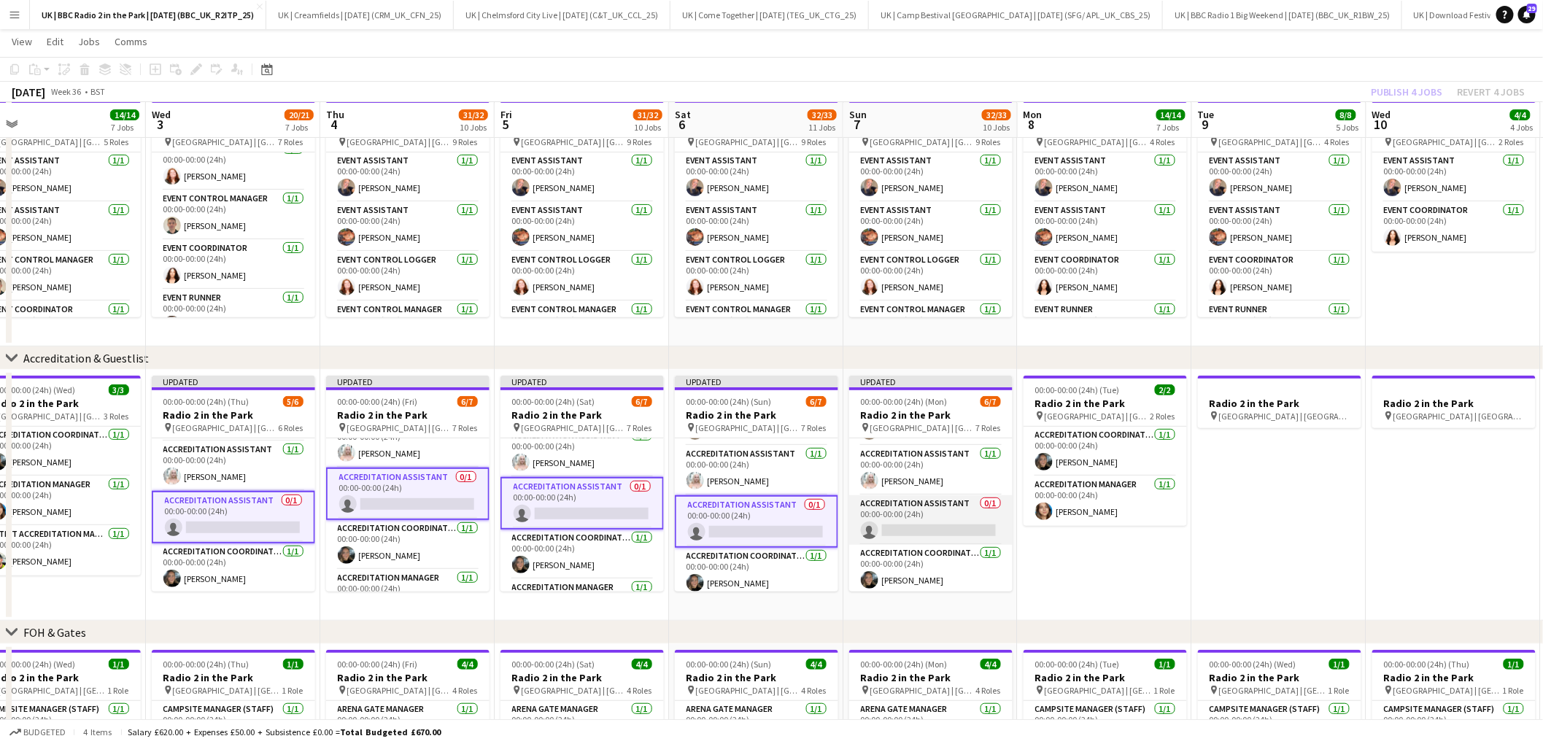
click at [919, 514] on app-card-role "Accreditation Assistant 0/1 00:00-00:00 (24h) single-neutral-actions" at bounding box center [930, 520] width 163 height 50
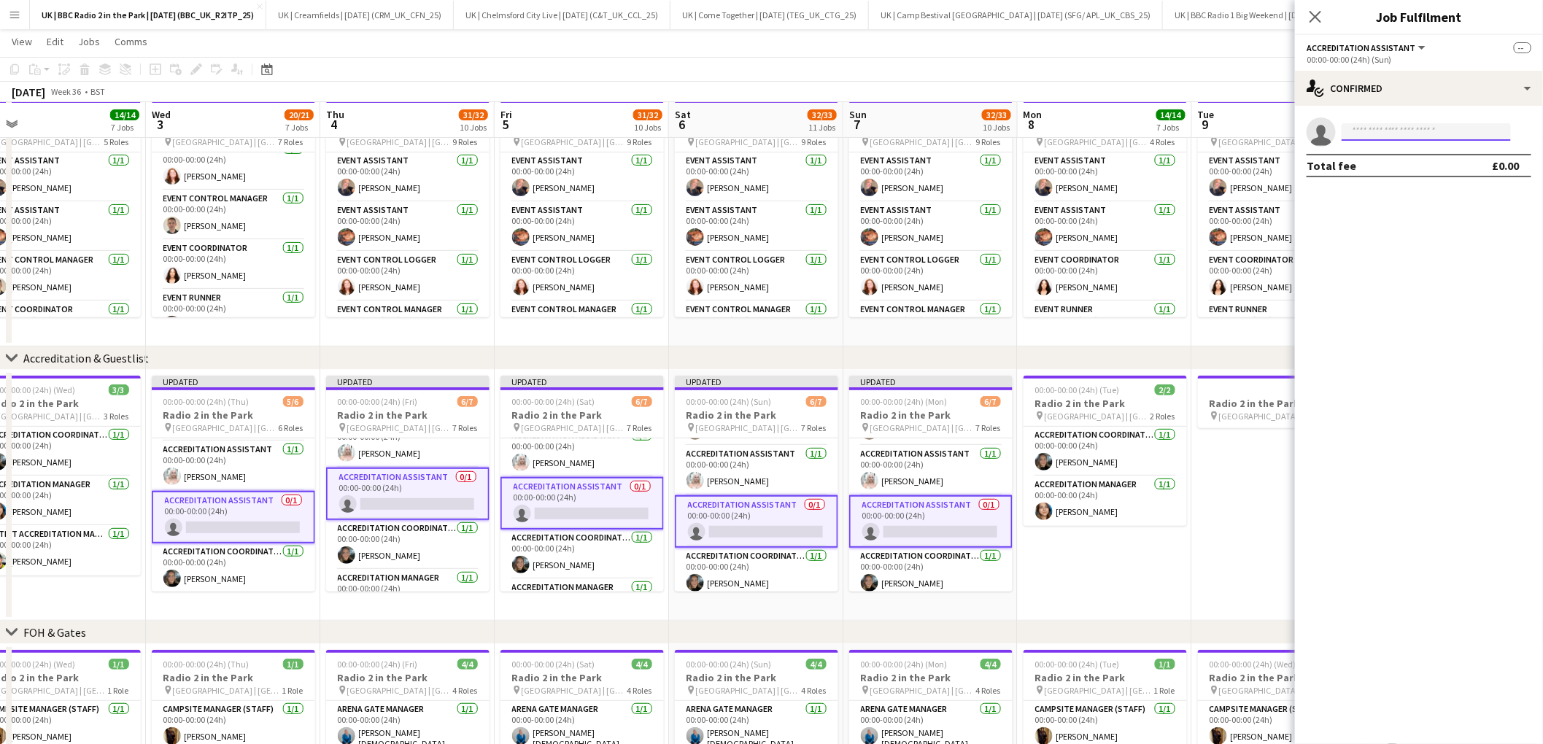
click at [1402, 131] on input at bounding box center [1426, 132] width 169 height 18
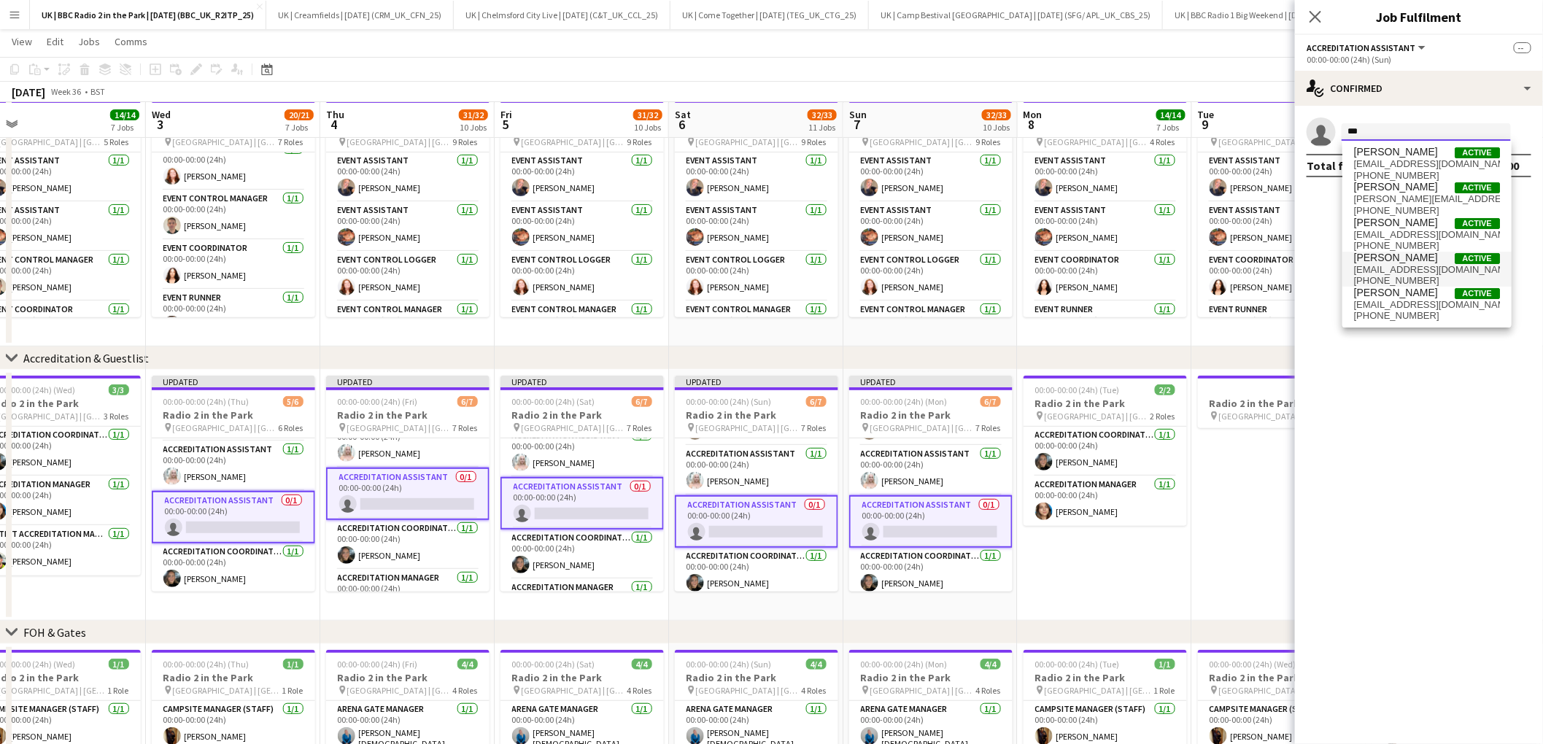
scroll to position [0, 0]
type input "*"
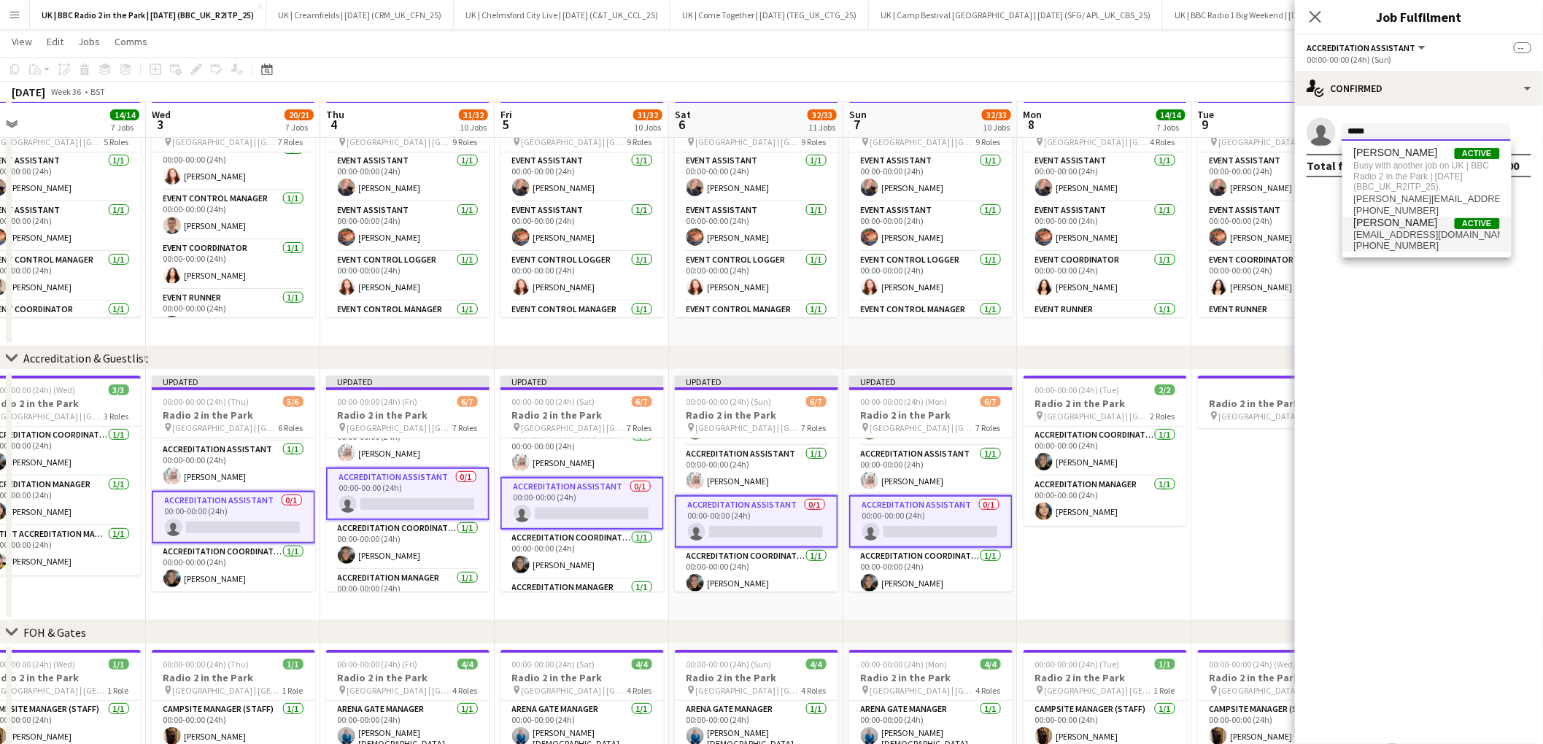
type input "*****"
click at [1399, 231] on span "[EMAIL_ADDRESS][DOMAIN_NAME]" at bounding box center [1427, 235] width 146 height 12
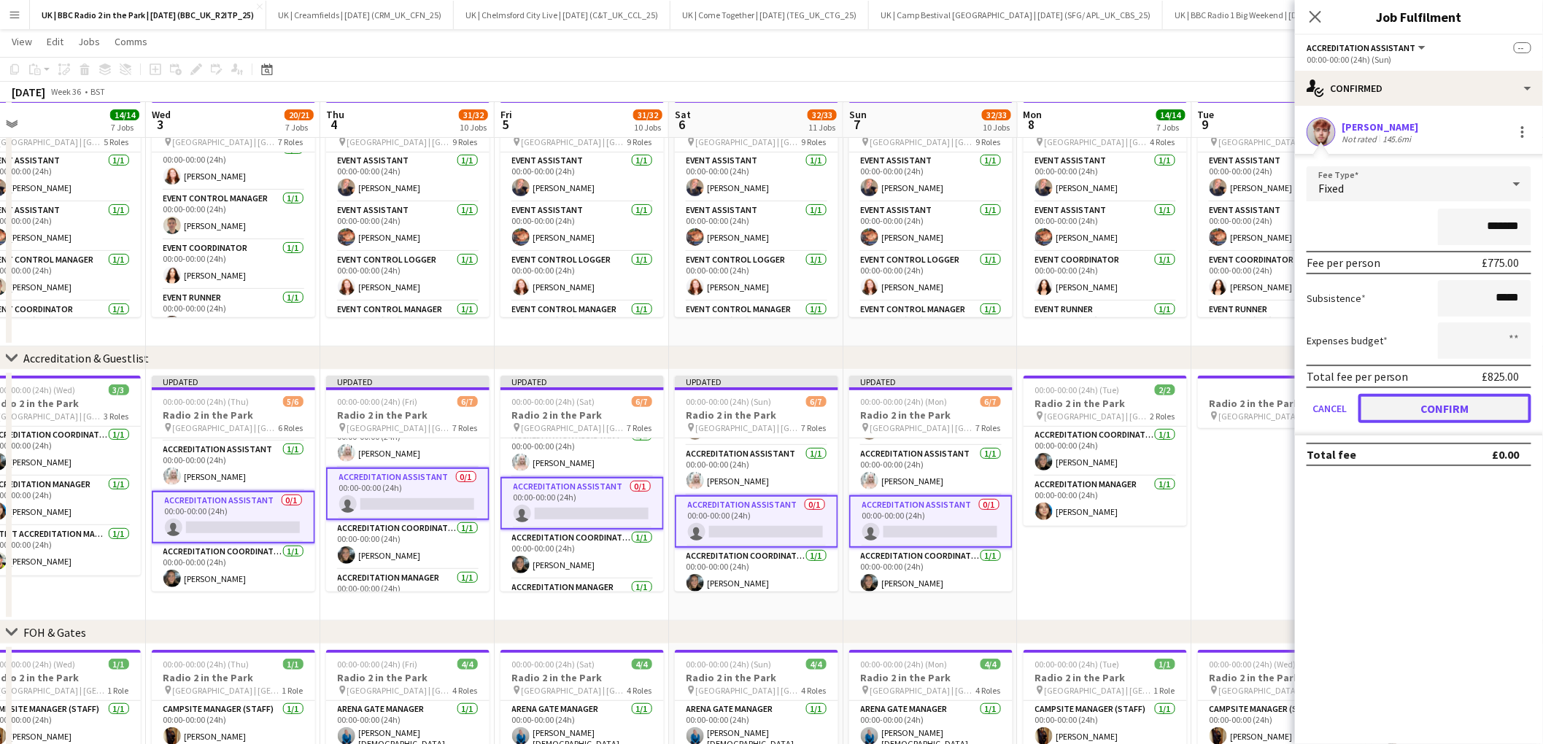
click at [1443, 406] on button "Confirm" at bounding box center [1445, 408] width 173 height 29
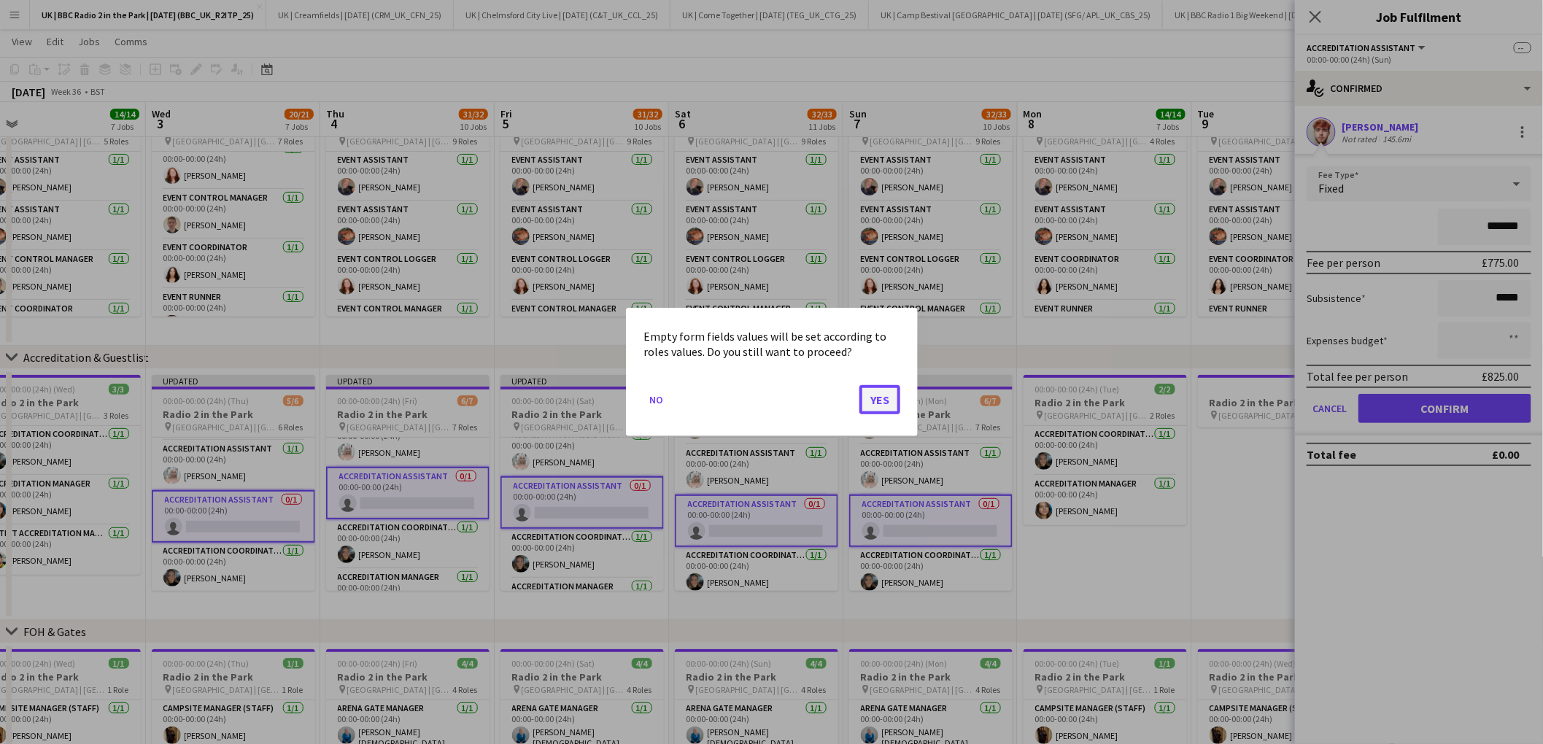
click at [881, 401] on button "Yes" at bounding box center [880, 399] width 41 height 29
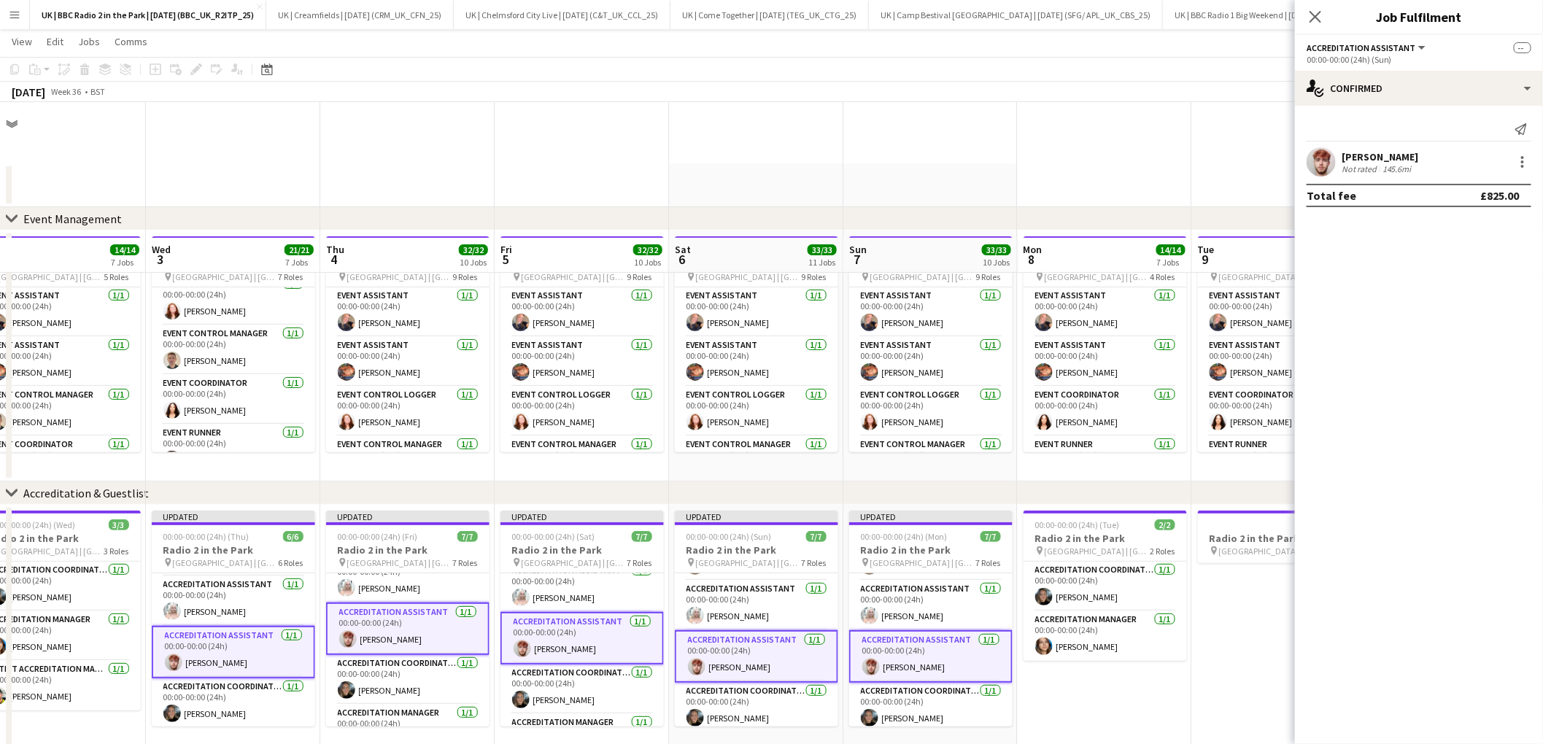
scroll to position [135, 0]
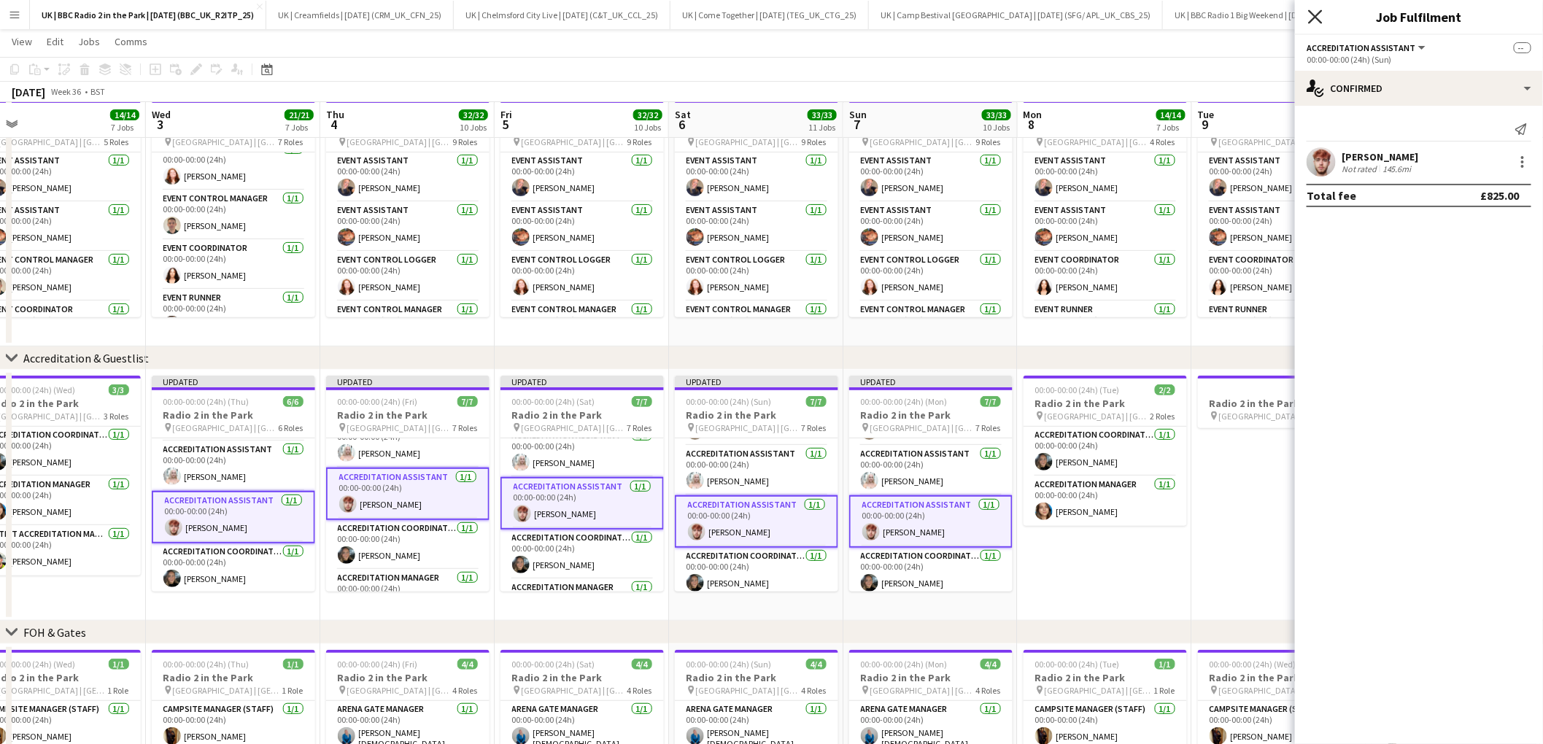
click at [1314, 14] on icon at bounding box center [1315, 16] width 14 height 14
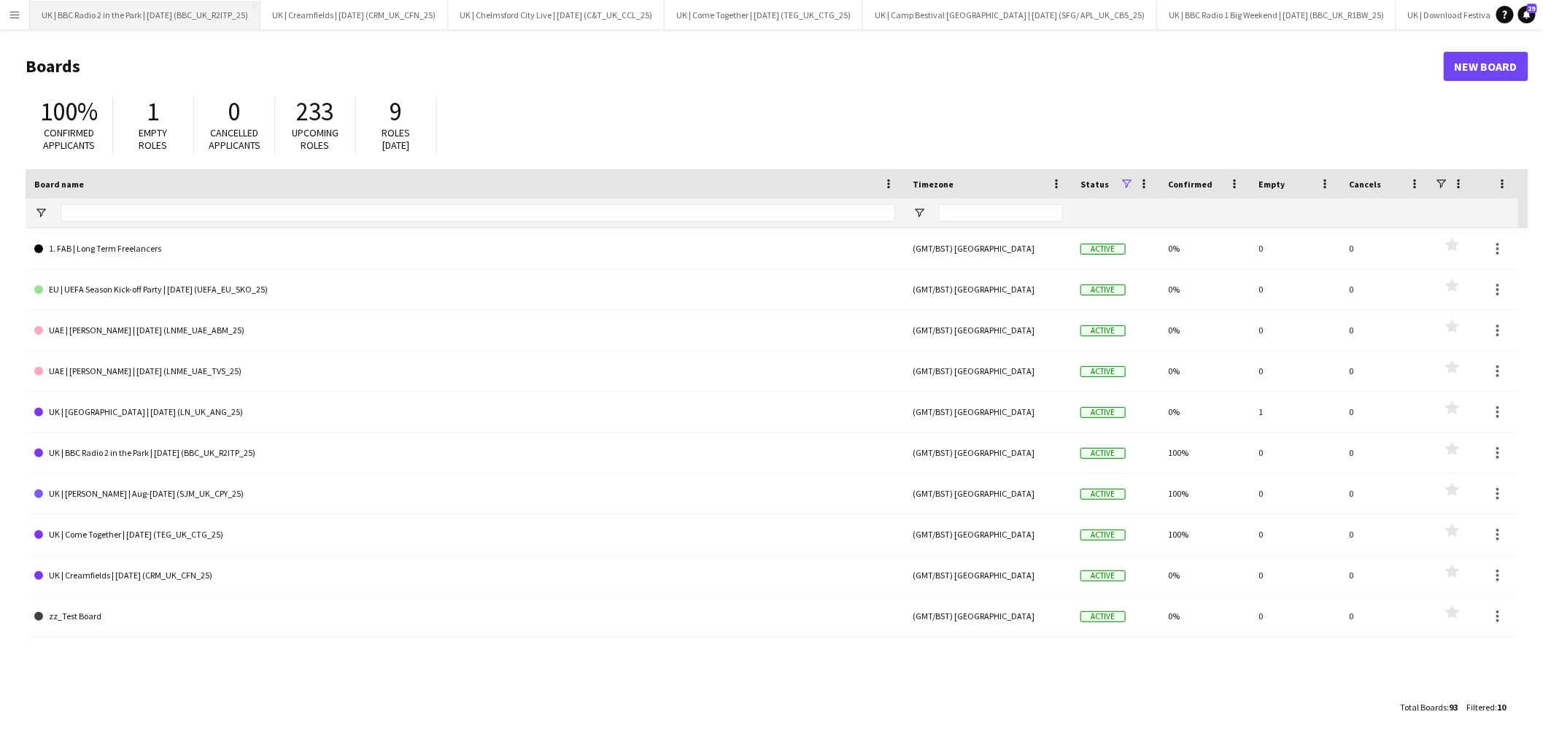
click at [156, 17] on button "UK | BBC Radio 2 in the Park | [DATE] (BBC_UK_R2ITP_25) Close" at bounding box center [145, 15] width 231 height 28
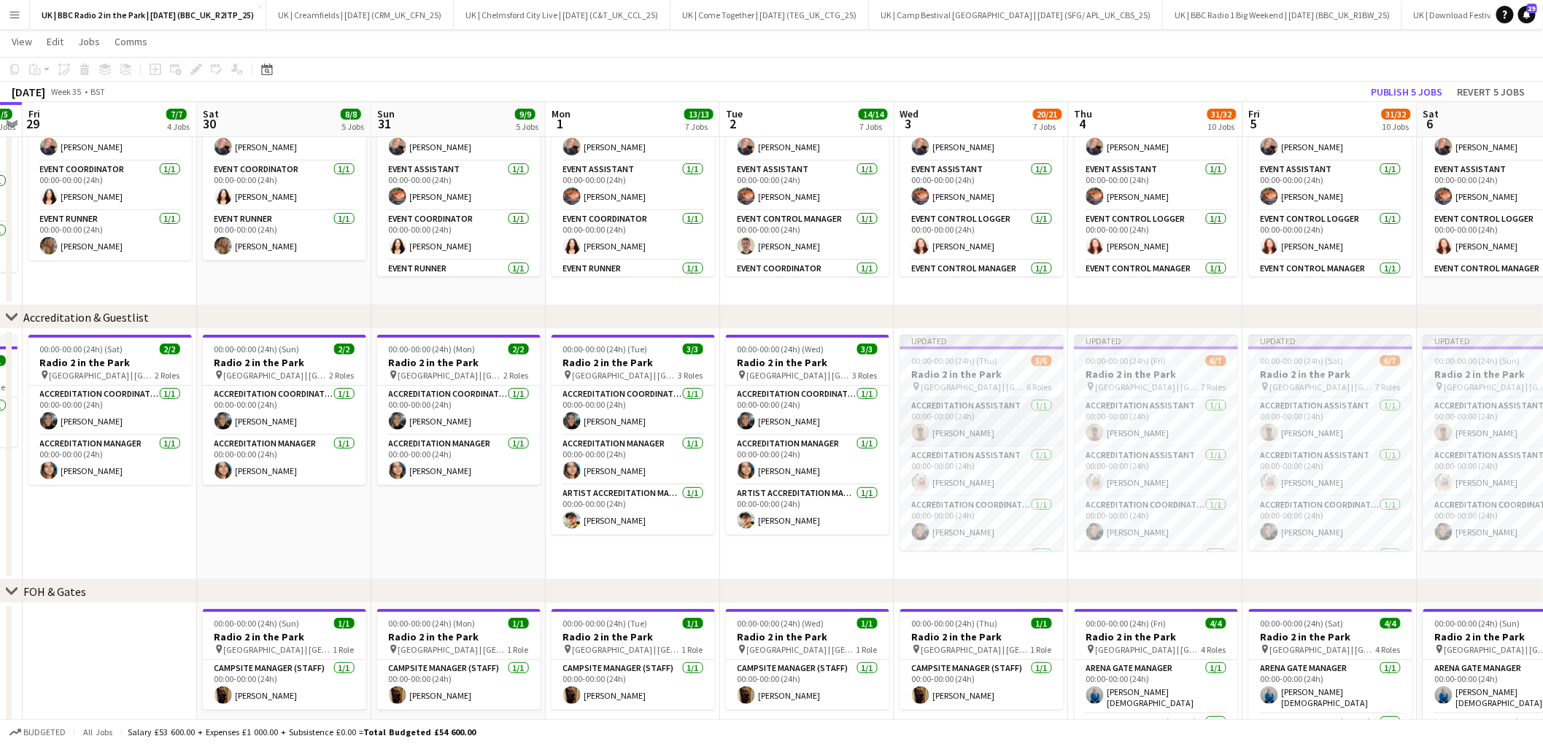
click at [981, 426] on app-card-role "Accreditation Assistant 1/1 00:00-00:00 (24h) Alex Grace" at bounding box center [981, 423] width 163 height 50
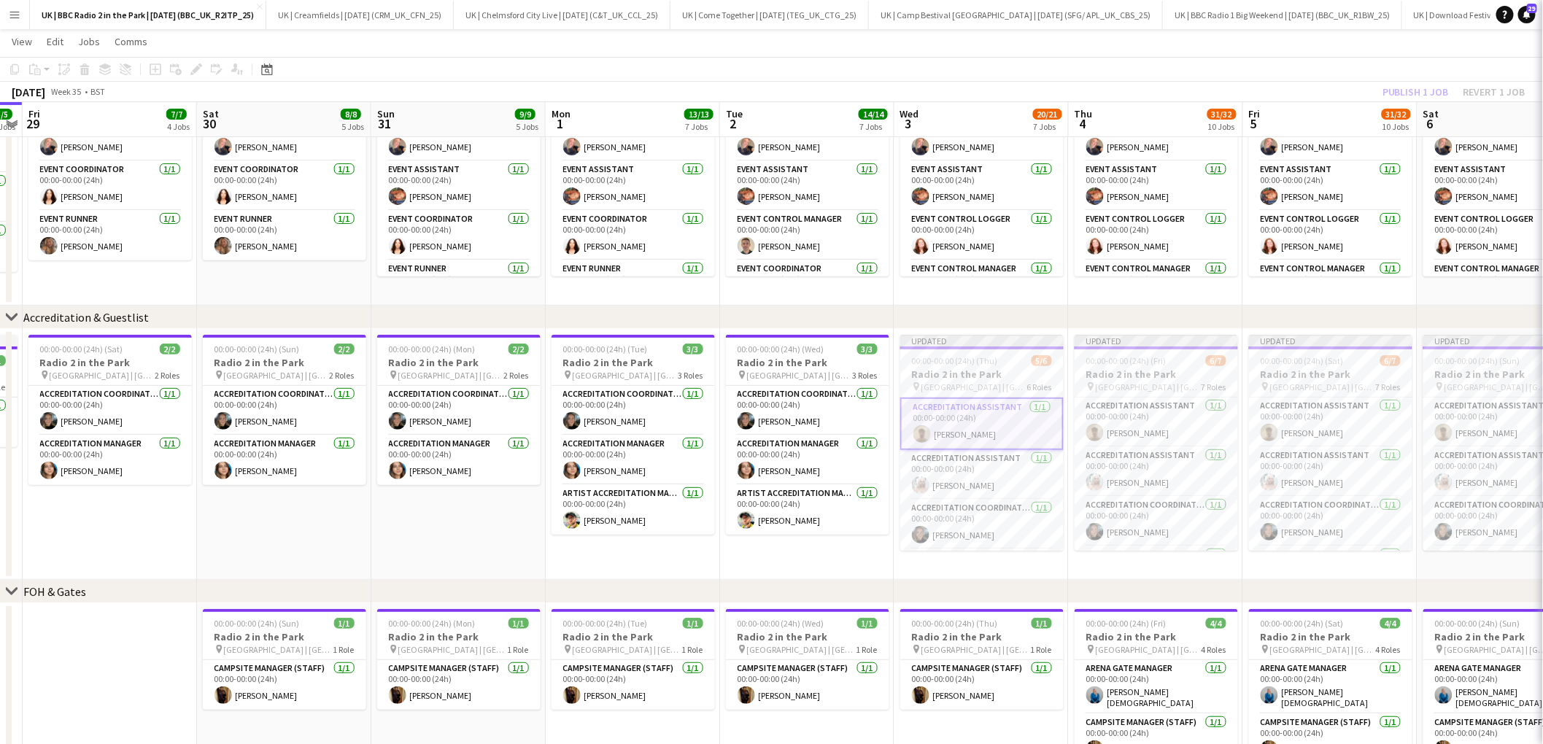
scroll to position [0, 500]
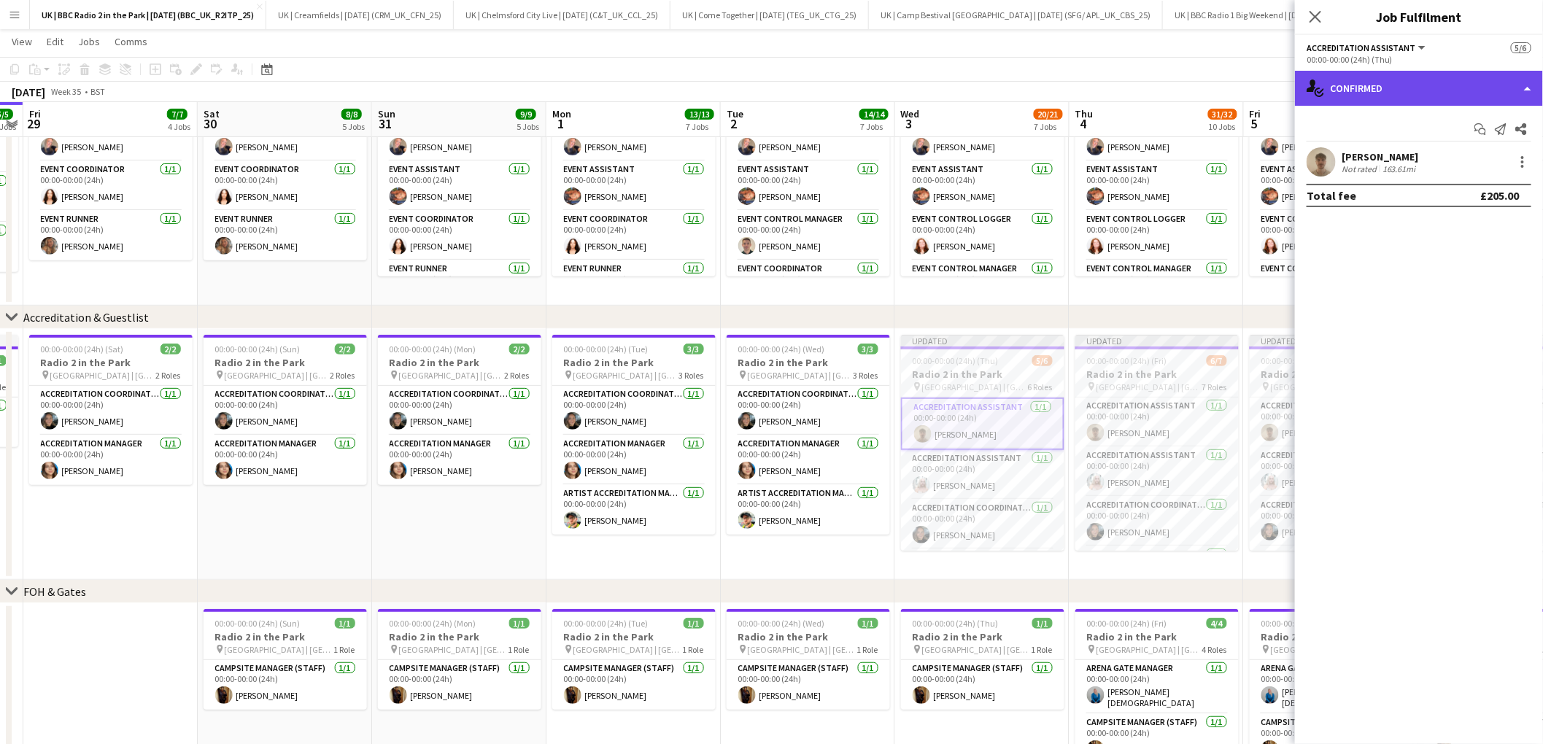
click at [1427, 92] on div "single-neutral-actions-check-2 Confirmed" at bounding box center [1419, 88] width 248 height 35
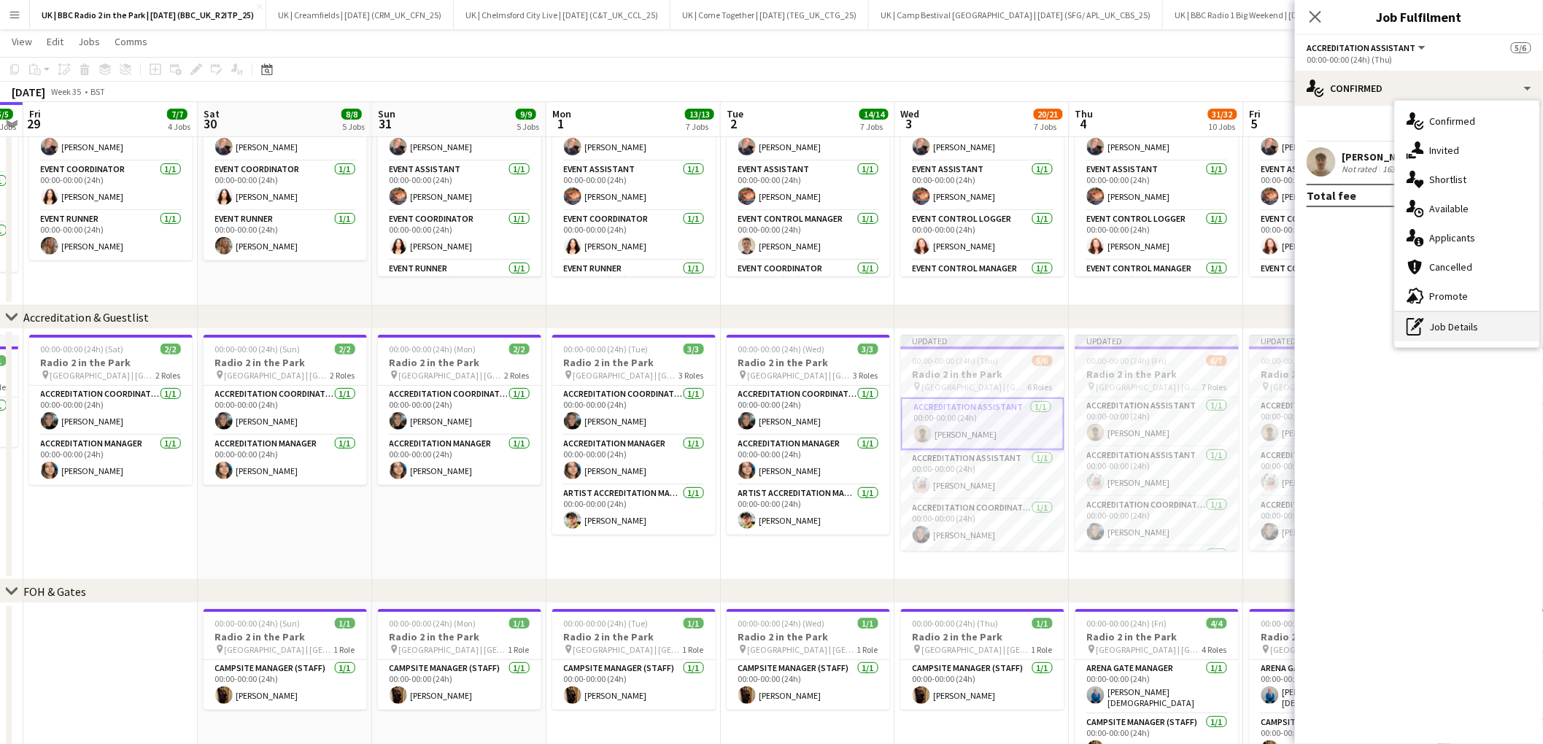
click at [1449, 335] on div "pen-write Job Details" at bounding box center [1467, 326] width 144 height 29
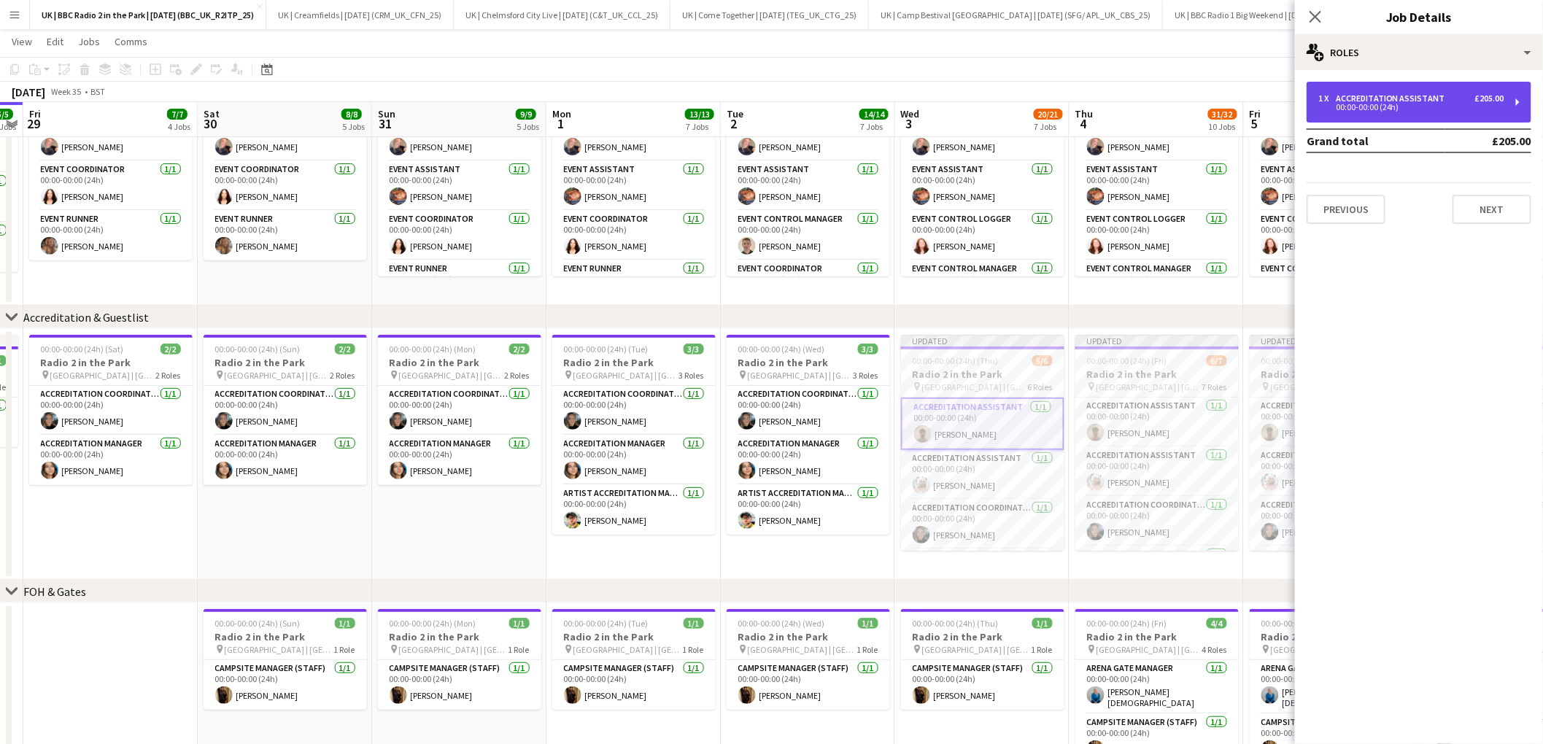
click at [1437, 107] on div "00:00-00:00 (24h)" at bounding box center [1411, 107] width 186 height 7
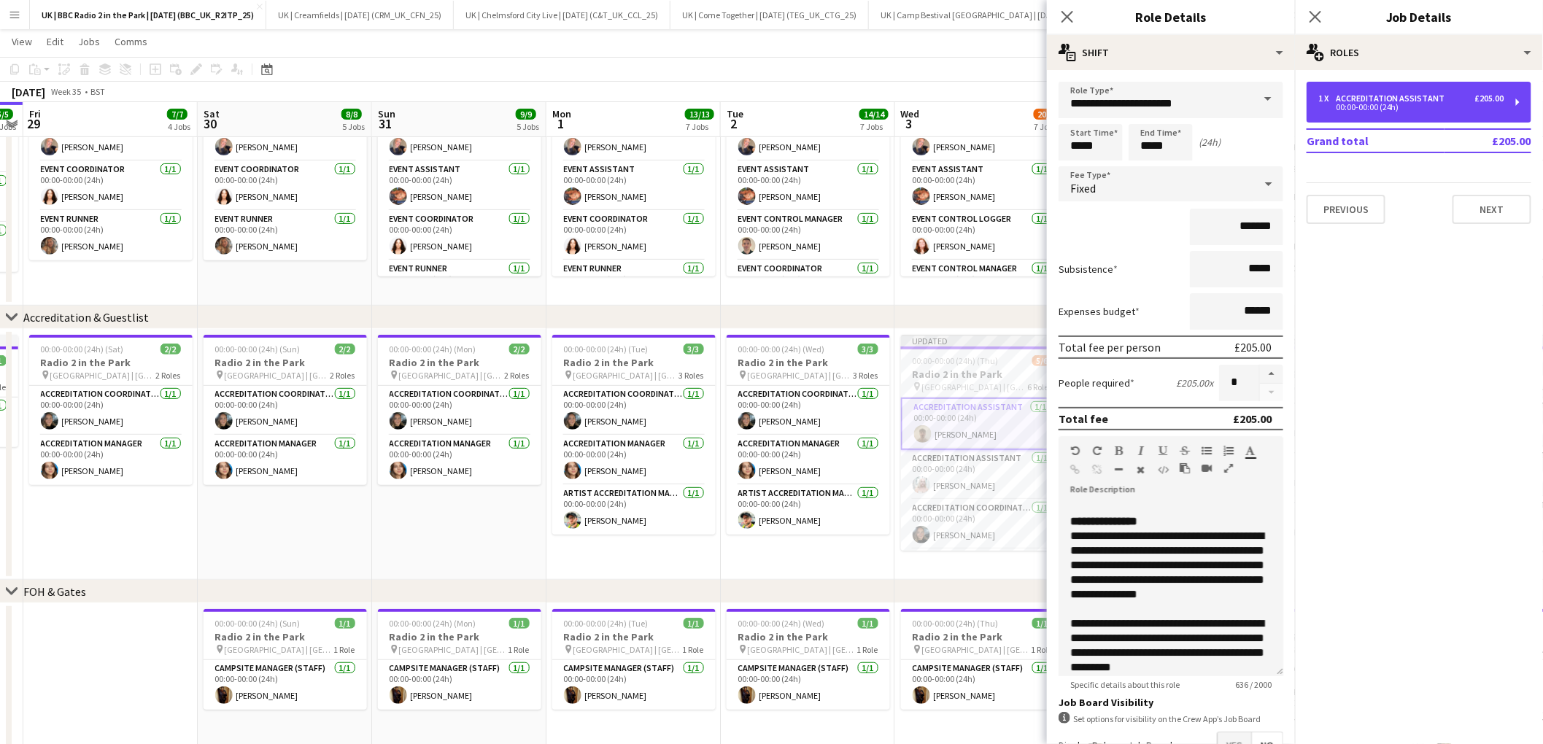
scroll to position [201, 0]
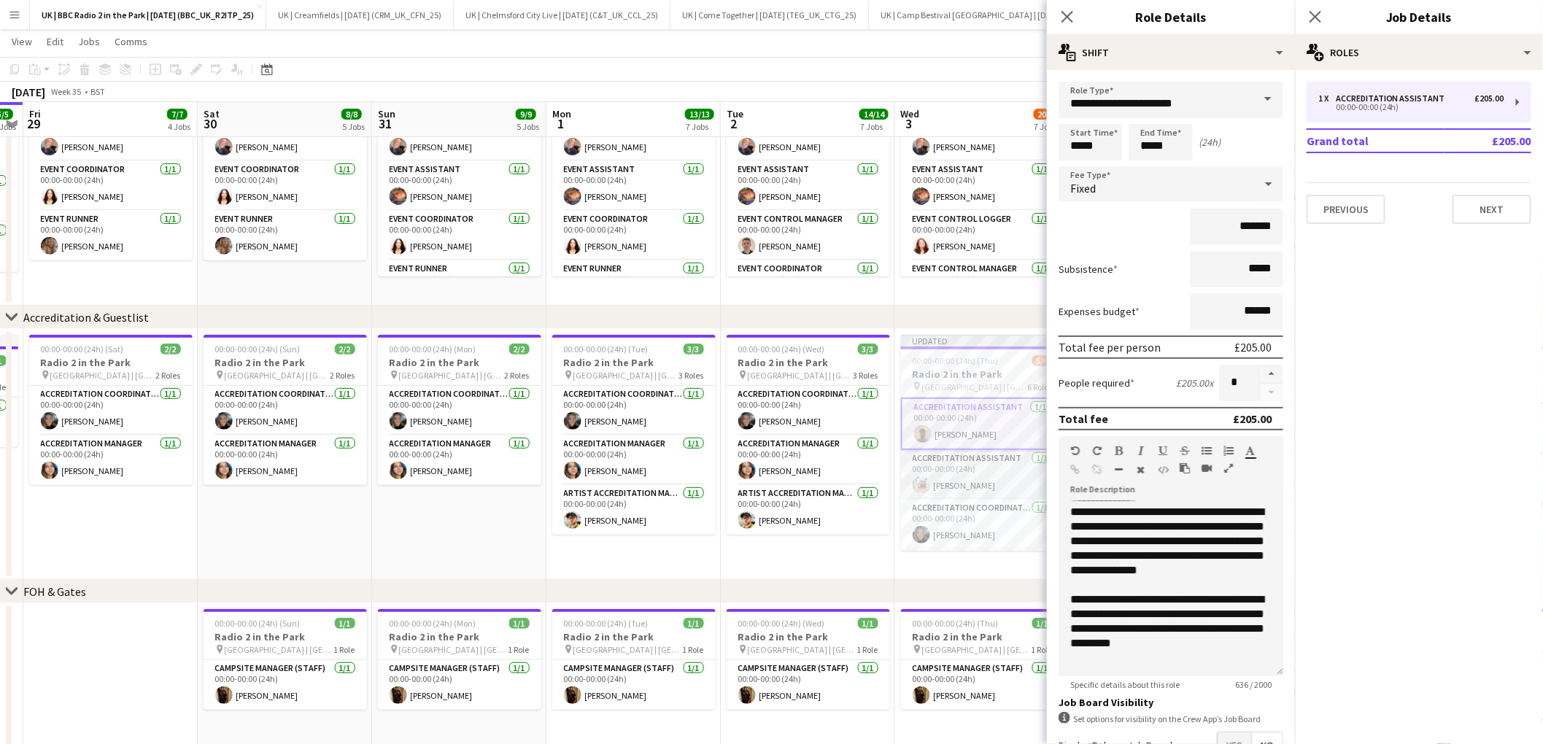
click at [986, 477] on app-card-role "Accreditation Assistant 1/1 00:00-00:00 (24h) Aleksandra Wasacz" at bounding box center [982, 475] width 163 height 50
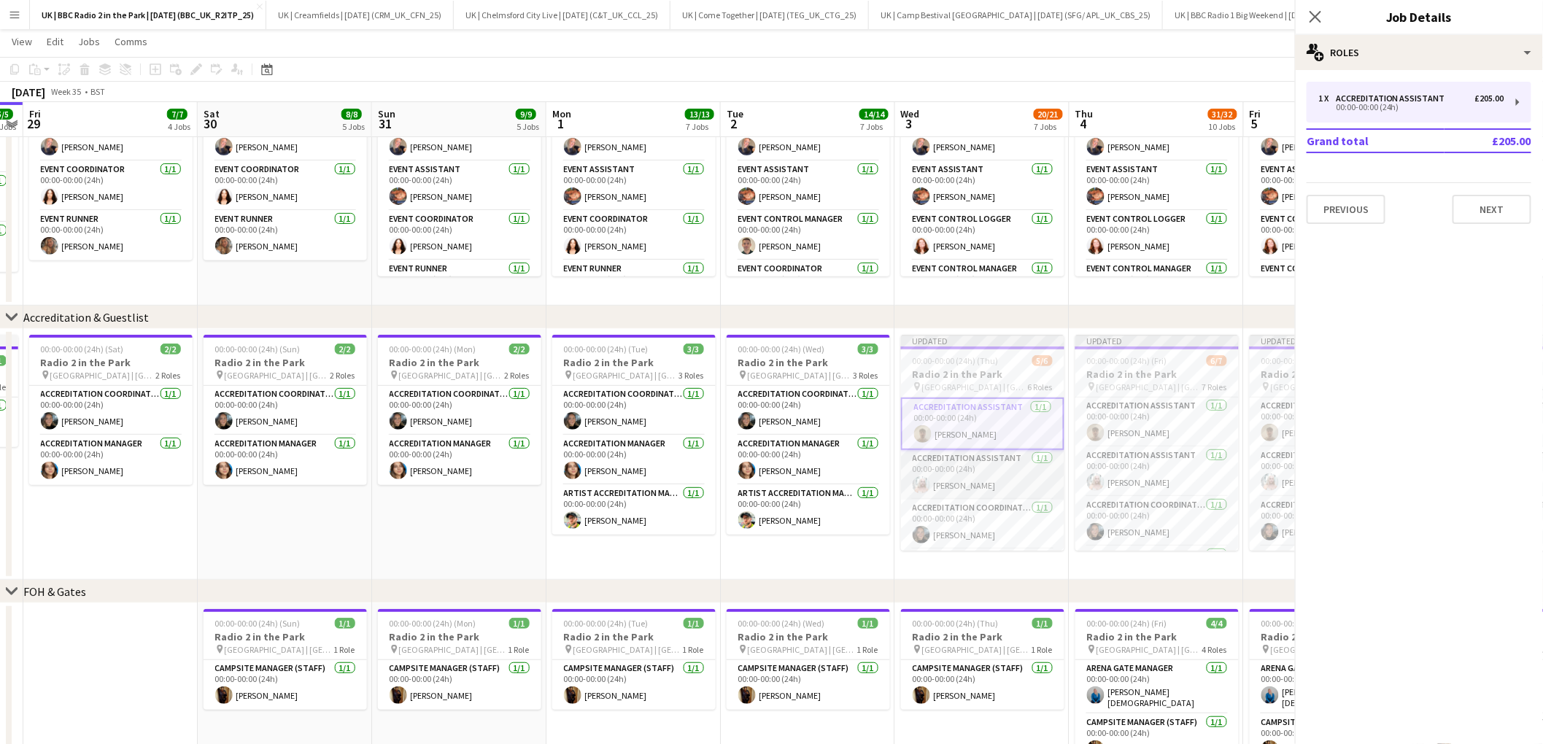
scroll to position [0, 499]
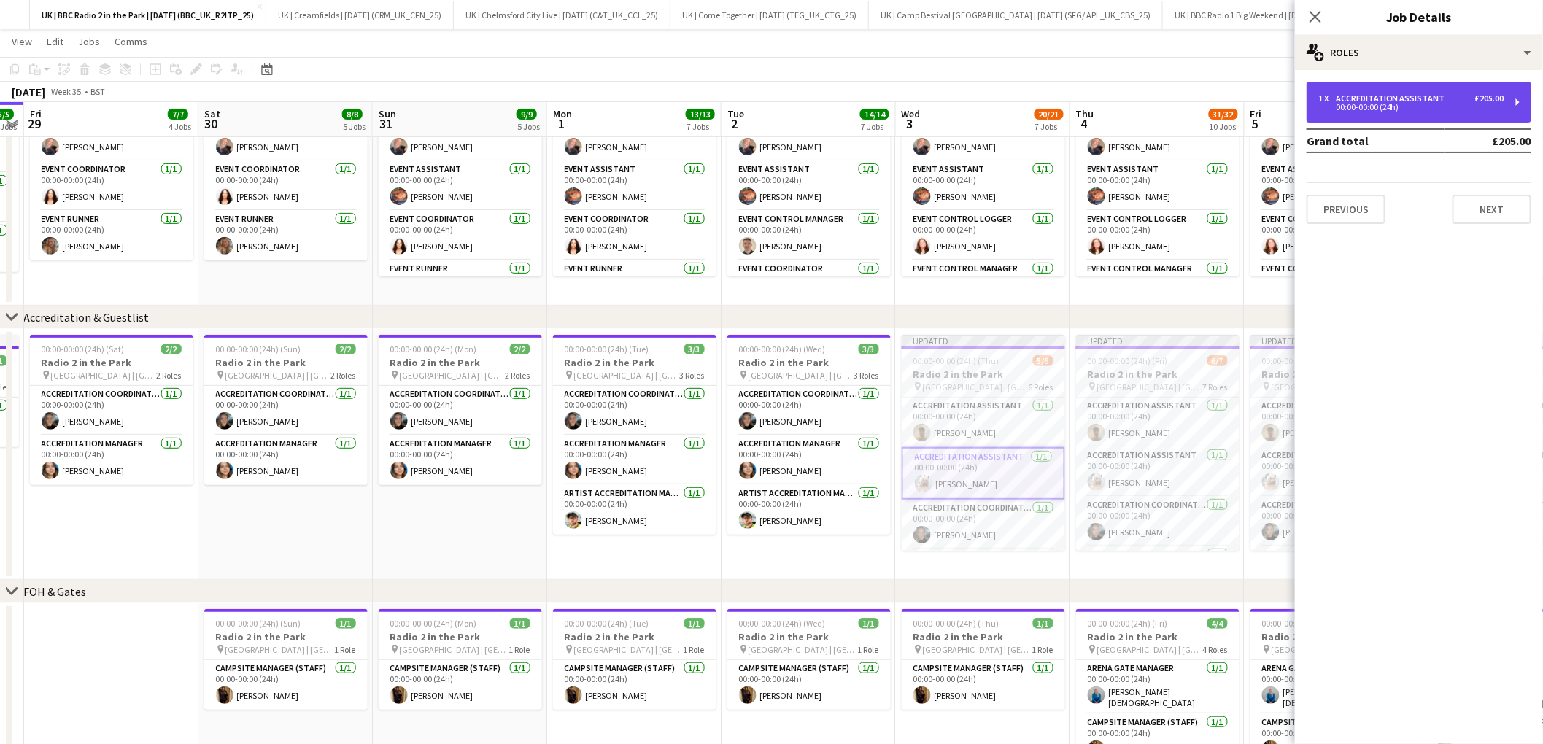
click at [1443, 85] on div "1 x Accreditation Assistant £205.00 00:00-00:00 (24h)" at bounding box center [1419, 102] width 225 height 41
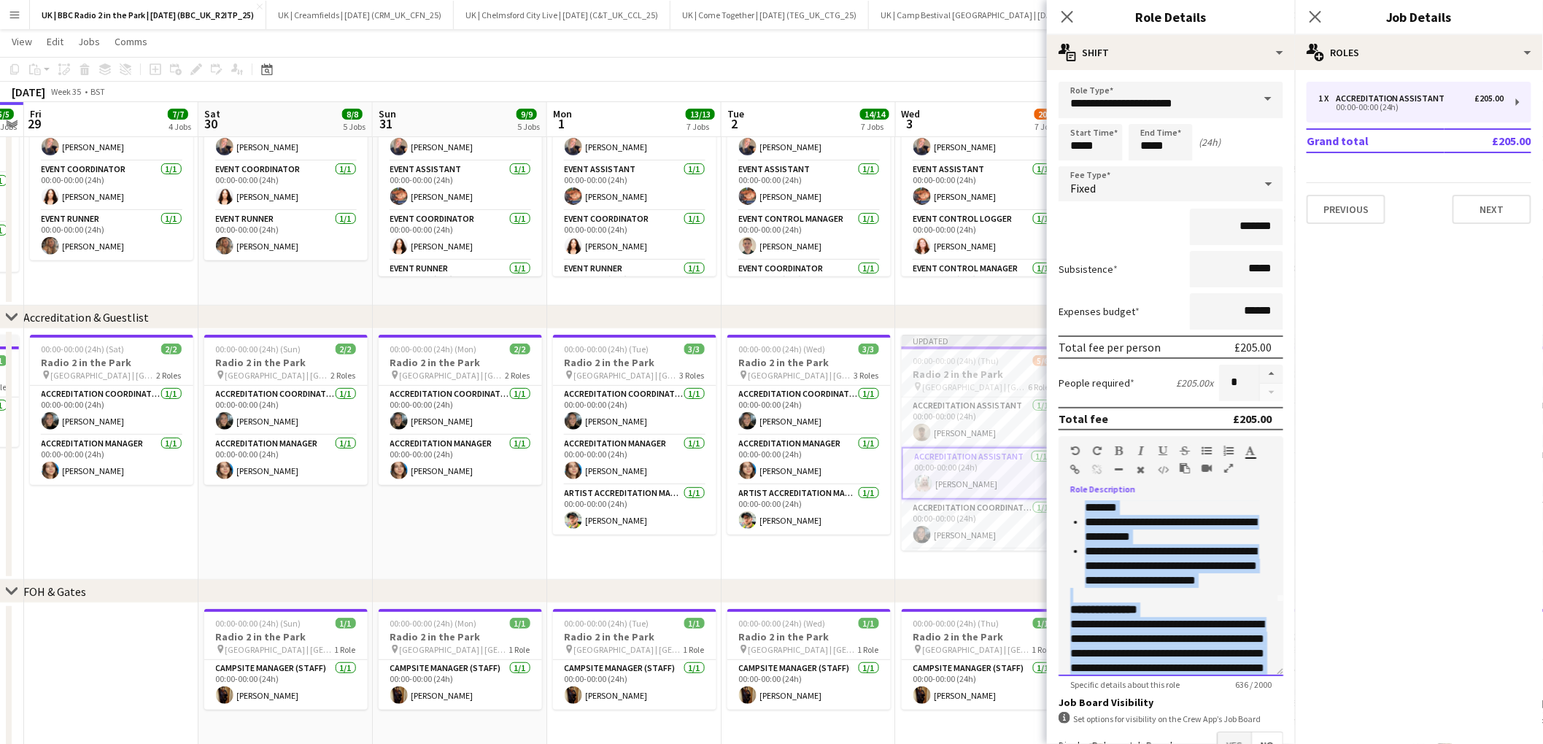
scroll to position [201, 0]
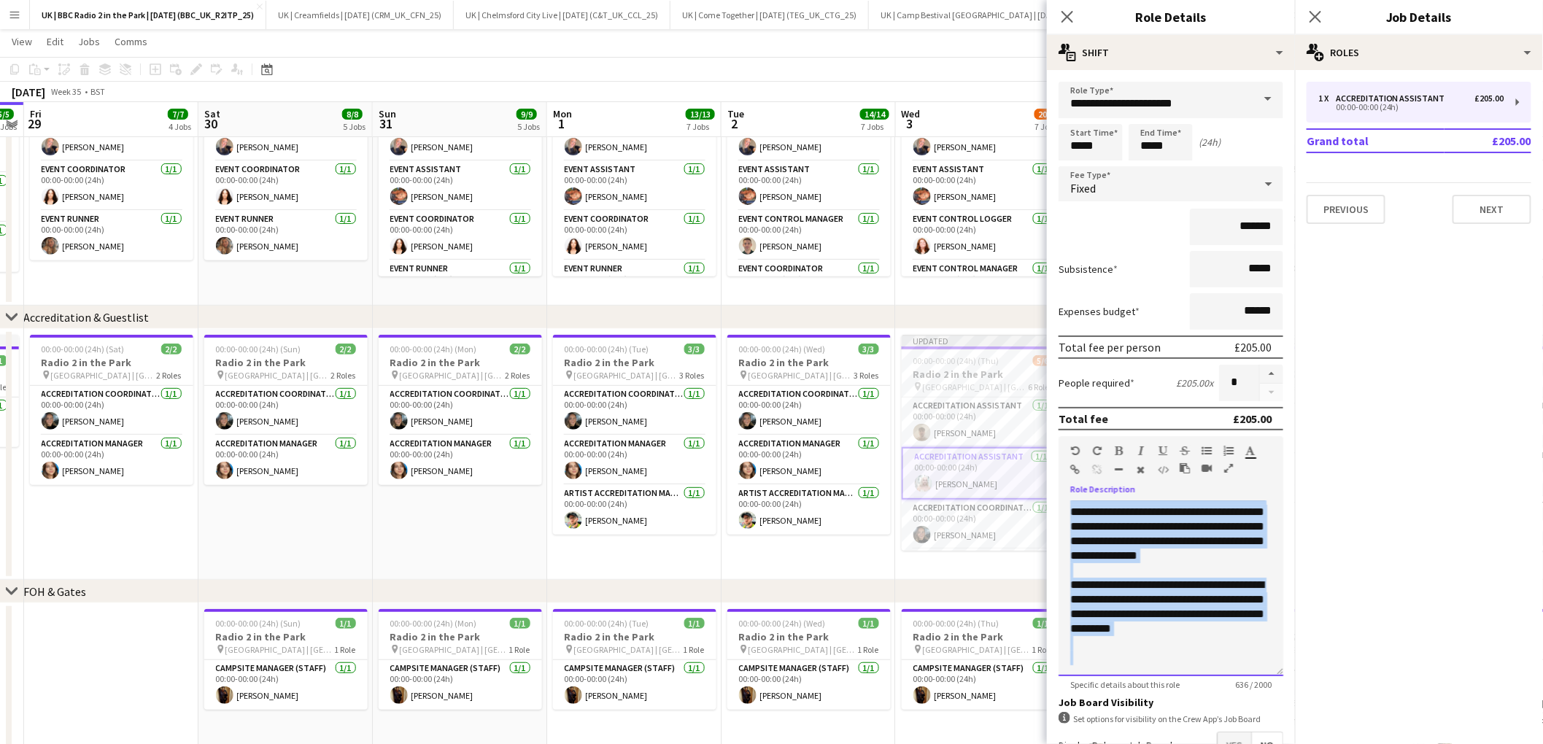
drag, startPoint x: 1082, startPoint y: 504, endPoint x: 1244, endPoint y: 676, distance: 236.4
click at [1245, 680] on app-form-group "**********" at bounding box center [1171, 563] width 225 height 254
copy div "**********"
click at [1067, 18] on icon at bounding box center [1067, 16] width 14 height 14
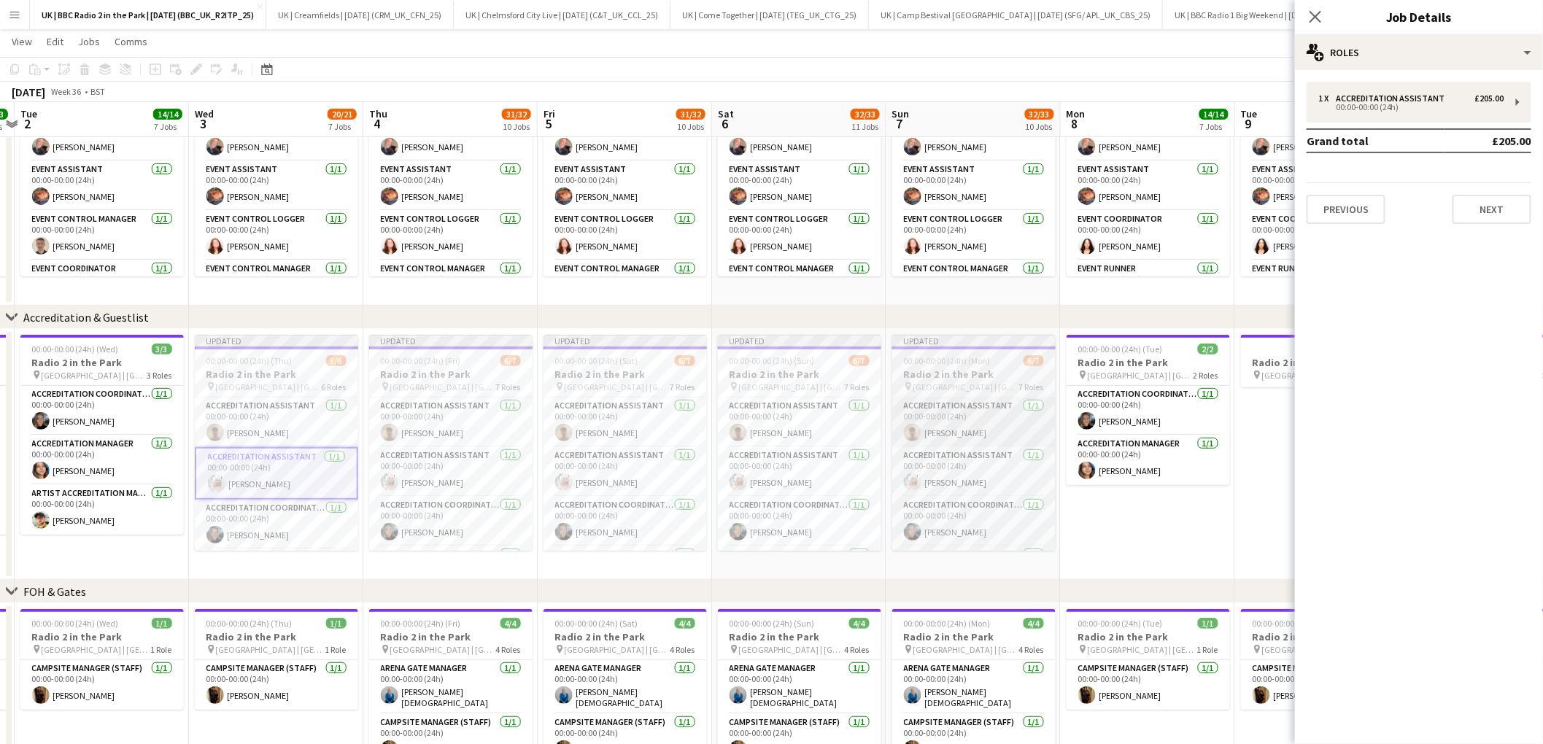
scroll to position [0, 548]
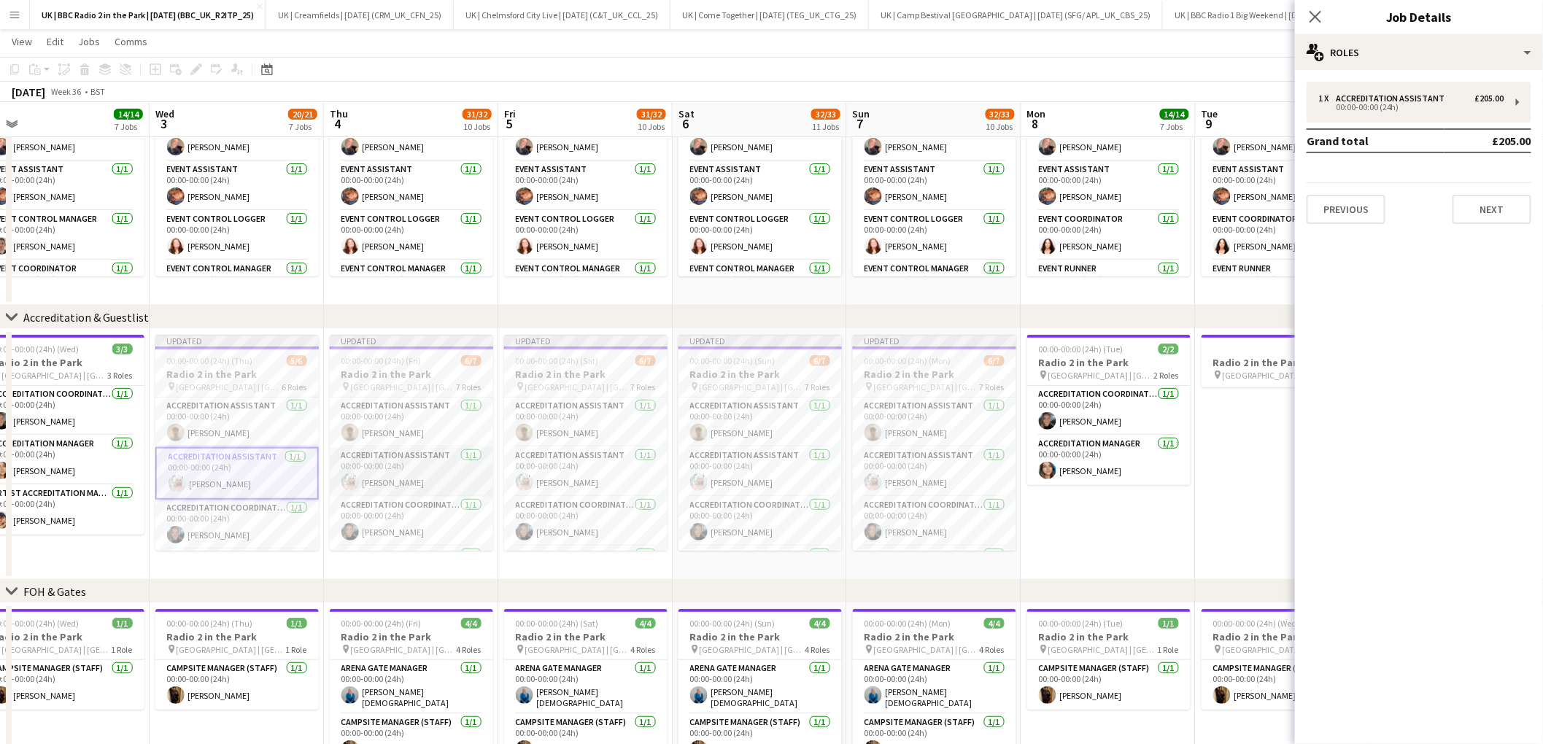
click at [415, 462] on app-card-role "Accreditation Assistant 1/1 00:00-00:00 (24h) Aleksandra Wasacz" at bounding box center [411, 472] width 163 height 50
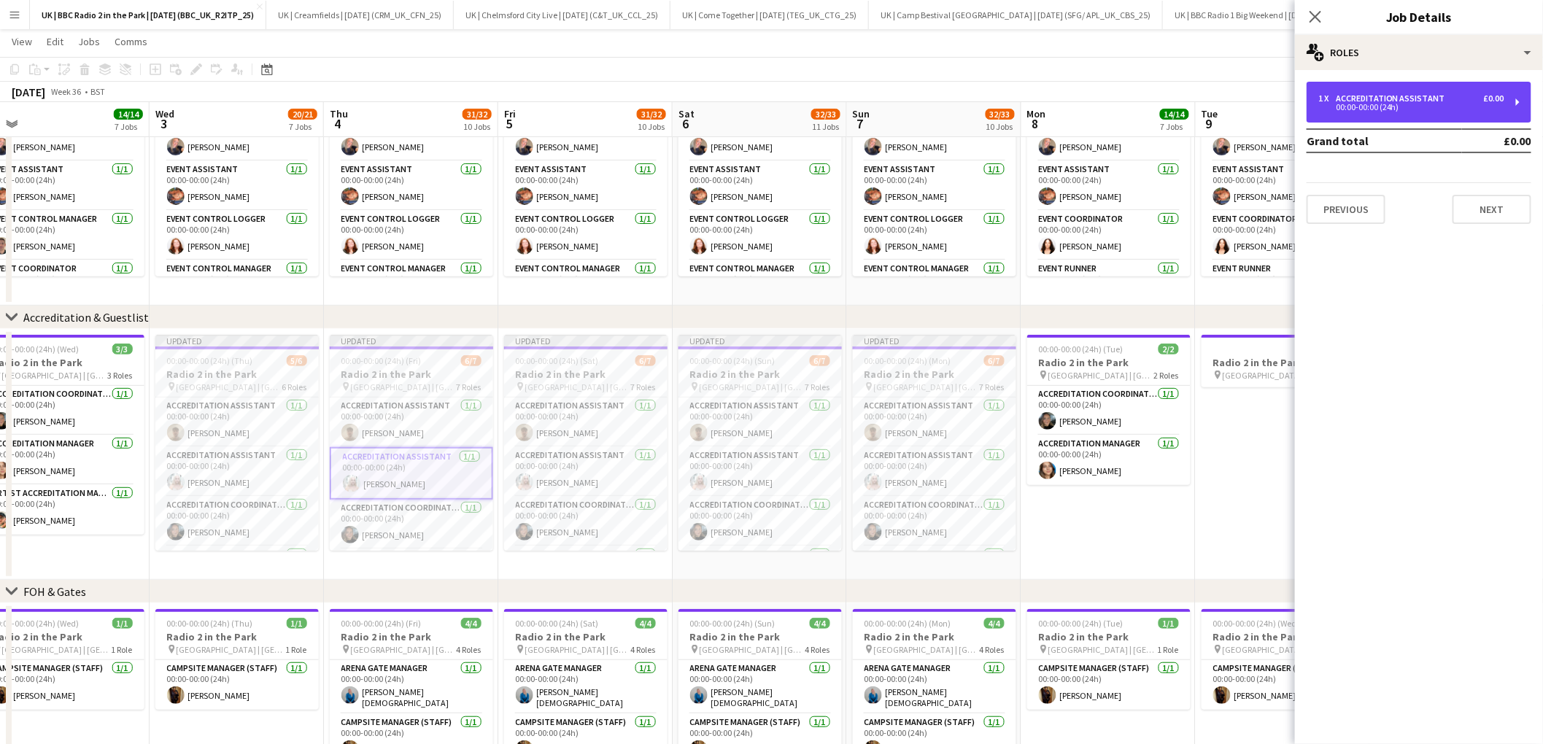
drag, startPoint x: 1442, startPoint y: 107, endPoint x: 1345, endPoint y: 422, distance: 328.9
click at [1442, 107] on div "00:00-00:00 (24h)" at bounding box center [1411, 107] width 186 height 7
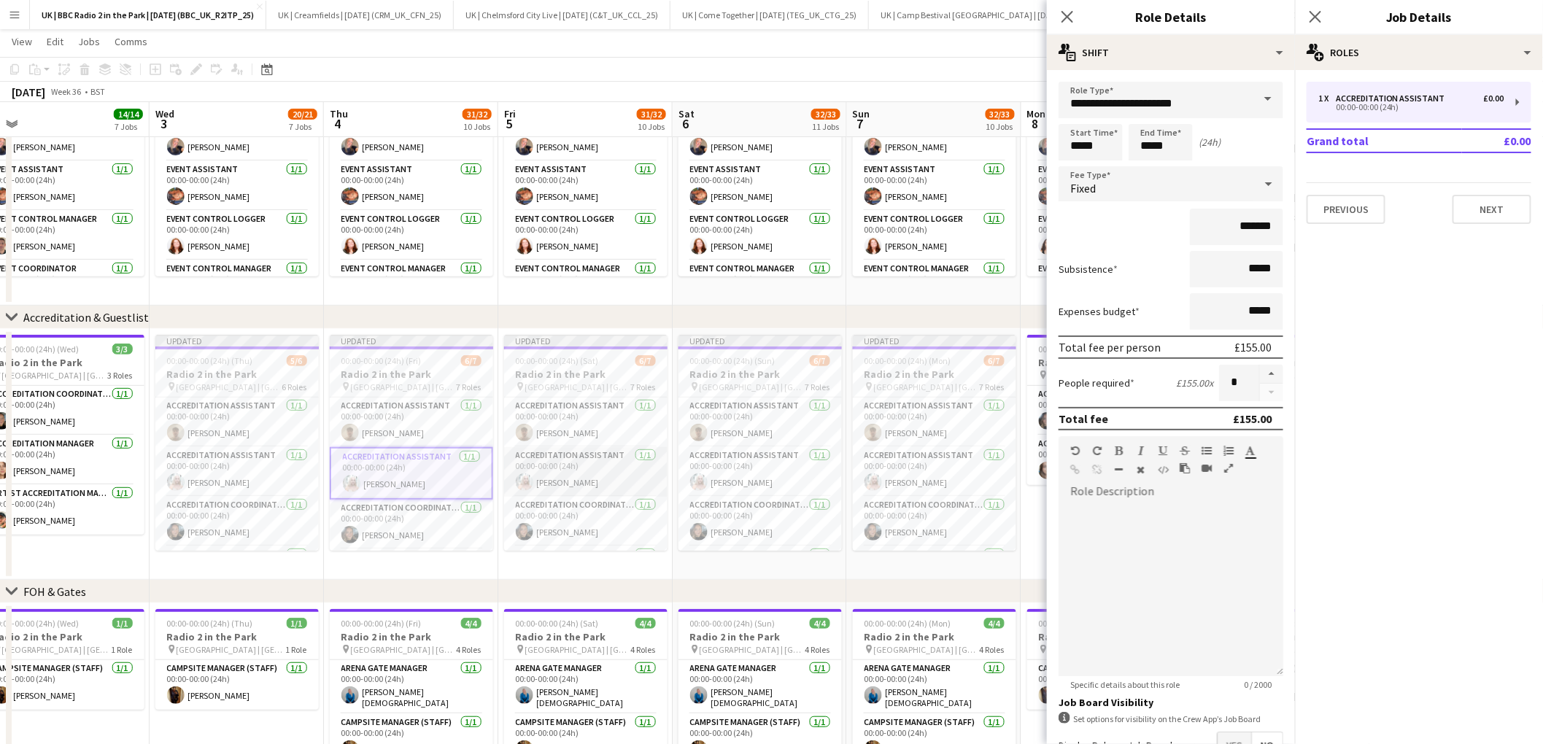
click at [602, 479] on app-card-role "Accreditation Assistant 1/1 00:00-00:00 (24h) Aleksandra Wasacz" at bounding box center [585, 472] width 163 height 50
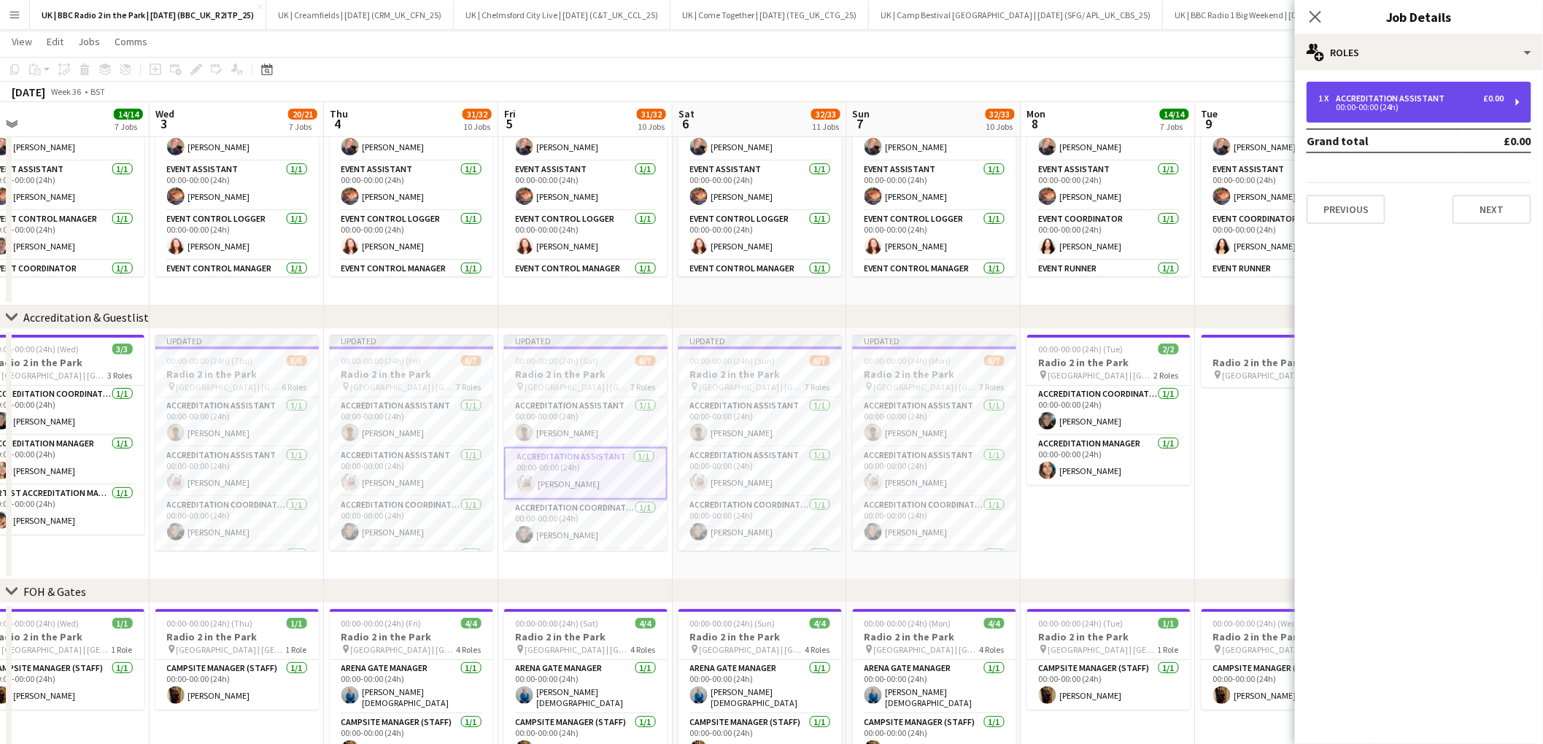
click at [1470, 108] on div "00:00-00:00 (24h)" at bounding box center [1411, 107] width 186 height 7
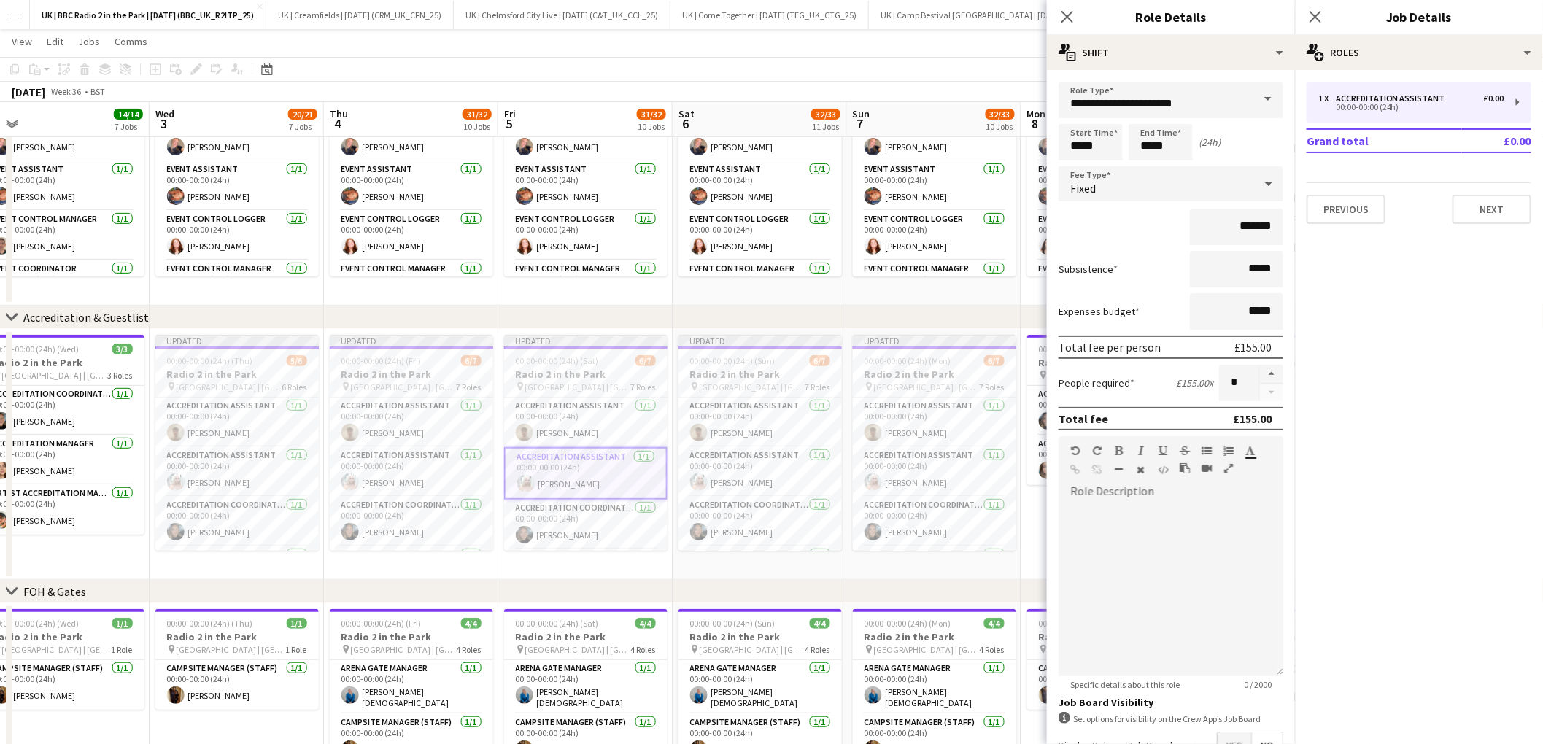
drag, startPoint x: 1069, startPoint y: 18, endPoint x: 1127, endPoint y: 20, distance: 58.4
click at [1070, 19] on icon at bounding box center [1068, 17] width 12 height 12
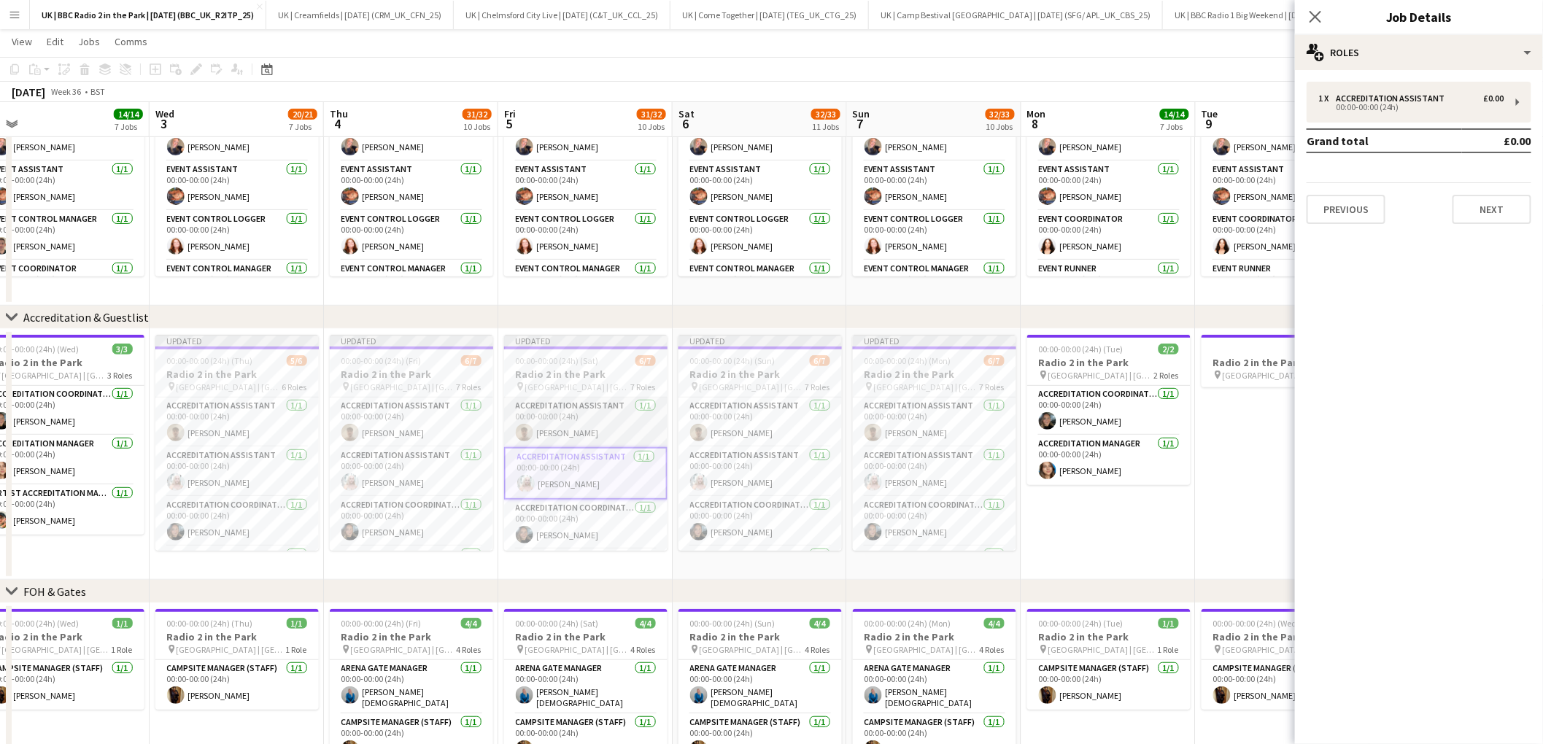
click at [569, 425] on app-card-role "Accreditation Assistant 1/1 00:00-00:00 (24h) Alex Grace" at bounding box center [585, 423] width 163 height 50
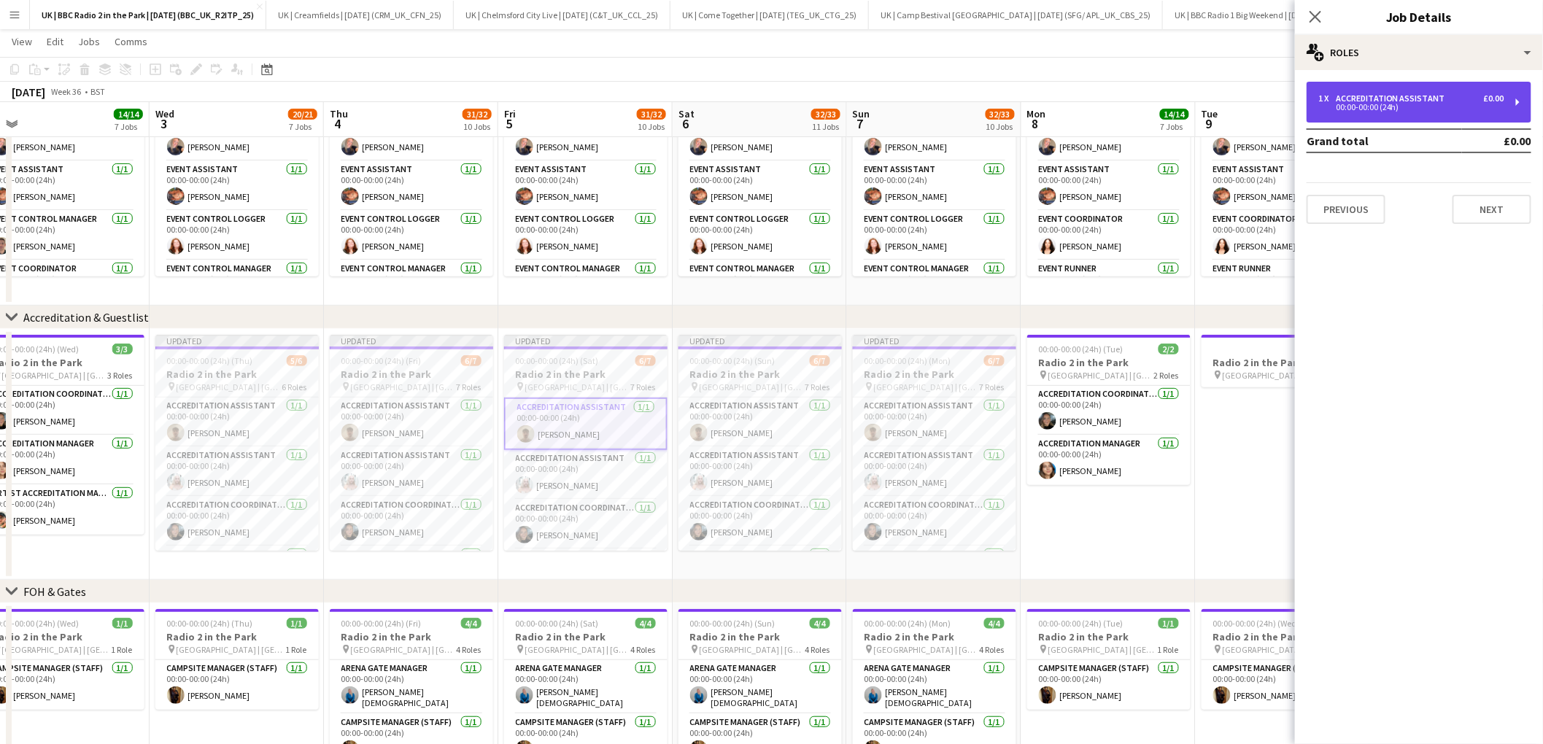
click at [1437, 107] on div "00:00-00:00 (24h)" at bounding box center [1411, 107] width 186 height 7
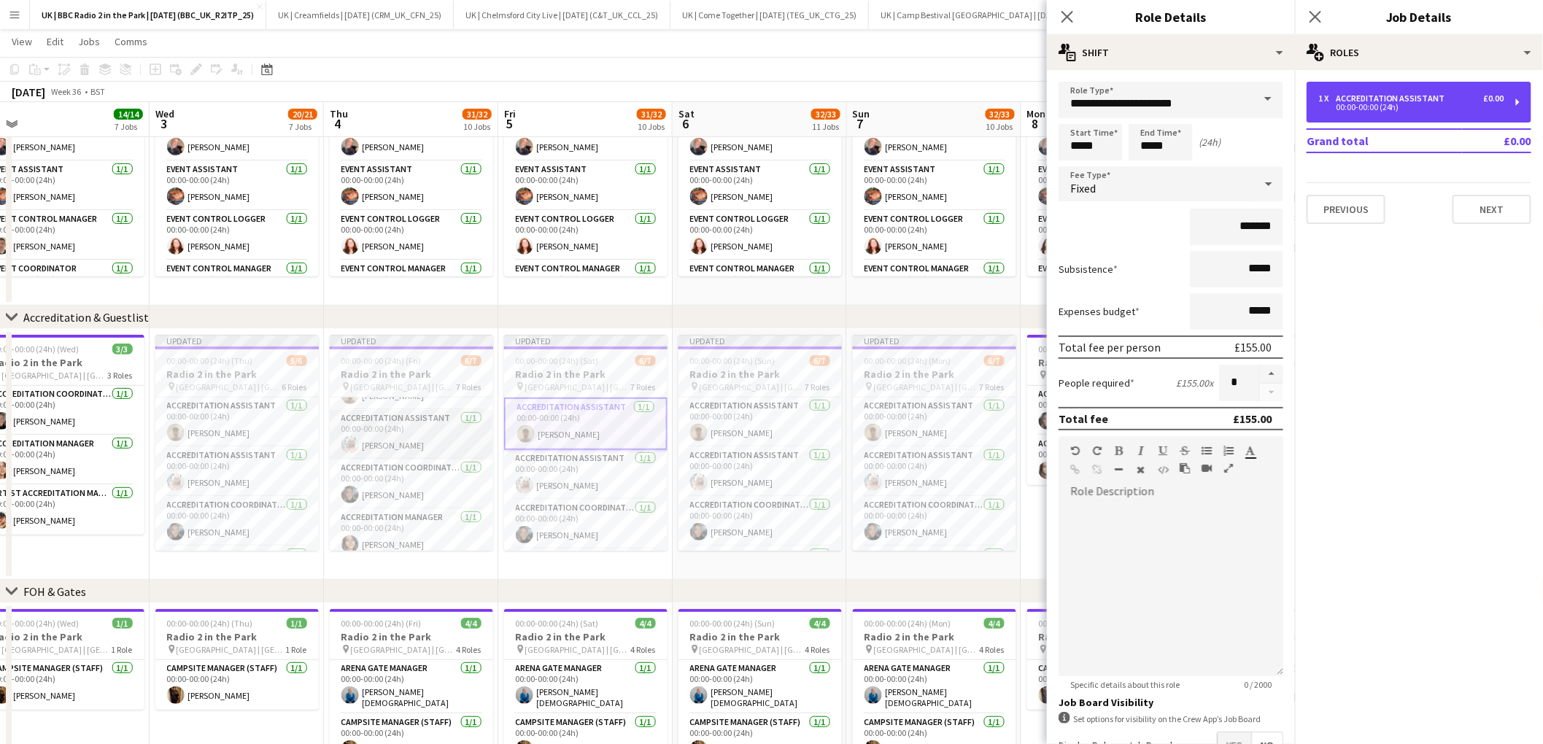
scroll to position [40, 0]
drag, startPoint x: 1070, startPoint y: 19, endPoint x: 1122, endPoint y: 0, distance: 55.9
click at [1070, 19] on icon at bounding box center [1068, 17] width 12 height 12
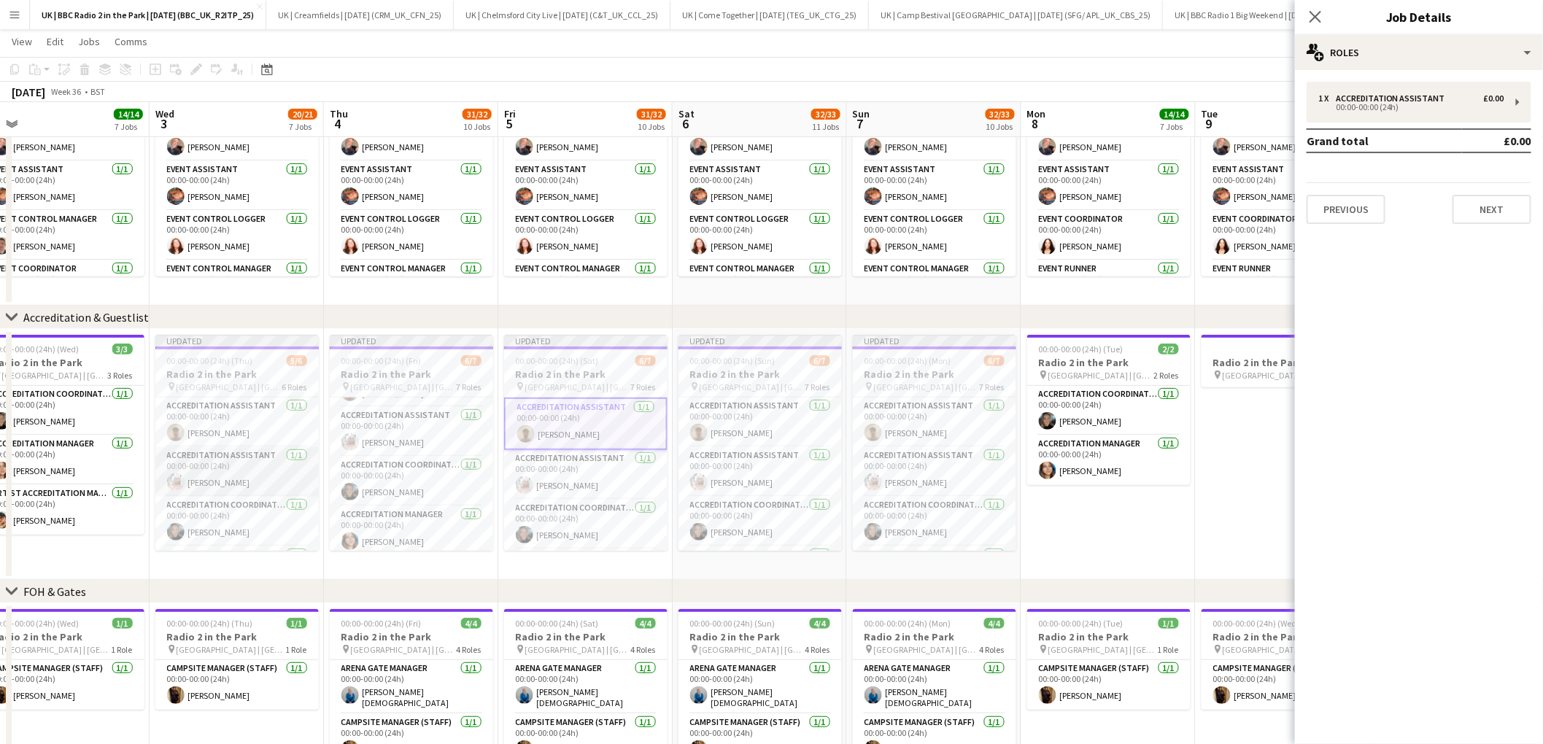
click at [232, 484] on app-card-role "Accreditation Assistant 1/1 00:00-00:00 (24h) Aleksandra Wasacz" at bounding box center [236, 472] width 163 height 50
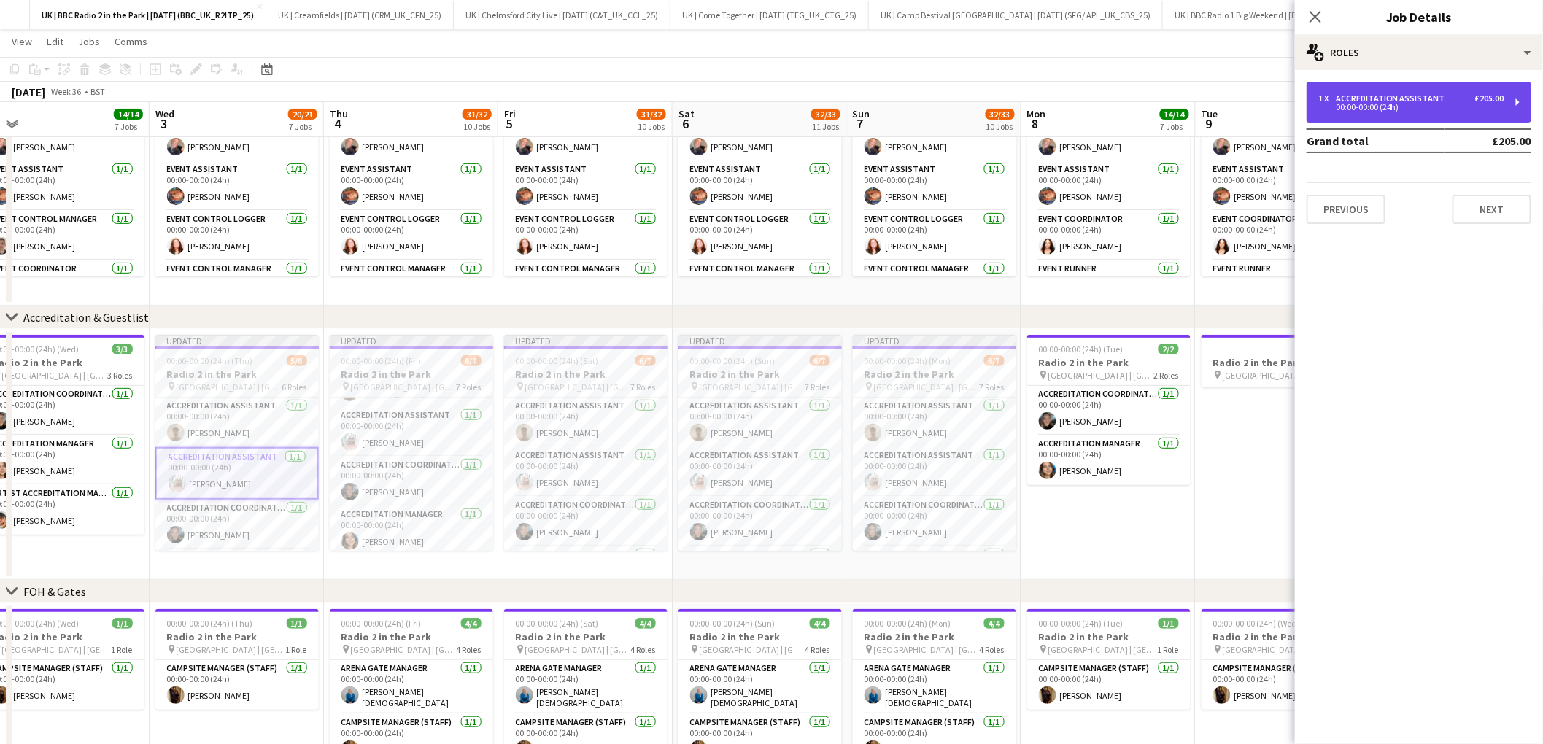
click at [1449, 87] on div "1 x Accreditation Assistant £205.00 00:00-00:00 (24h)" at bounding box center [1419, 102] width 225 height 41
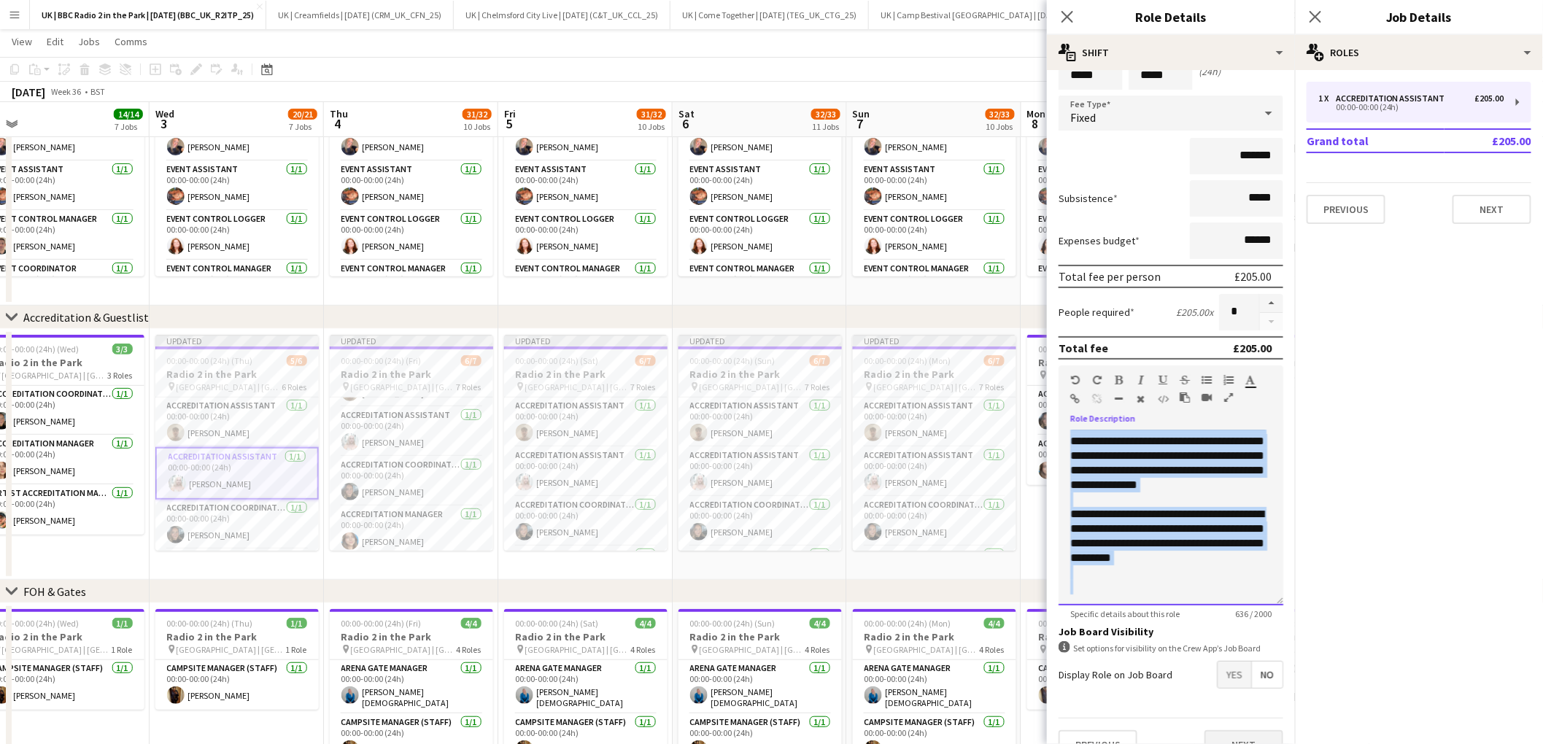
scroll to position [92, 0]
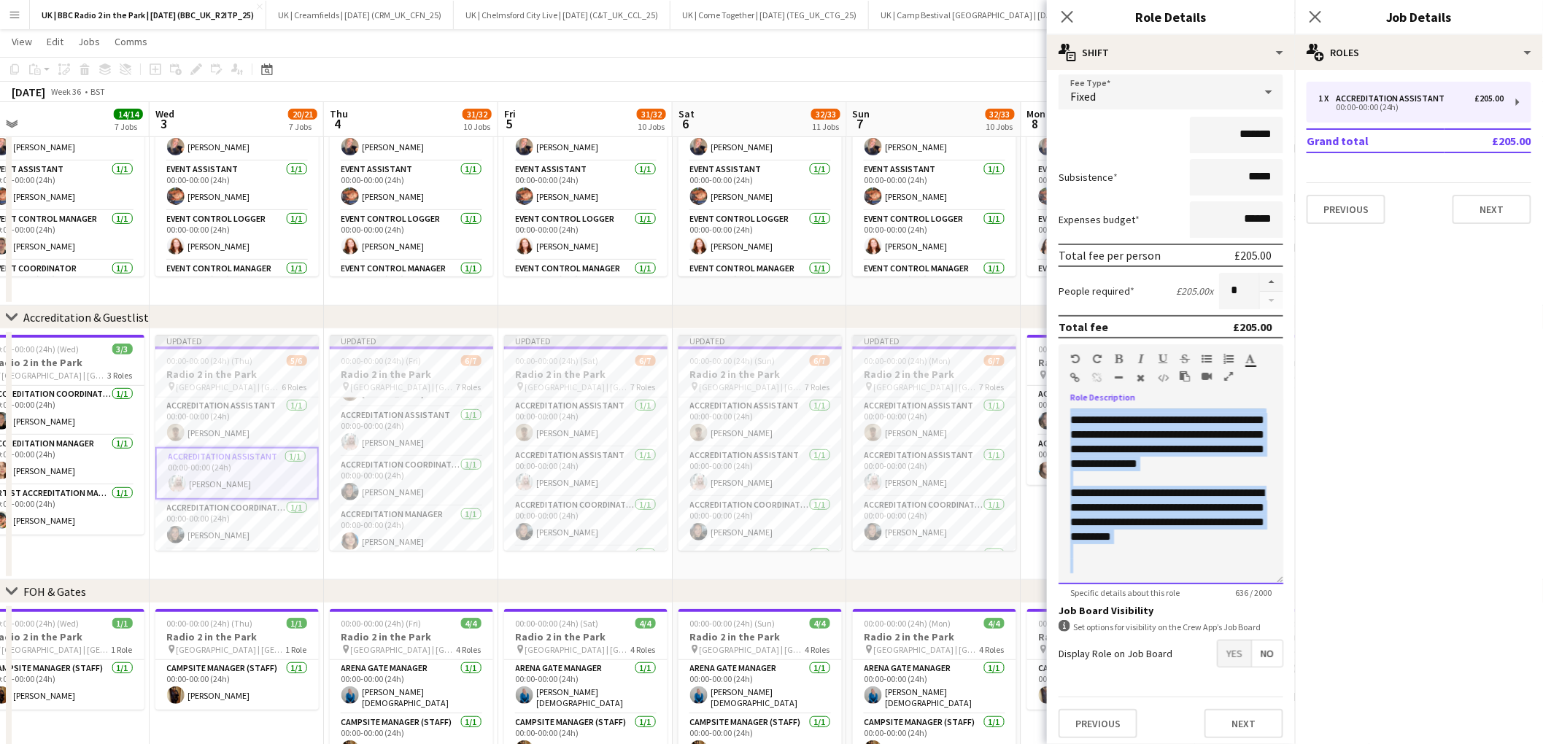
drag, startPoint x: 1071, startPoint y: 505, endPoint x: 1224, endPoint y: 563, distance: 164.0
click at [1224, 563] on div "**********" at bounding box center [1171, 496] width 225 height 175
copy div "**********"
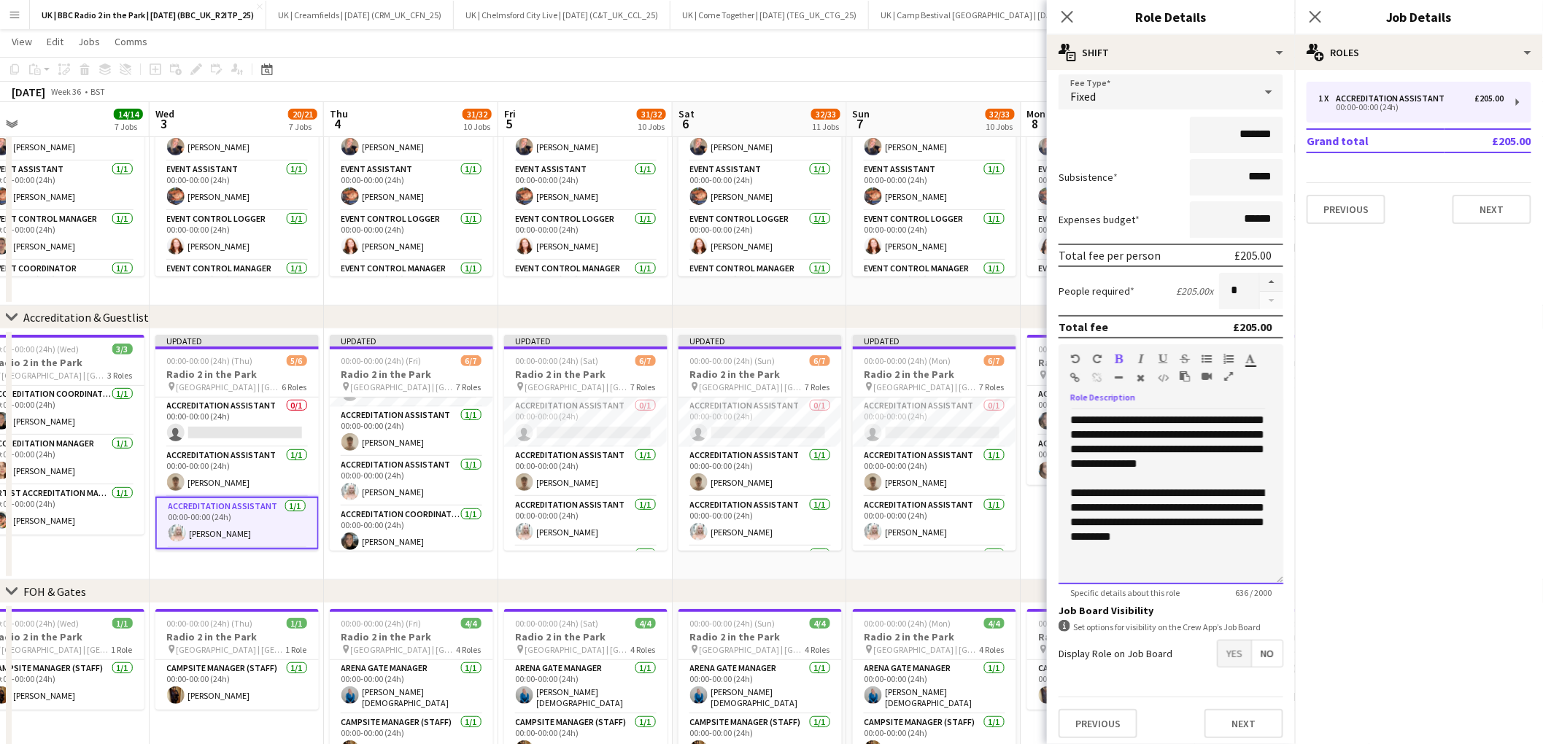
scroll to position [90, 0]
